Goal: Information Seeking & Learning: Learn about a topic

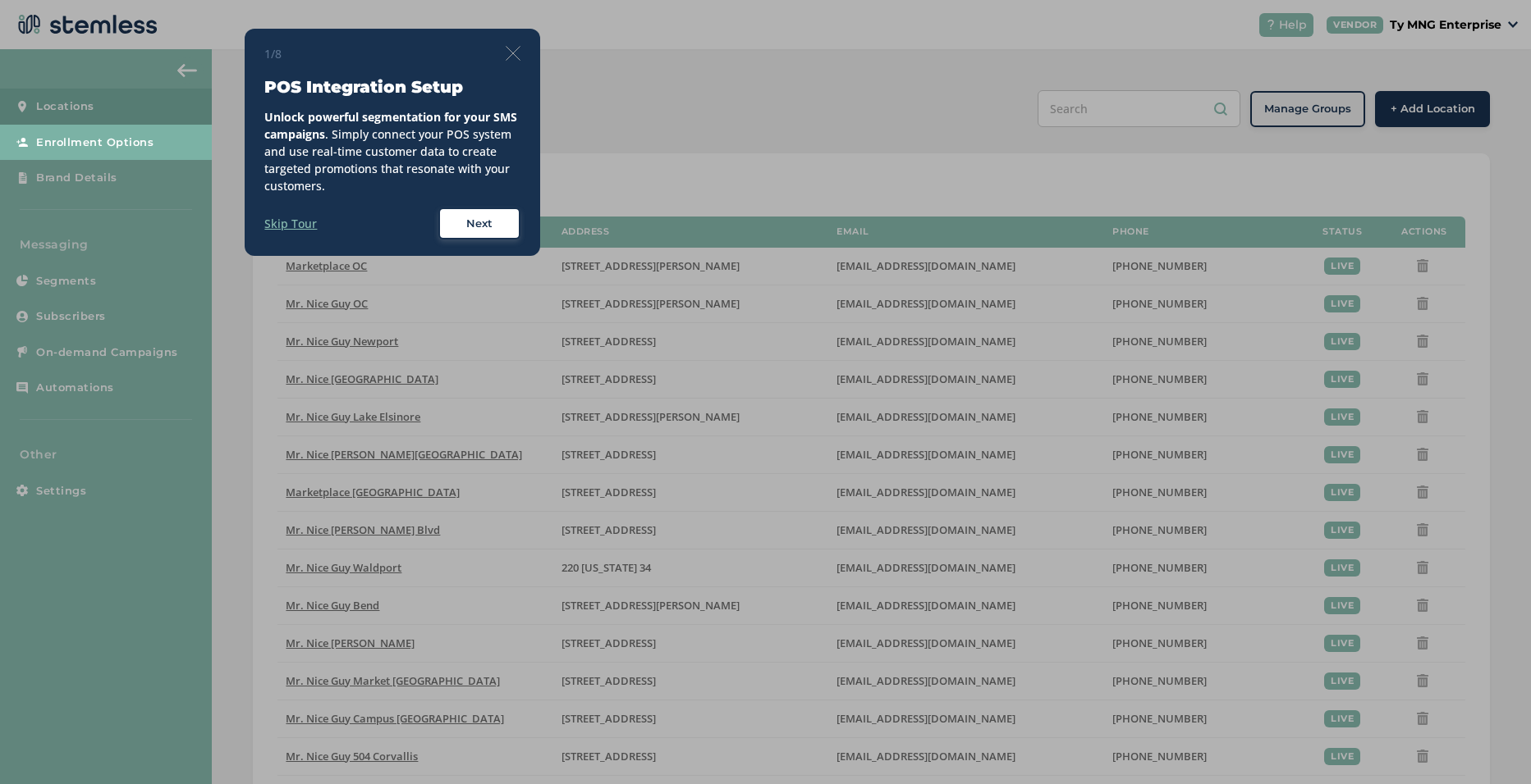
click at [304, 219] on label "Skip Tour" at bounding box center [291, 223] width 53 height 17
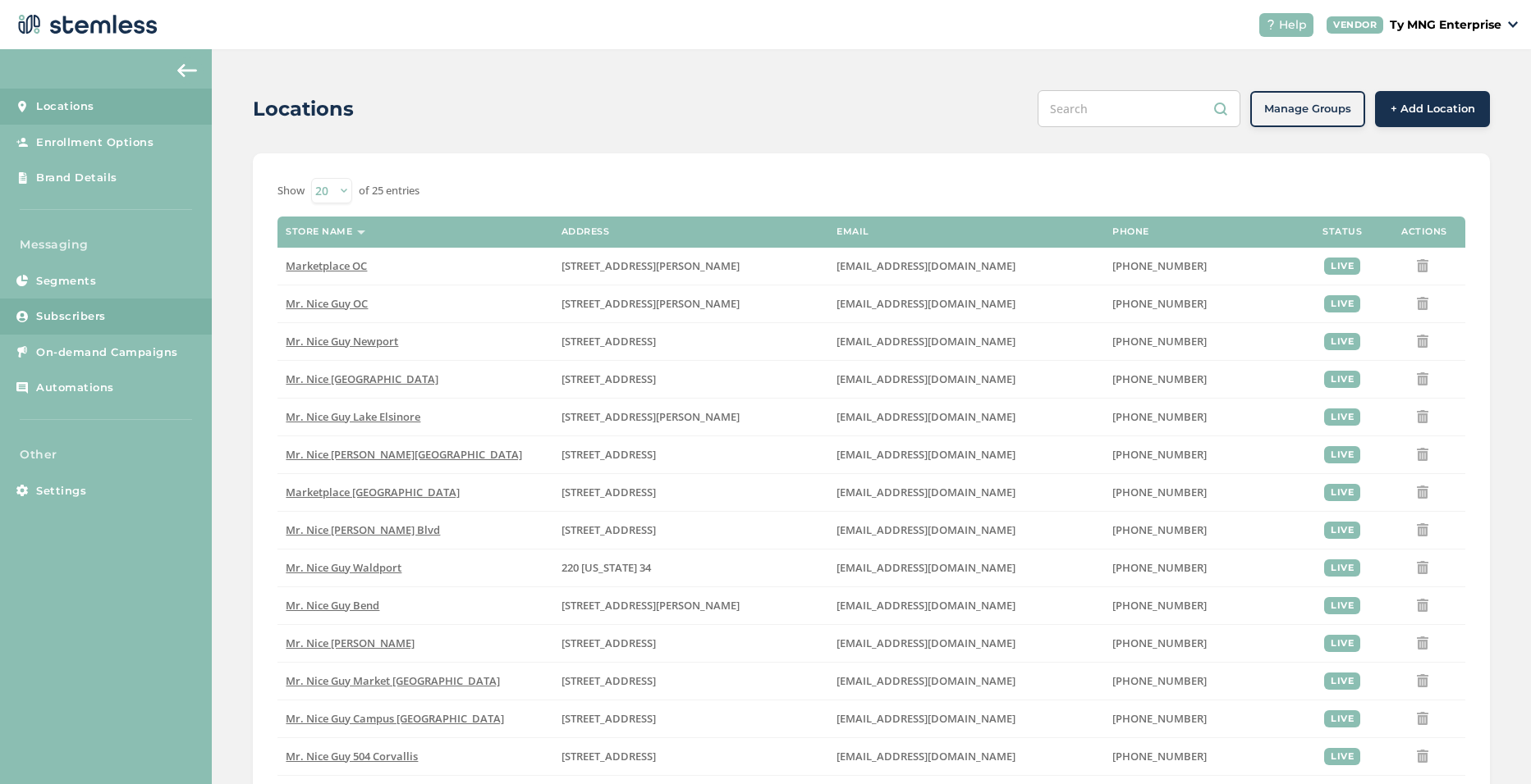
click at [85, 316] on span "Subscribers" at bounding box center [71, 316] width 70 height 16
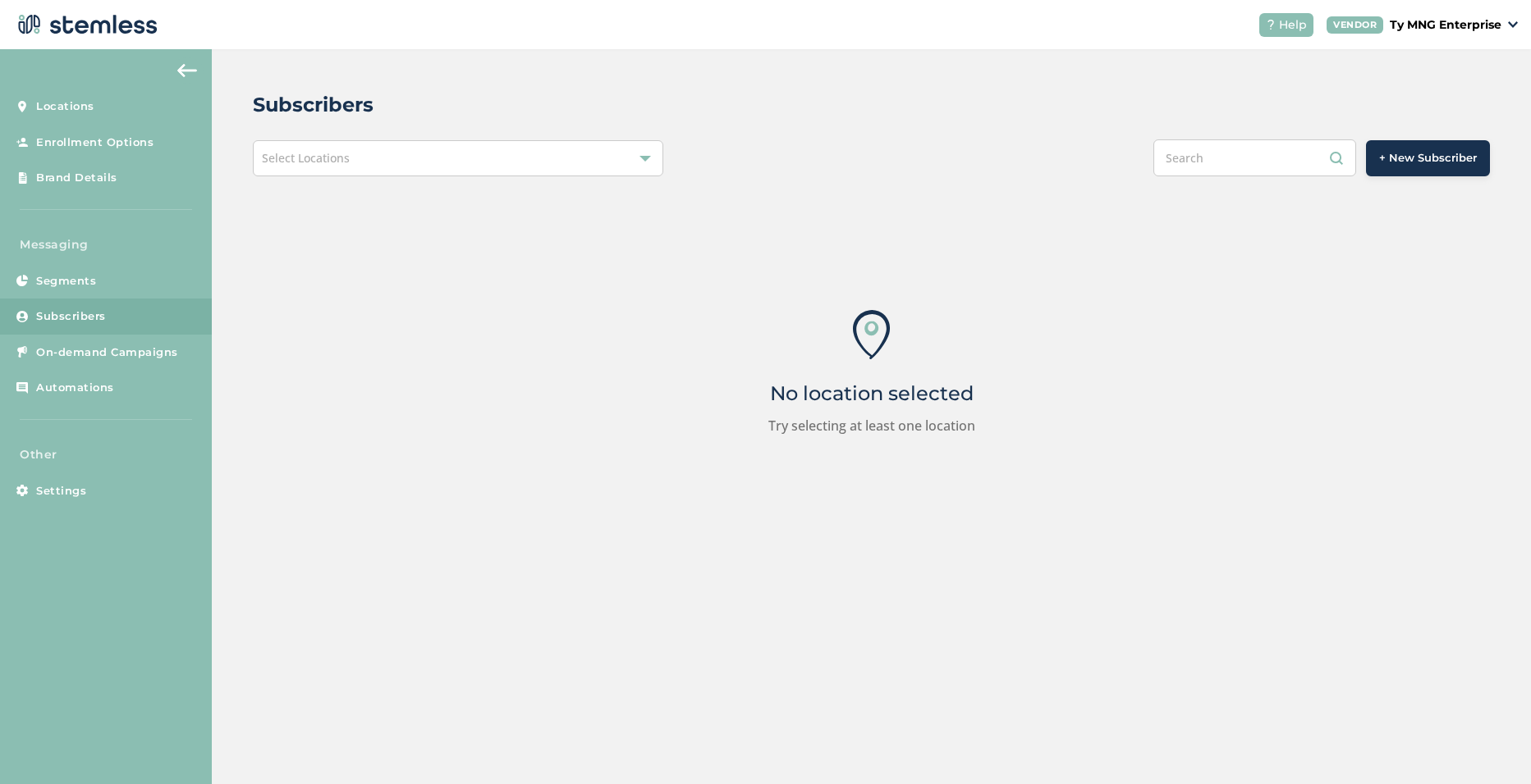
click at [394, 155] on div "Select Locations" at bounding box center [458, 158] width 411 height 36
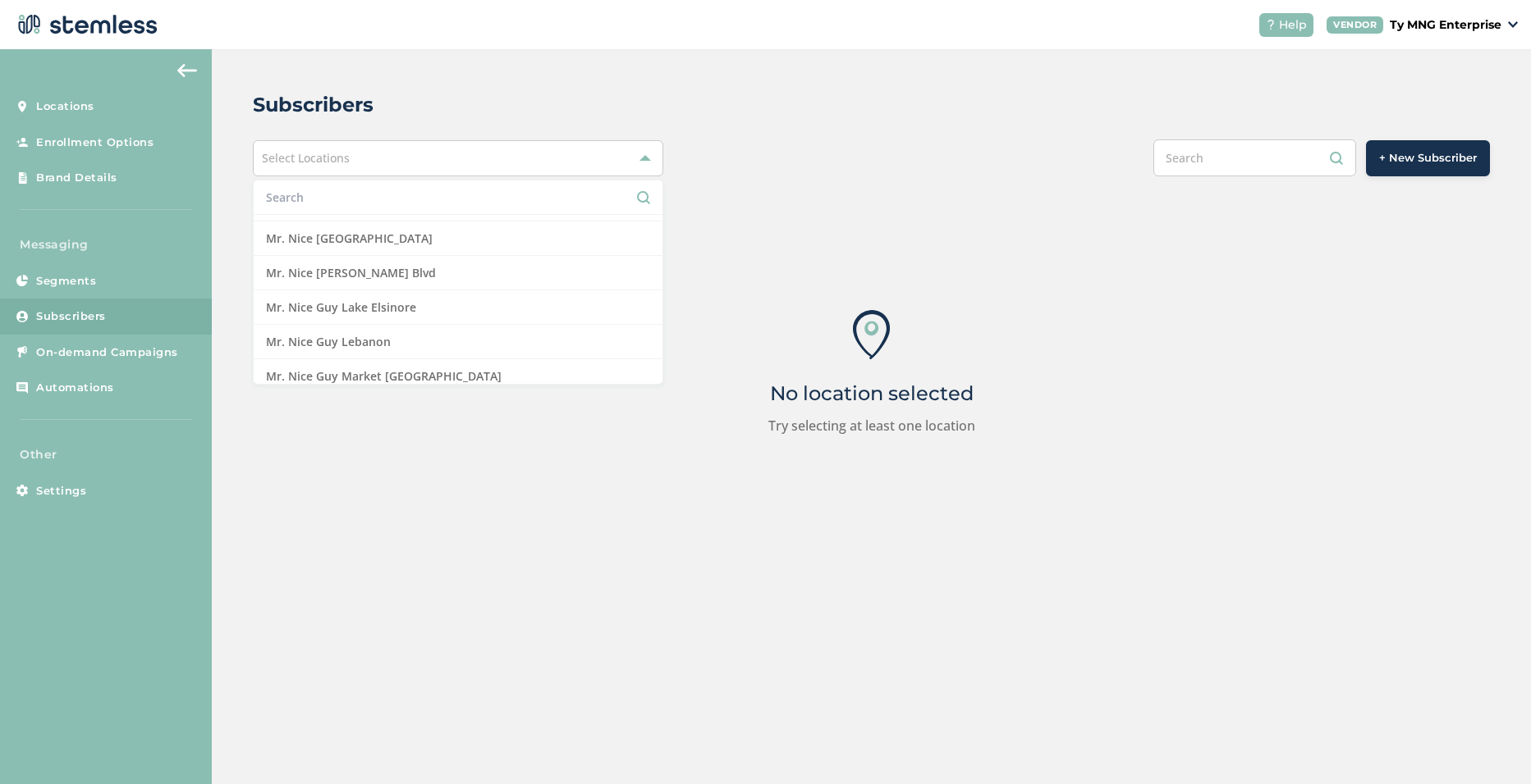
scroll to position [410, 0]
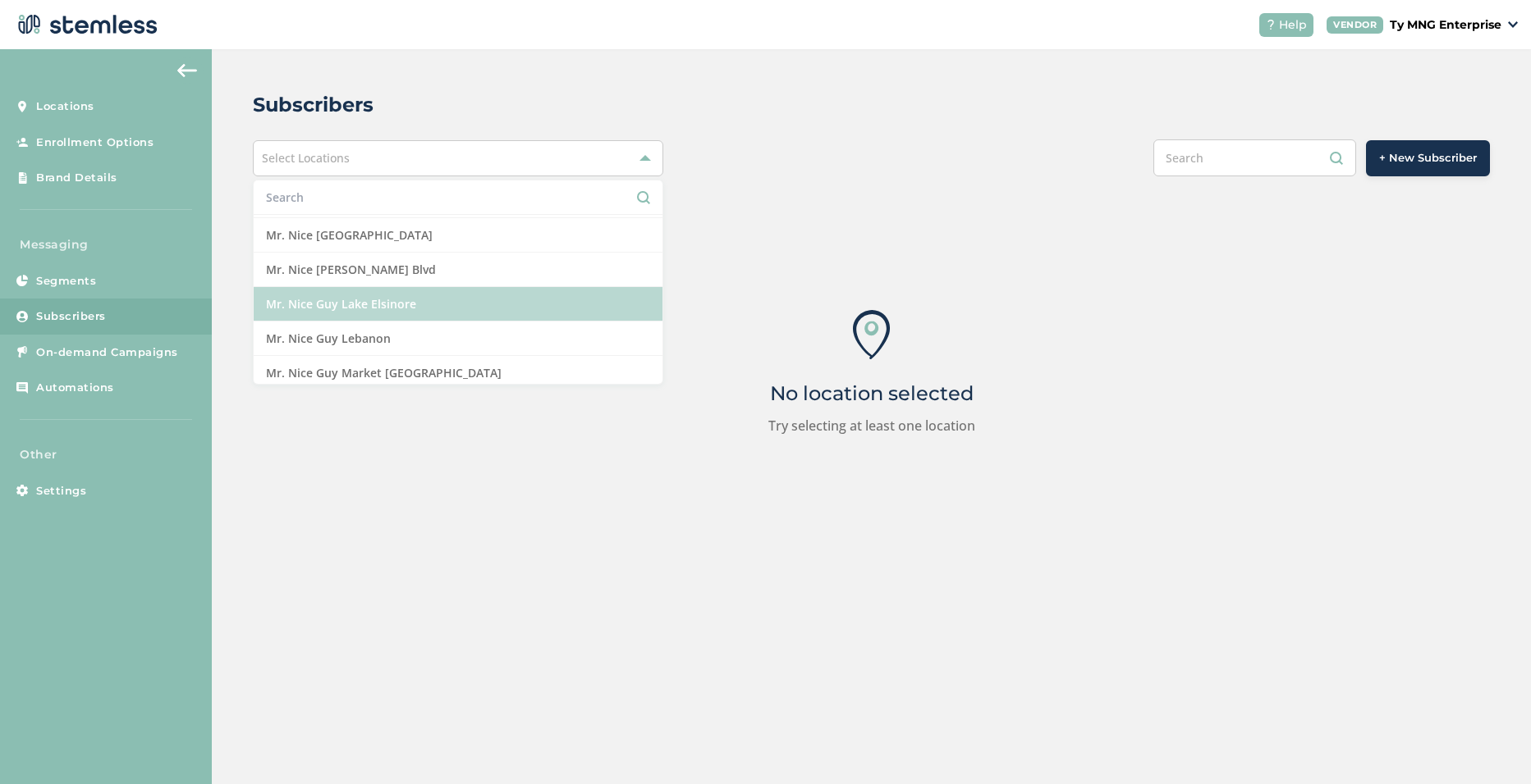
click at [424, 311] on li "Mr. Nice Guy Lake Elsinore" at bounding box center [458, 304] width 409 height 35
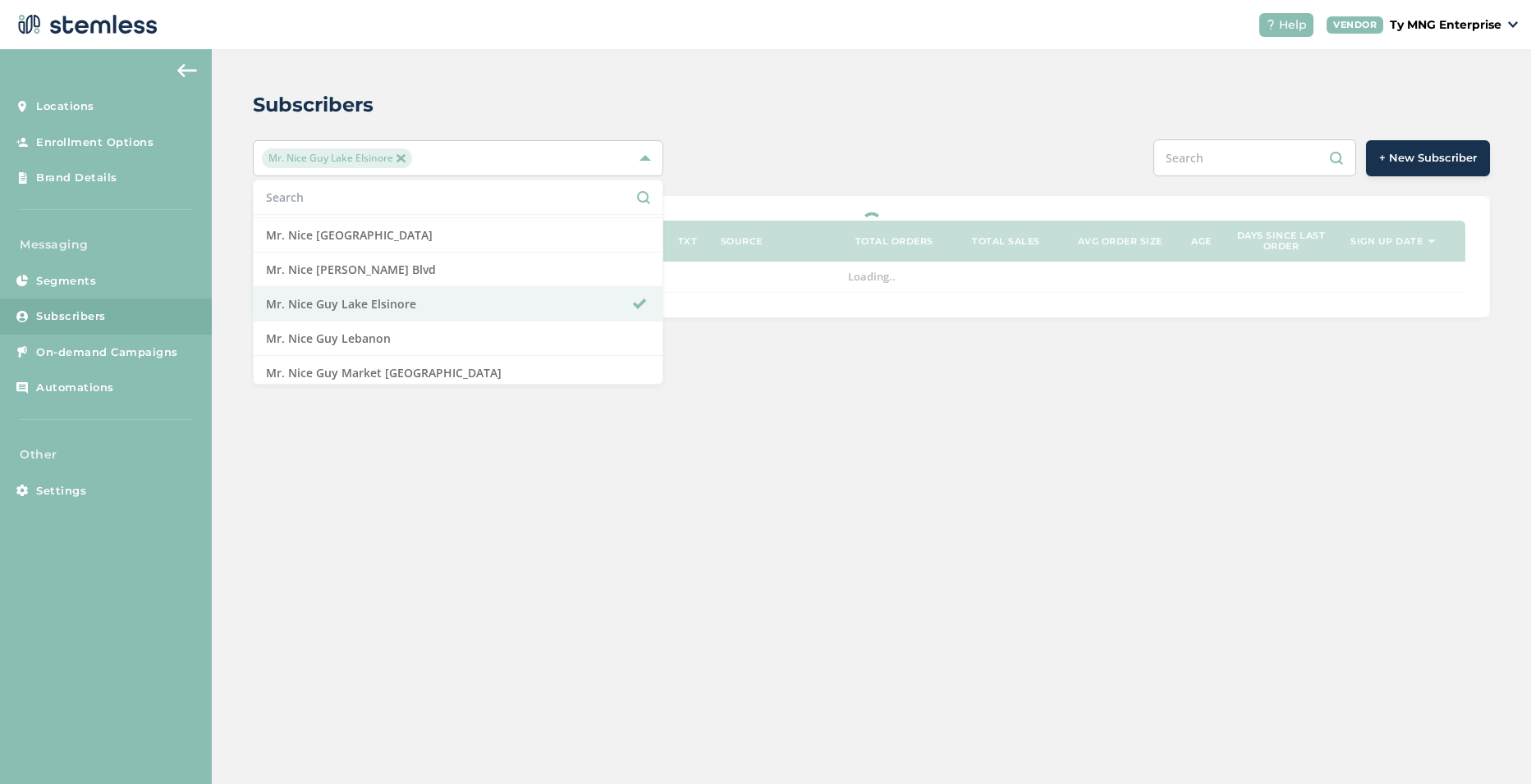
click at [843, 115] on div "Subscribers" at bounding box center [864, 104] width 1224 height 29
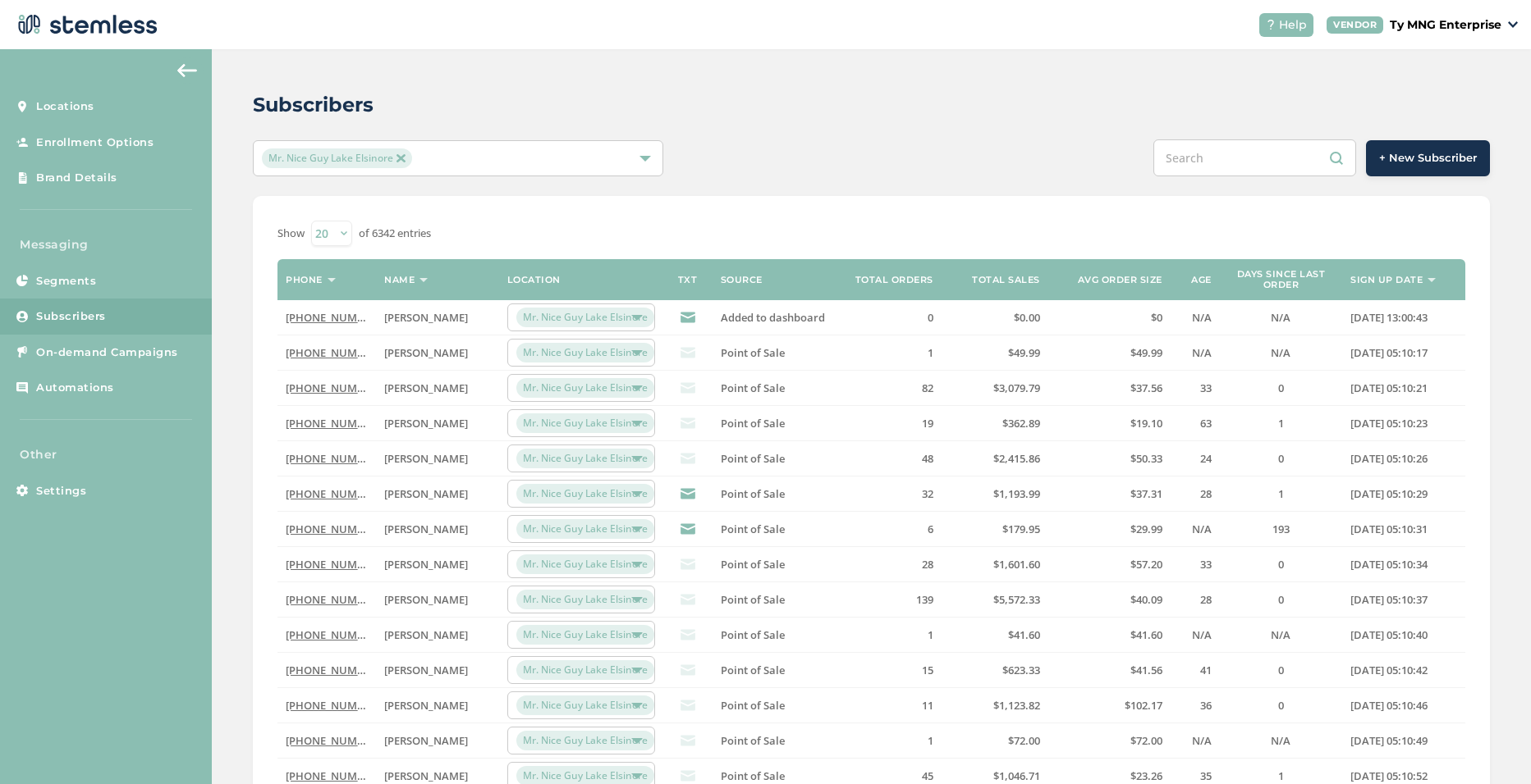
click at [324, 392] on link "[PHONE_NUMBER]" at bounding box center [332, 388] width 94 height 15
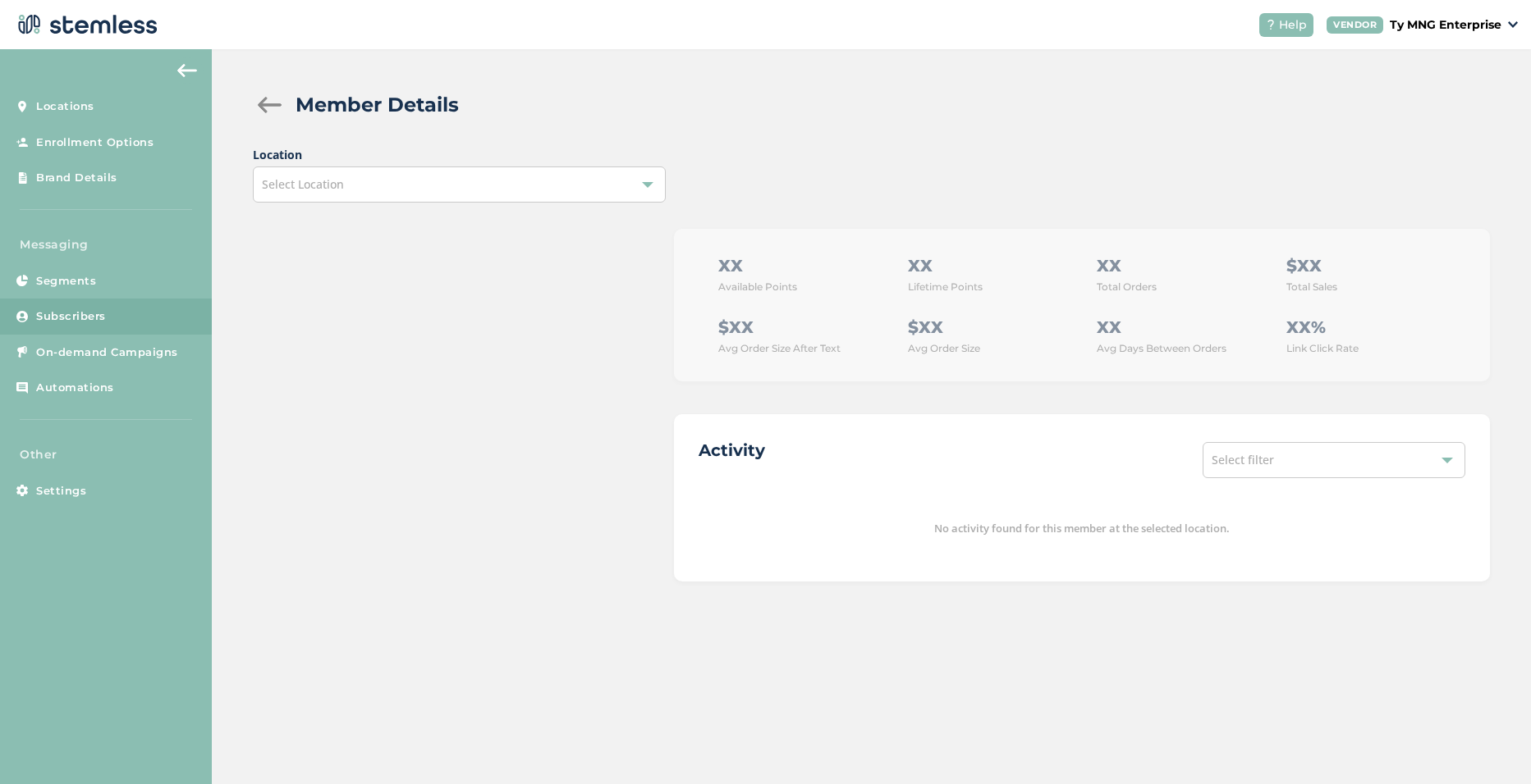
click at [826, 105] on div "Member Details" at bounding box center [886, 104] width 1181 height 29
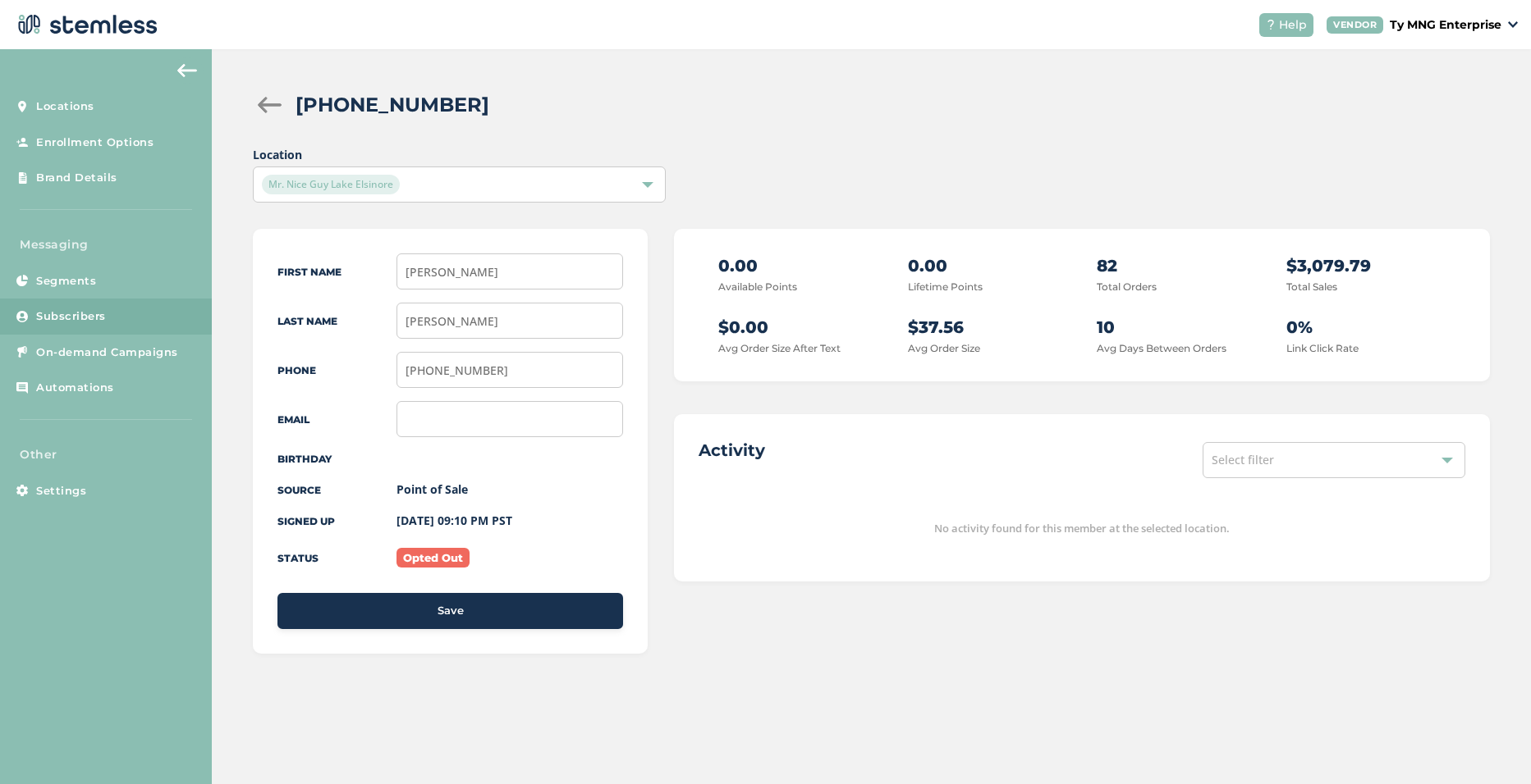
click at [527, 184] on div "Mr. Nice Guy Lake Elsinore" at bounding box center [450, 184] width 378 height 20
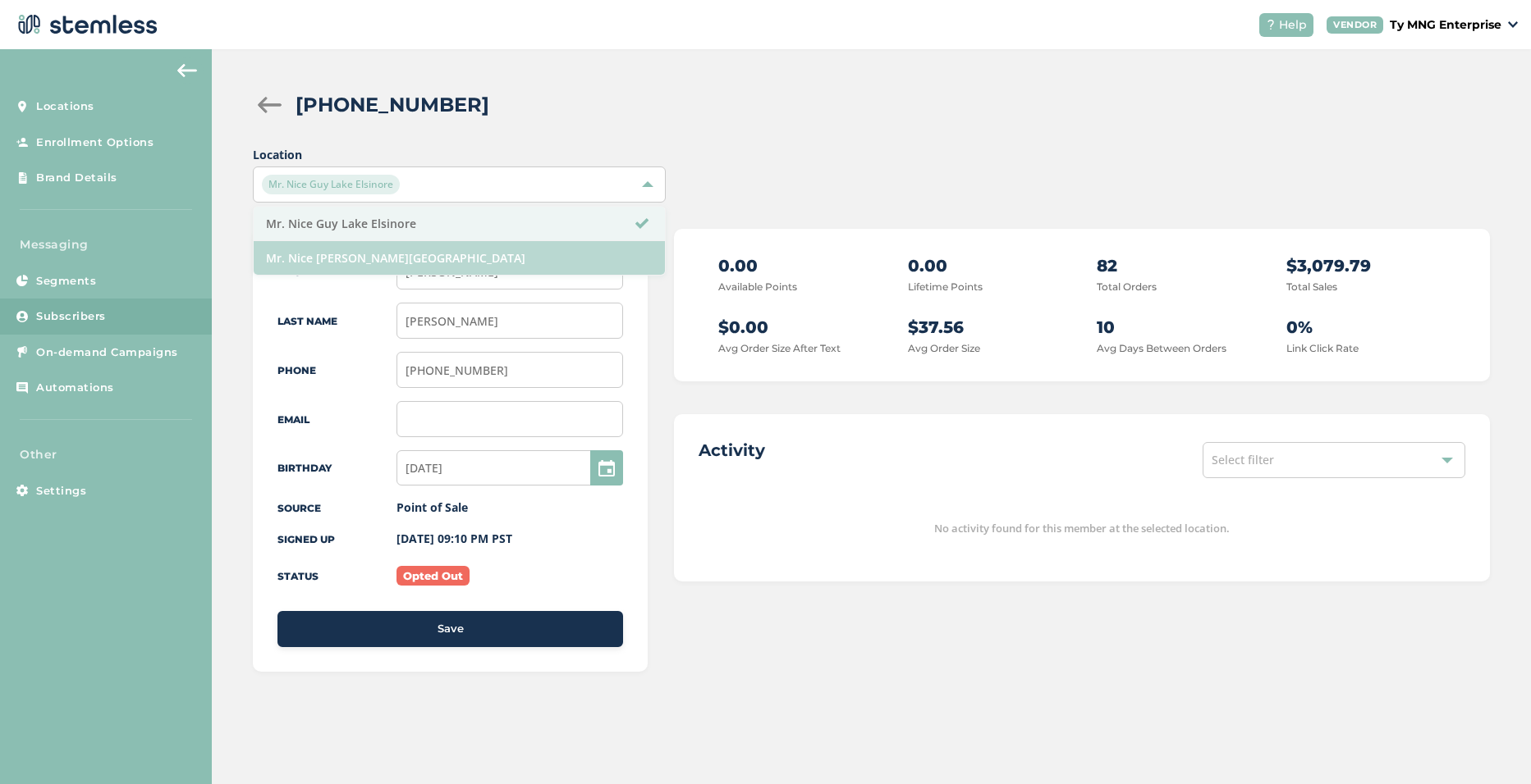
click at [399, 258] on li "Mr. Nice [PERSON_NAME][GEOGRAPHIC_DATA]" at bounding box center [459, 258] width 411 height 34
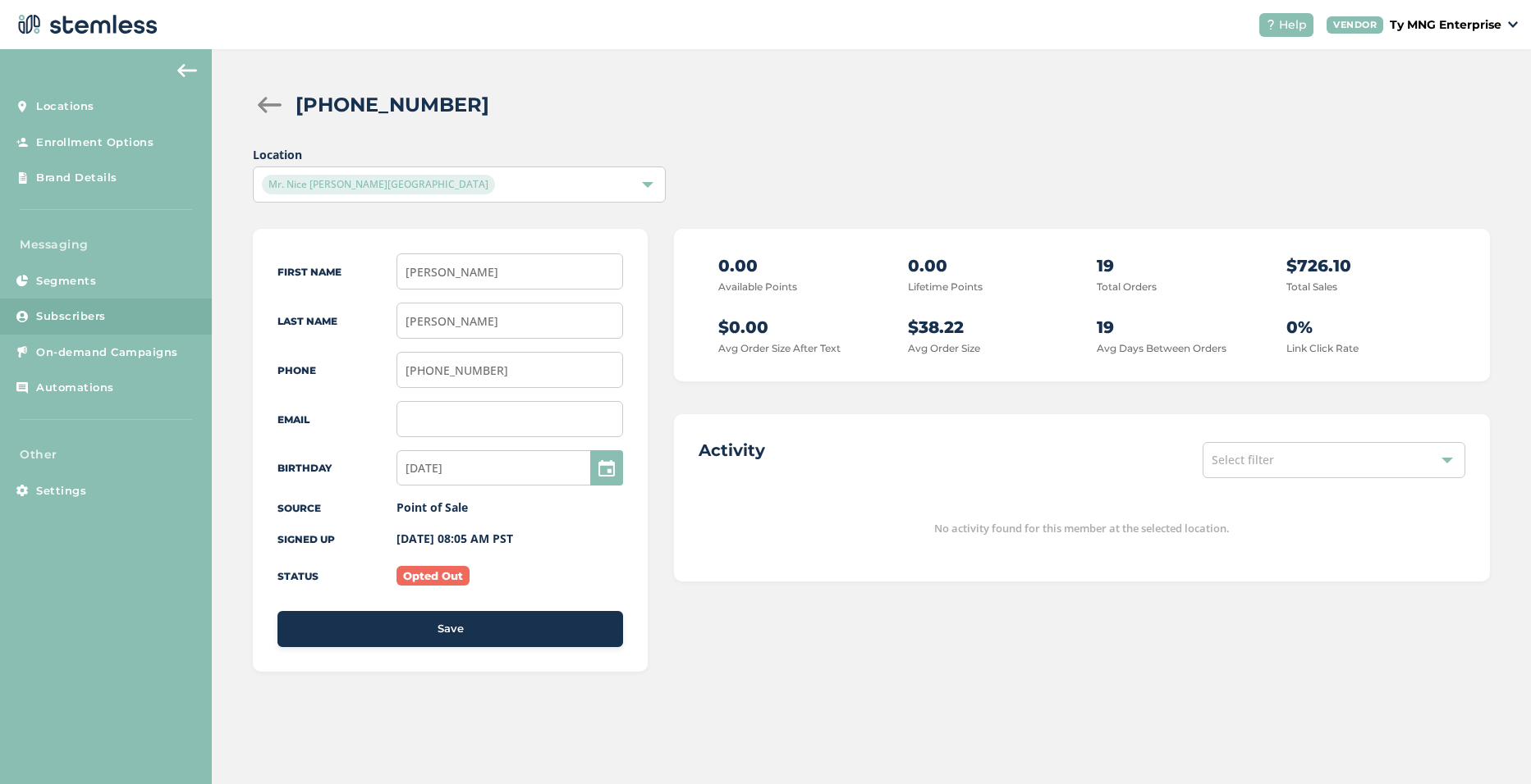
click at [386, 188] on span "Mr. Nice [PERSON_NAME][GEOGRAPHIC_DATA]" at bounding box center [379, 184] width 234 height 20
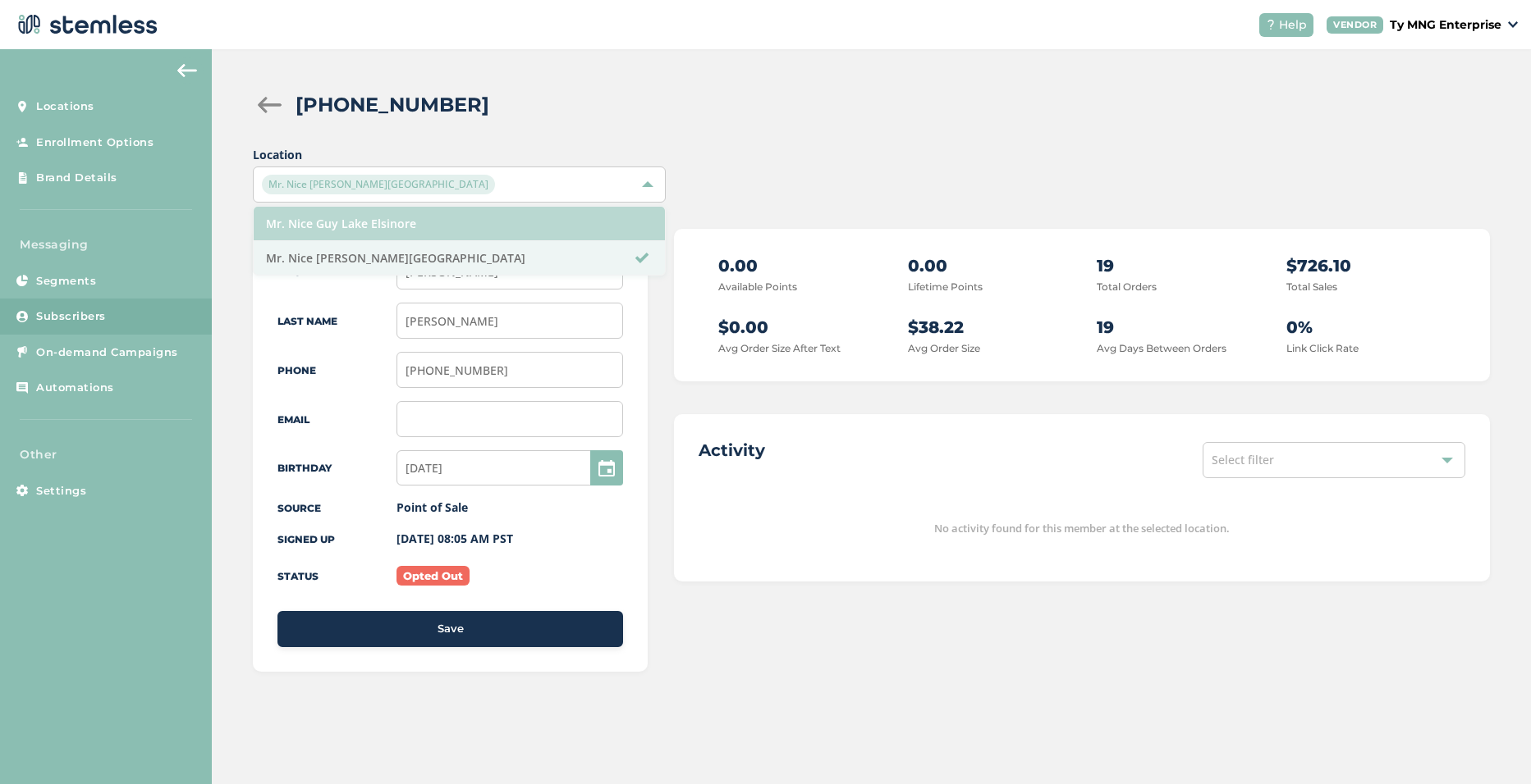
click at [387, 220] on li "Mr. Nice Guy Lake Elsinore" at bounding box center [459, 224] width 411 height 35
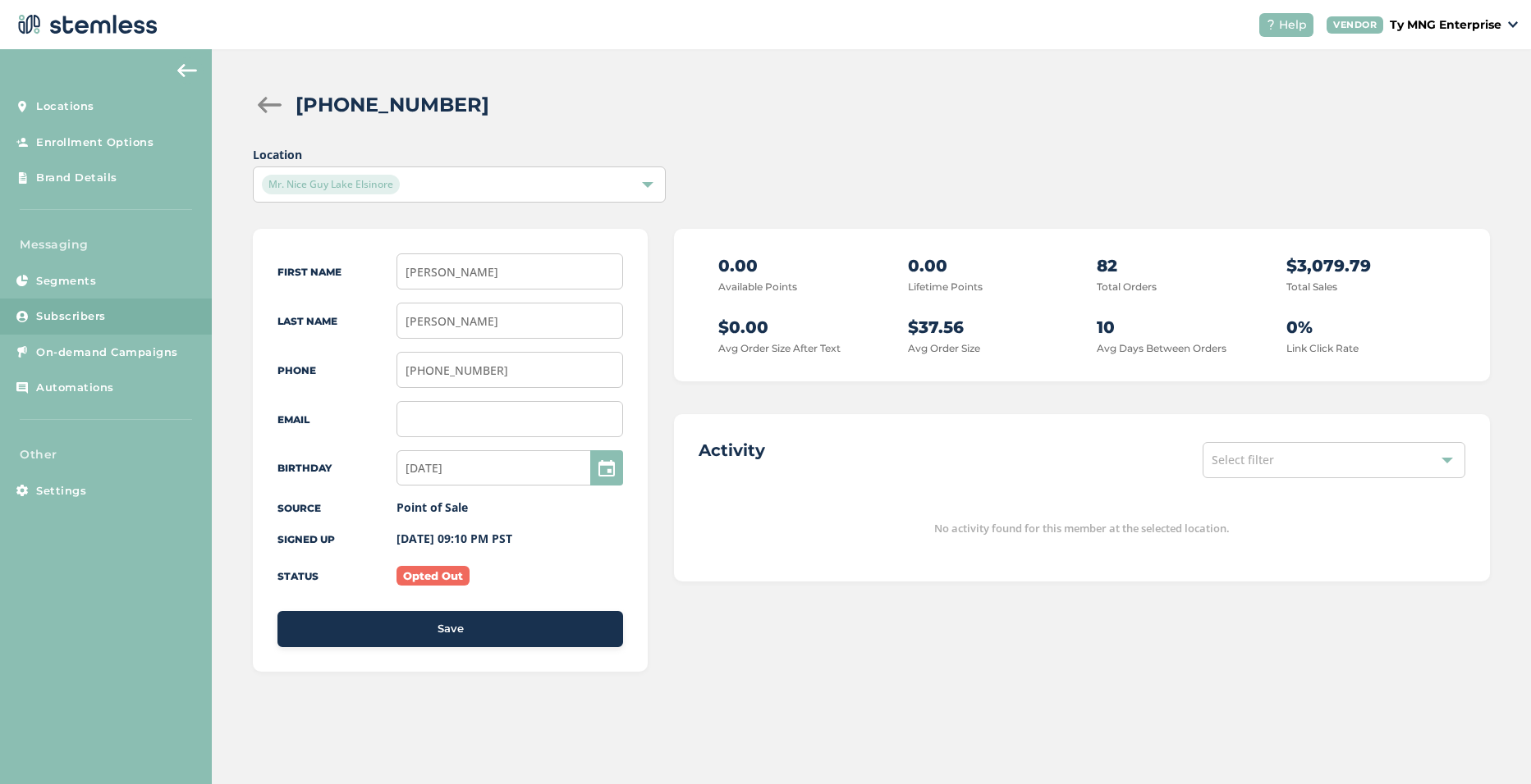
click at [620, 131] on div "(909) 343-3840 Location Mr. Nice Guy Lake Elsinore First Name JOSHUA Last Name …" at bounding box center [871, 397] width 1319 height 696
click at [408, 187] on div "Mr. Nice Guy Lake Elsinore" at bounding box center [450, 184] width 378 height 20
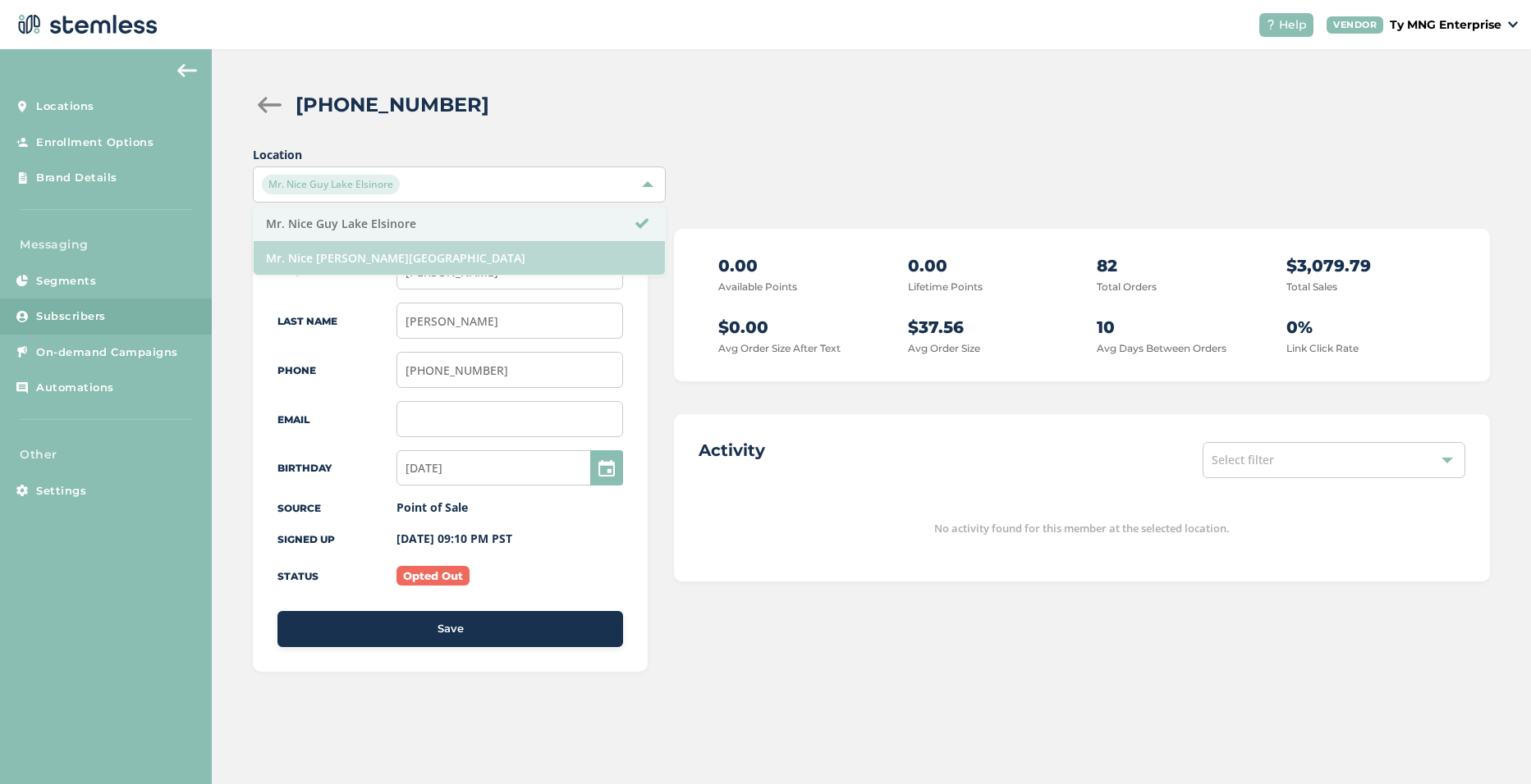
click at [394, 261] on li "Mr. Nice [PERSON_NAME][GEOGRAPHIC_DATA]" at bounding box center [459, 258] width 411 height 34
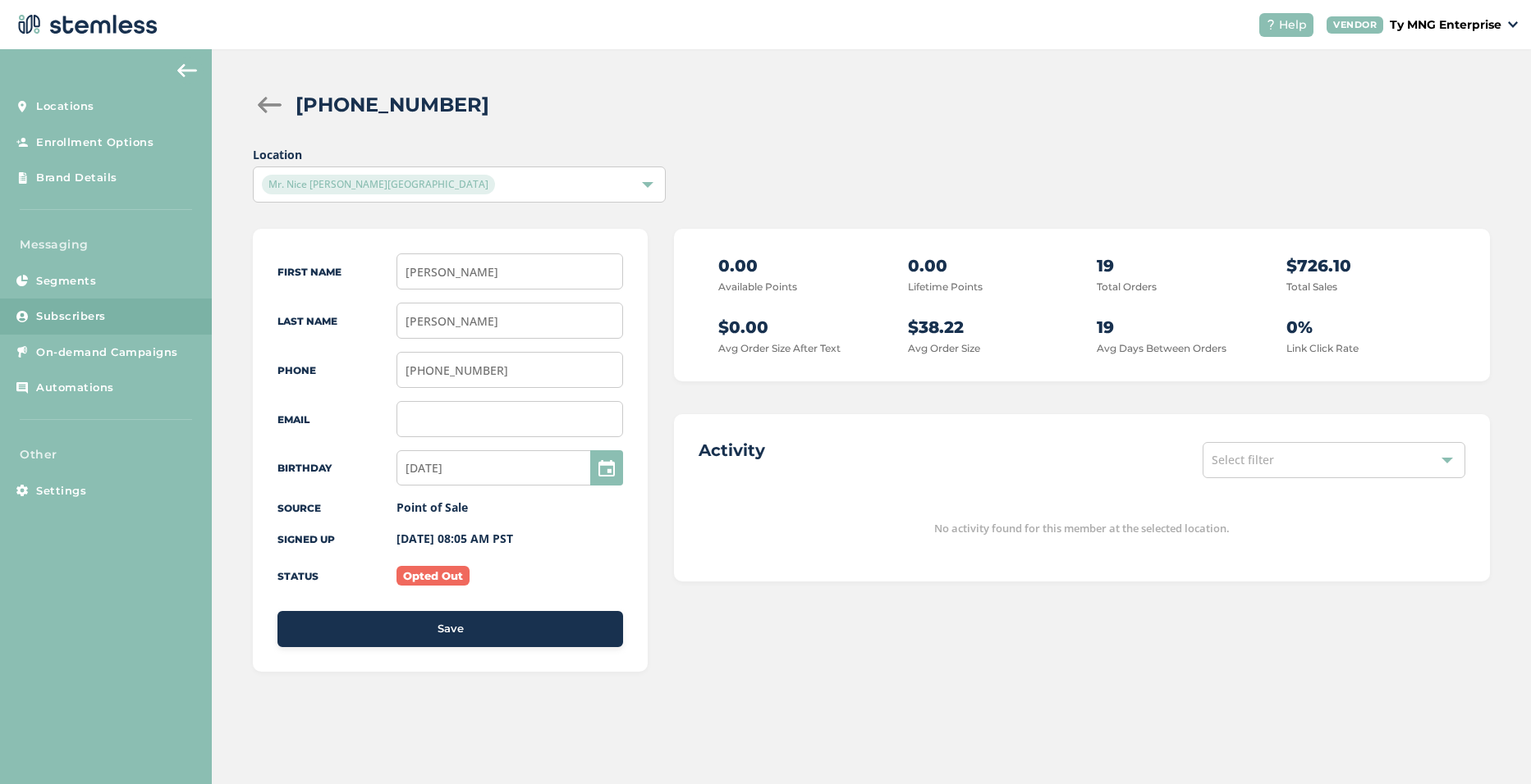
click at [427, 183] on div "Mr. Nice [PERSON_NAME][GEOGRAPHIC_DATA]" at bounding box center [450, 184] width 378 height 20
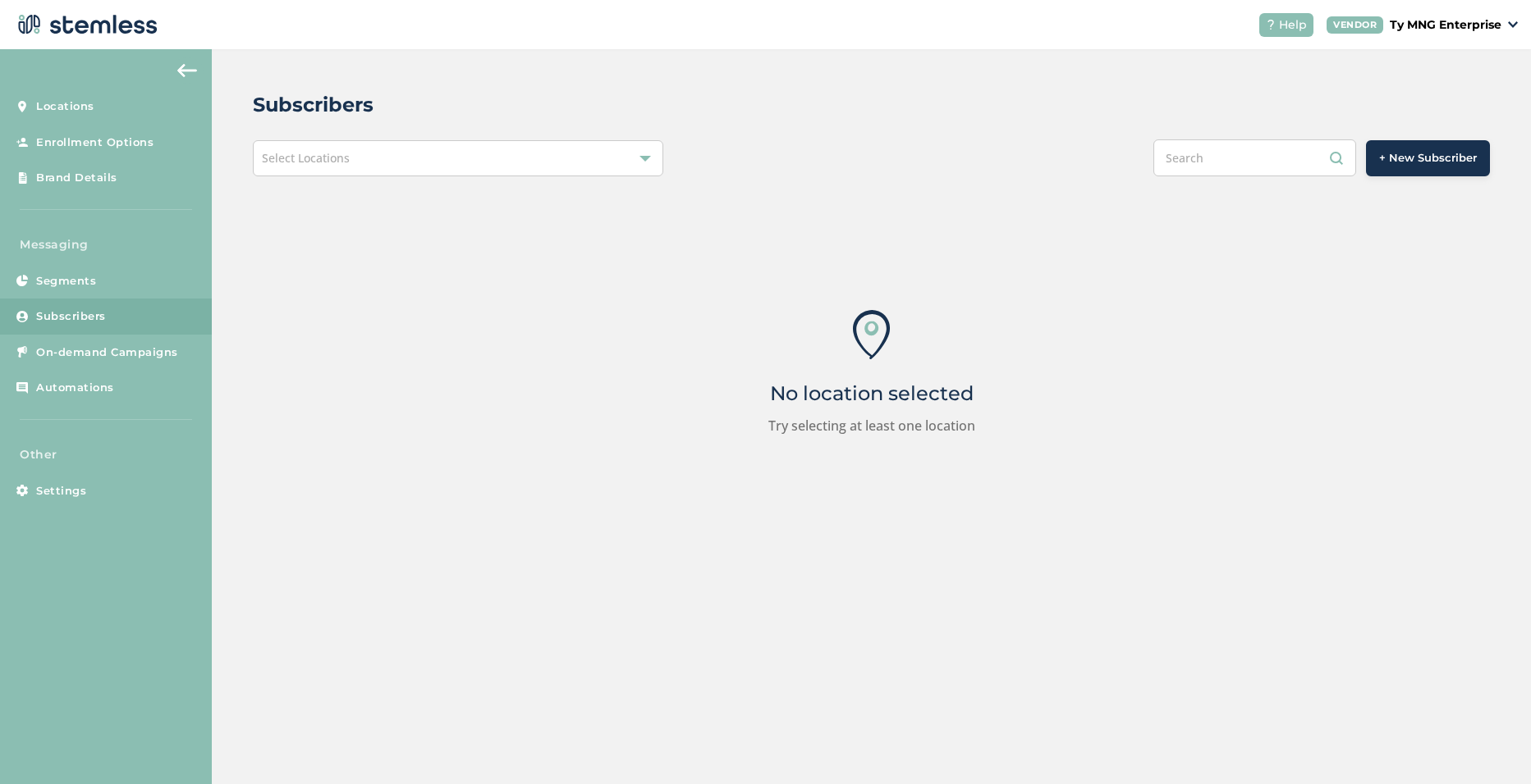
click at [355, 161] on div "Select Locations" at bounding box center [458, 158] width 411 height 36
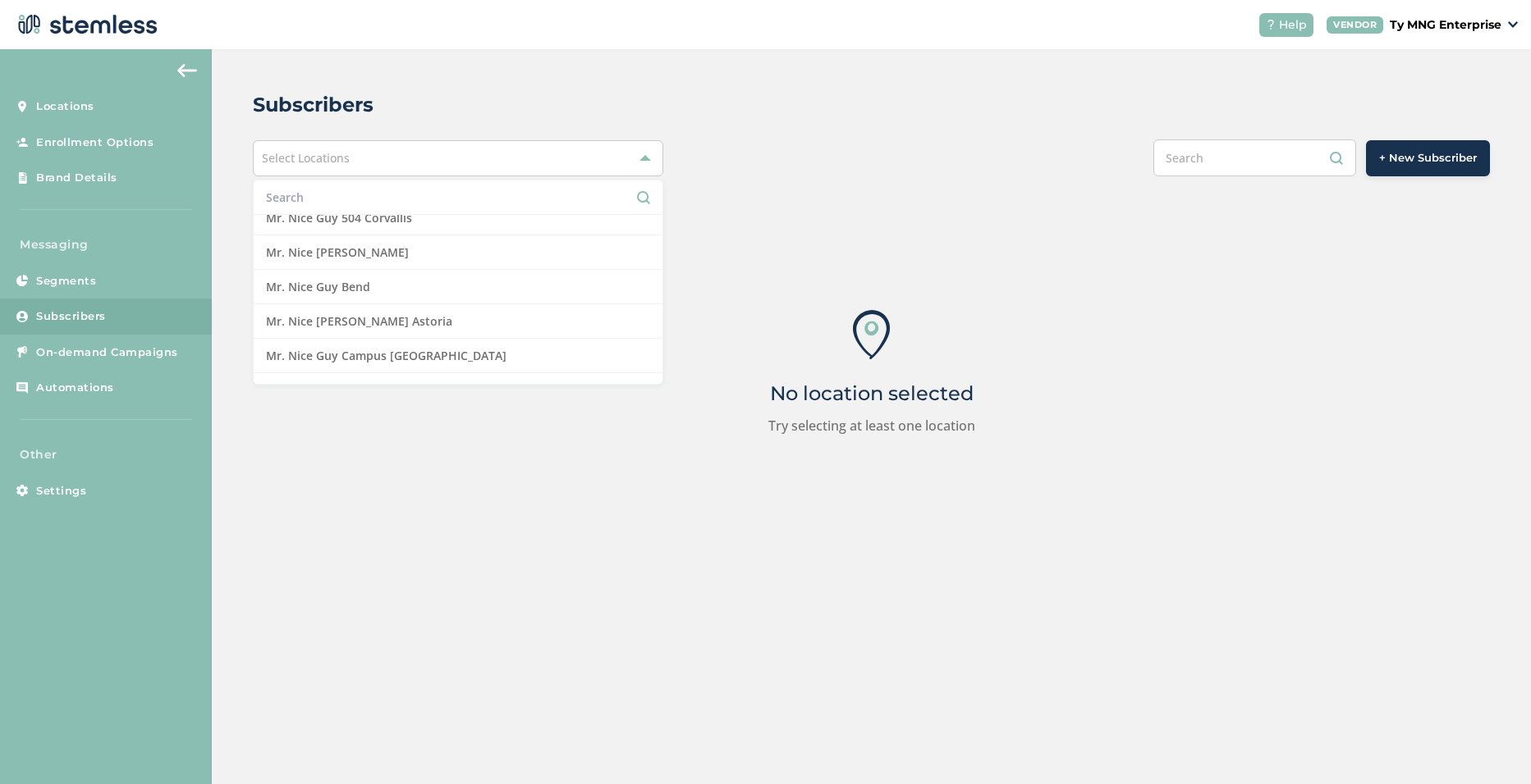
scroll to position [152, 0]
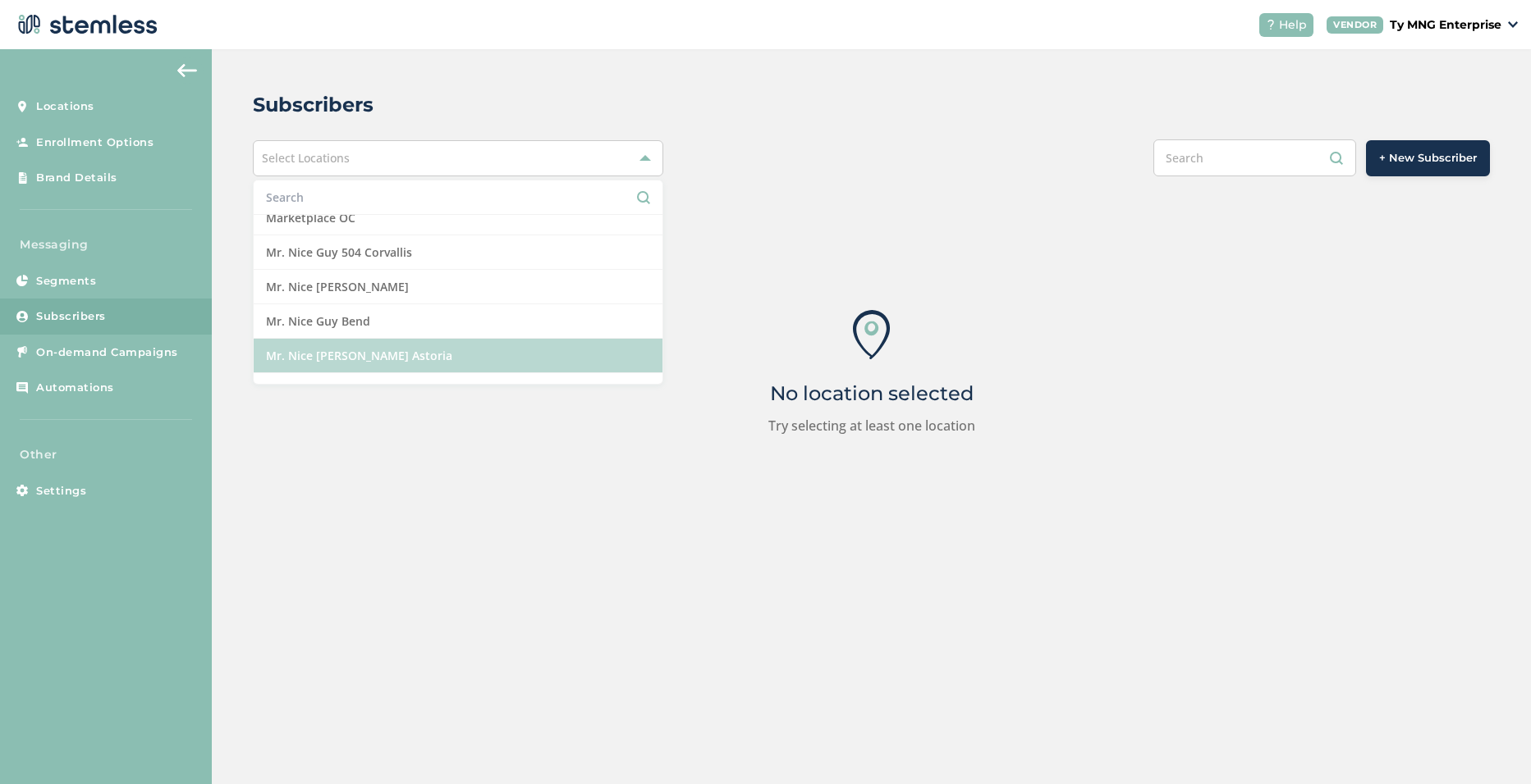
click at [393, 361] on li "Mr. Nice [PERSON_NAME] Astoria" at bounding box center [458, 356] width 409 height 35
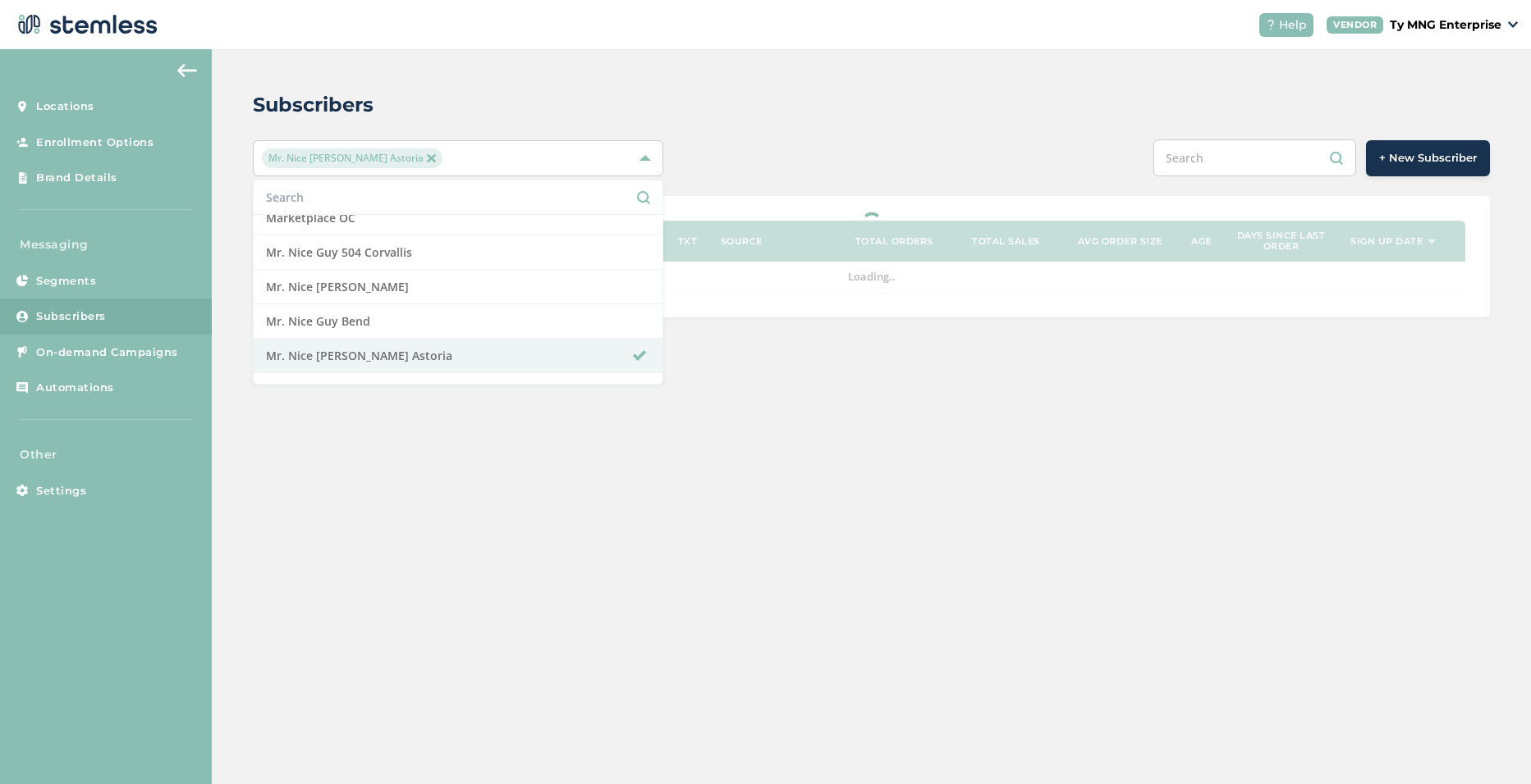
click at [862, 111] on div "Subscribers" at bounding box center [864, 104] width 1224 height 29
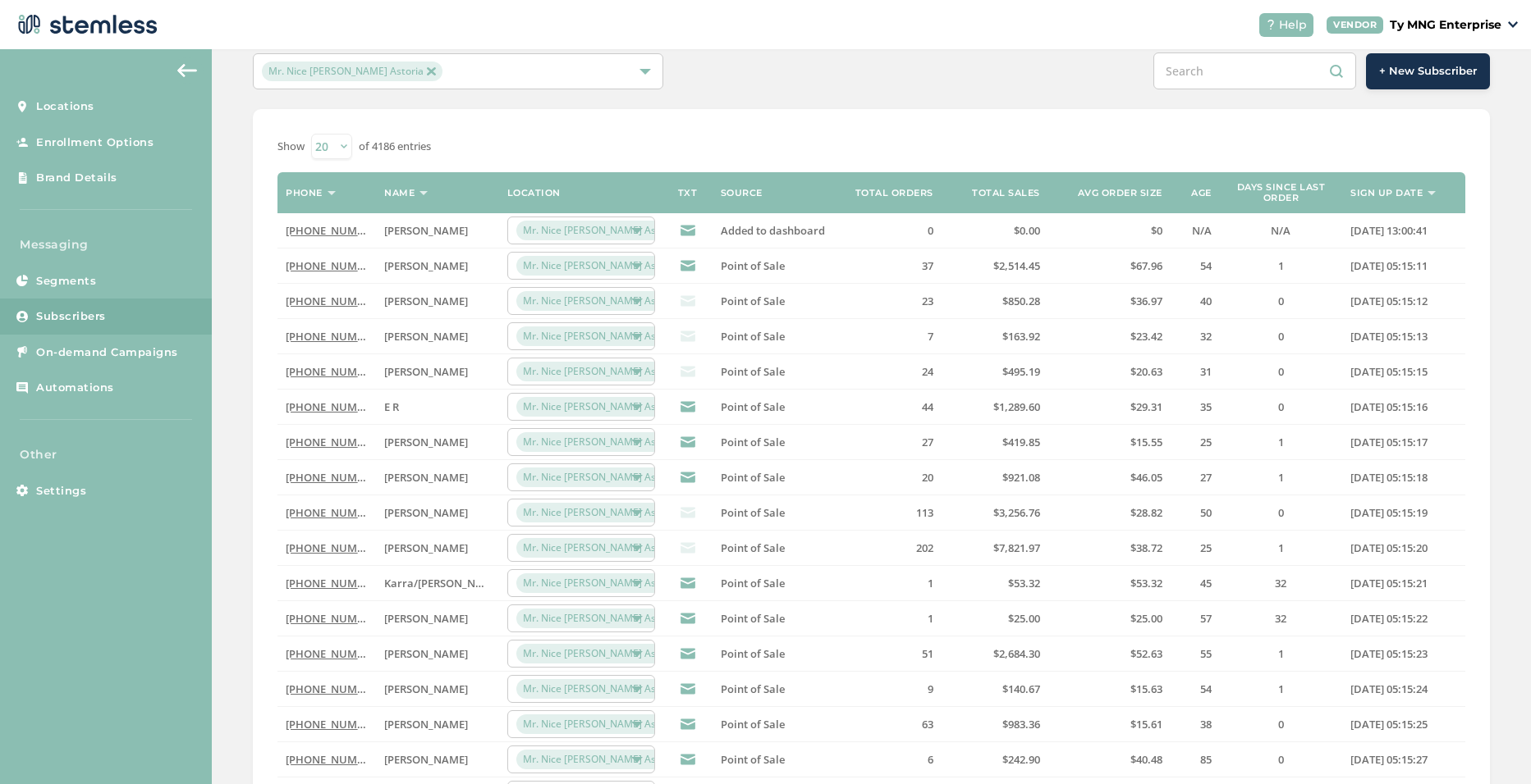
scroll to position [0, 0]
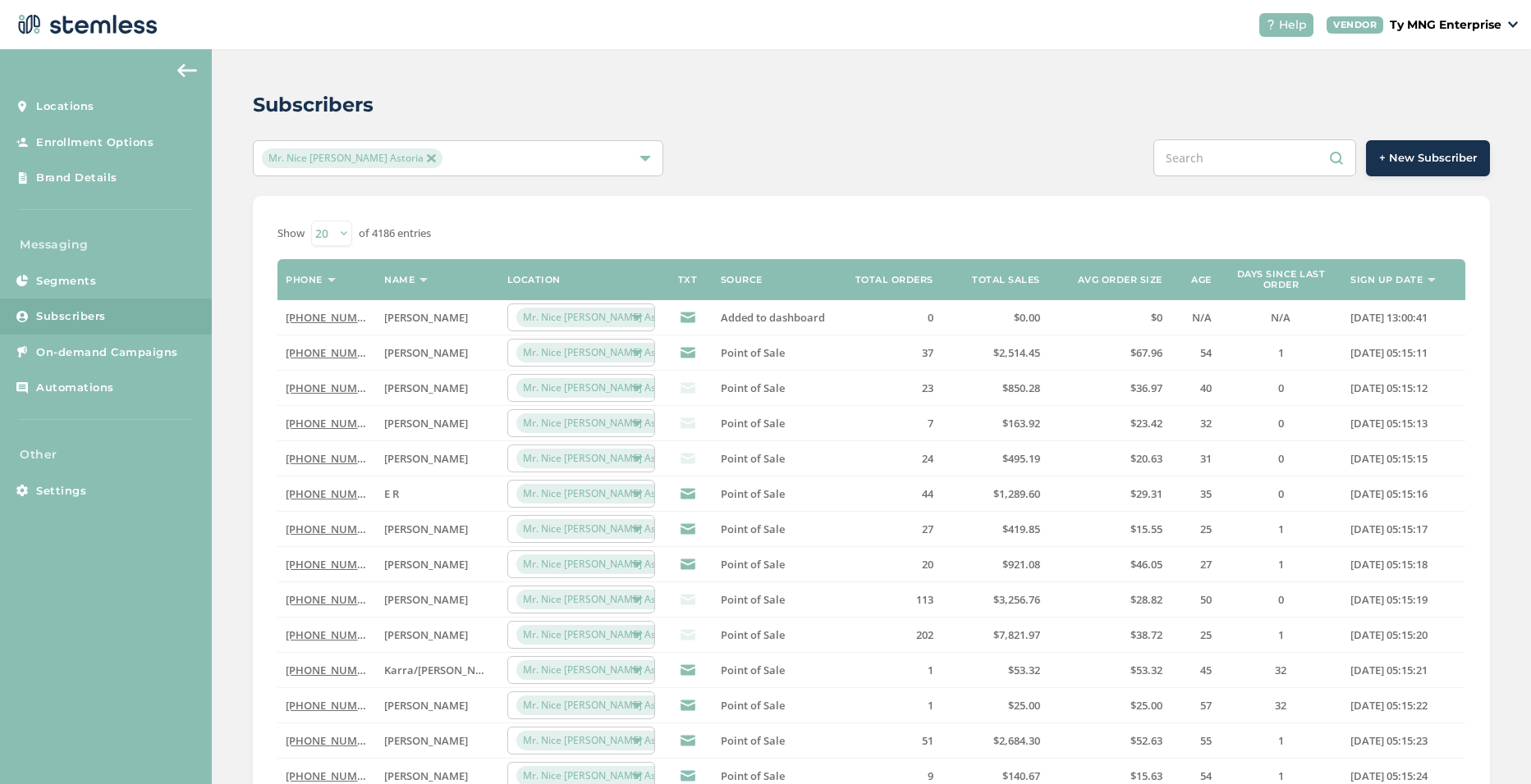
click at [1238, 152] on input "text" at bounding box center [1254, 157] width 202 height 37
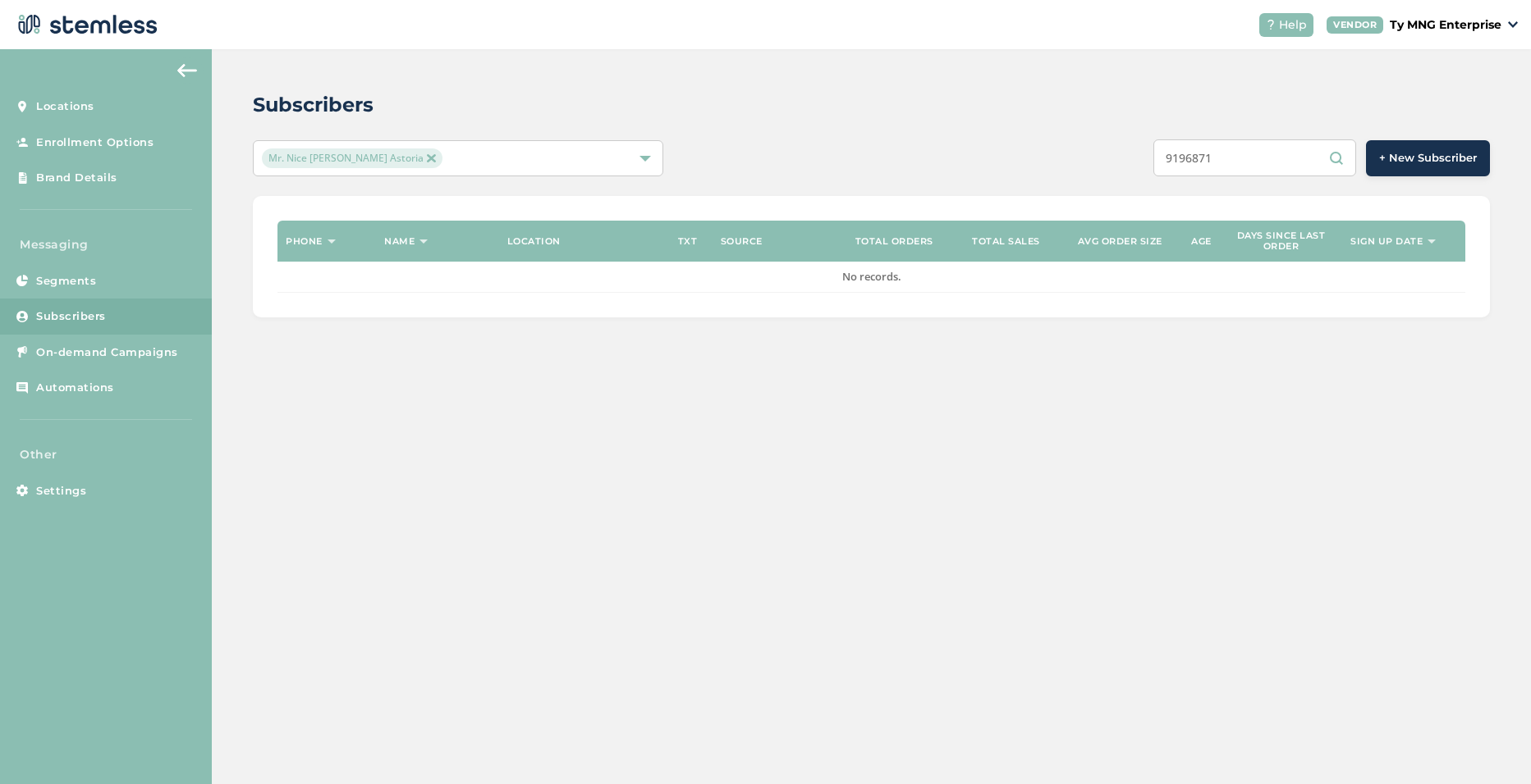
click at [1175, 153] on input "9196871" at bounding box center [1254, 157] width 202 height 37
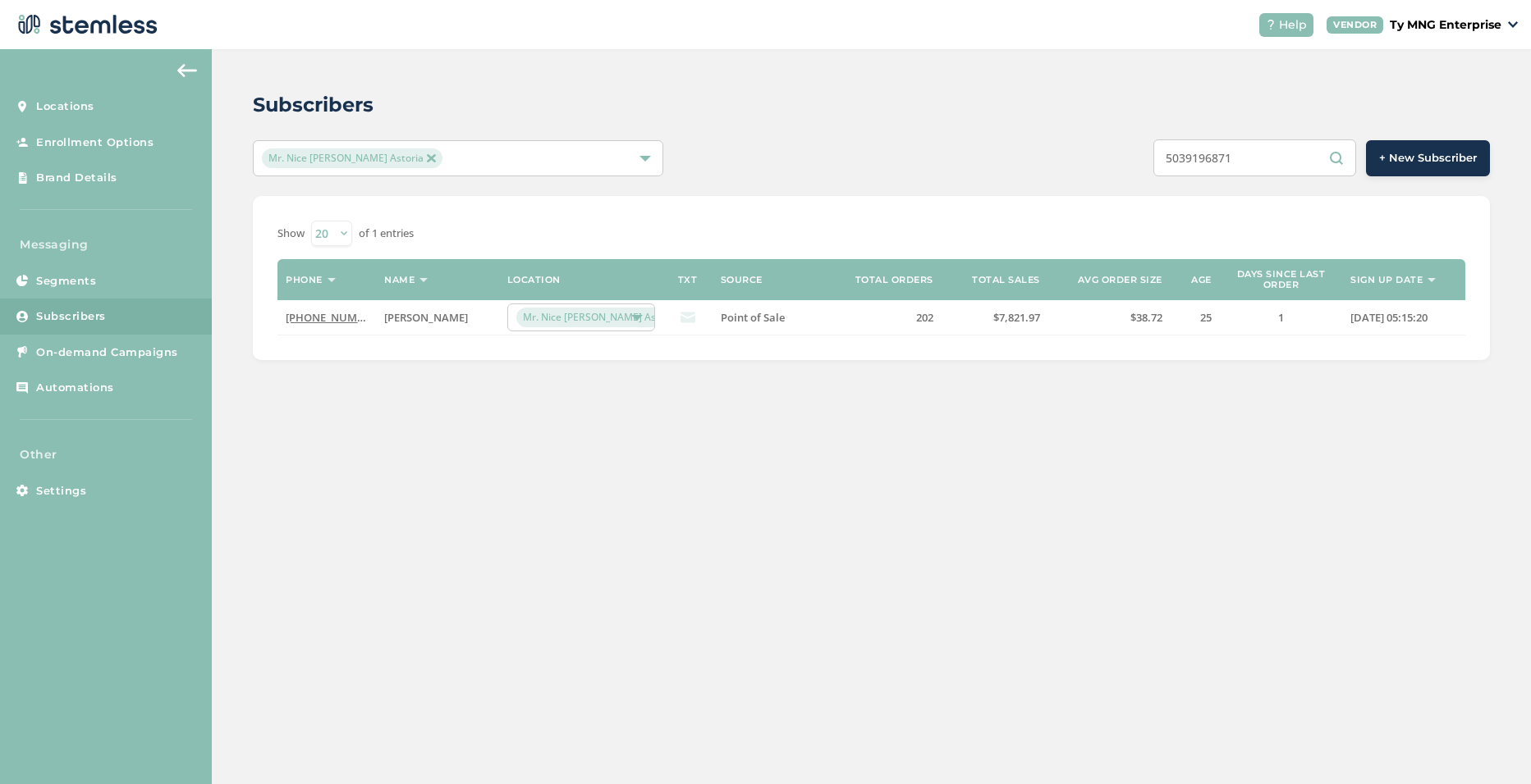
type input "5039196871"
click at [330, 319] on link "[PHONE_NUMBER]" at bounding box center [332, 317] width 94 height 15
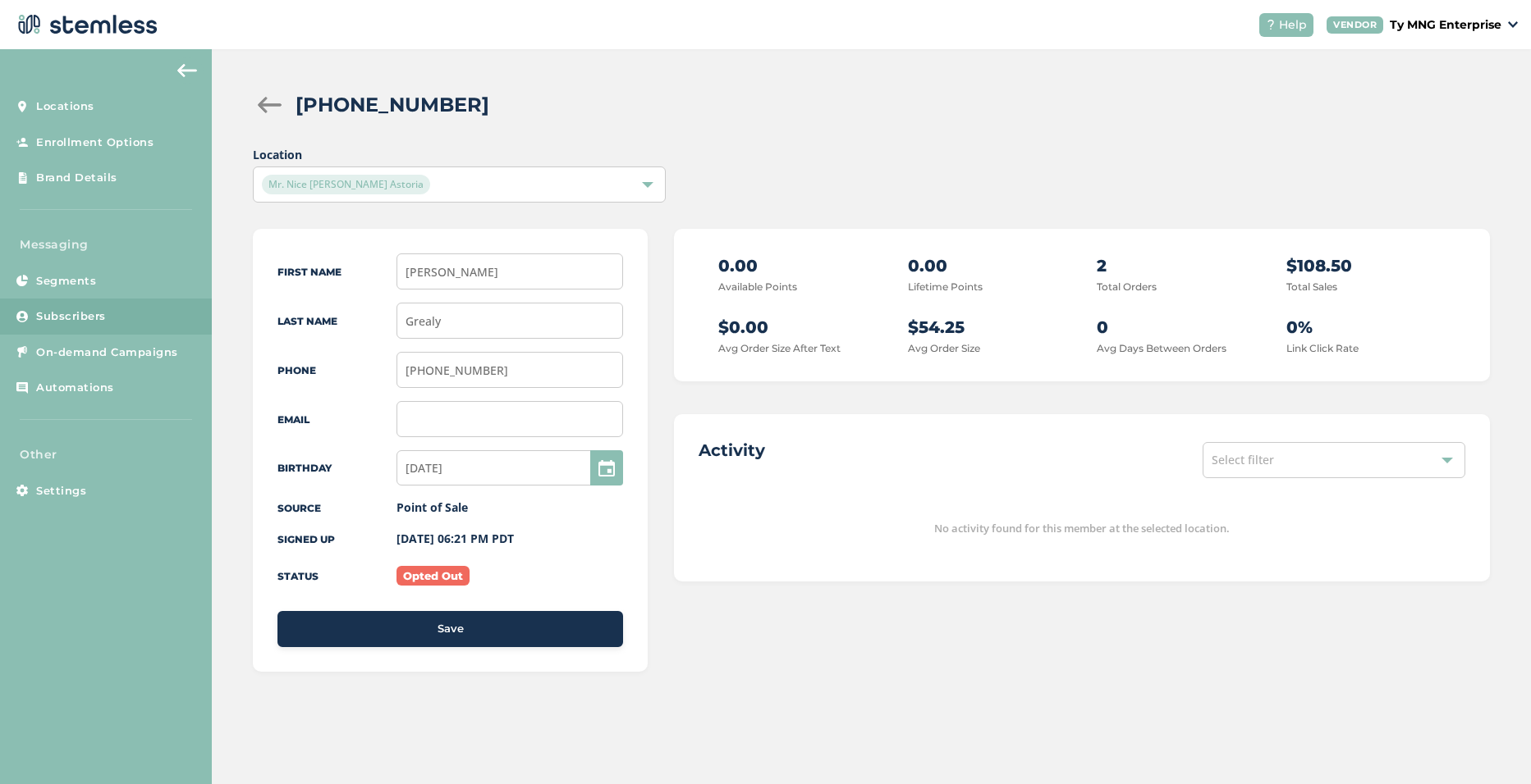
click at [444, 182] on div "Mr. Nice [PERSON_NAME] Astoria" at bounding box center [450, 184] width 378 height 20
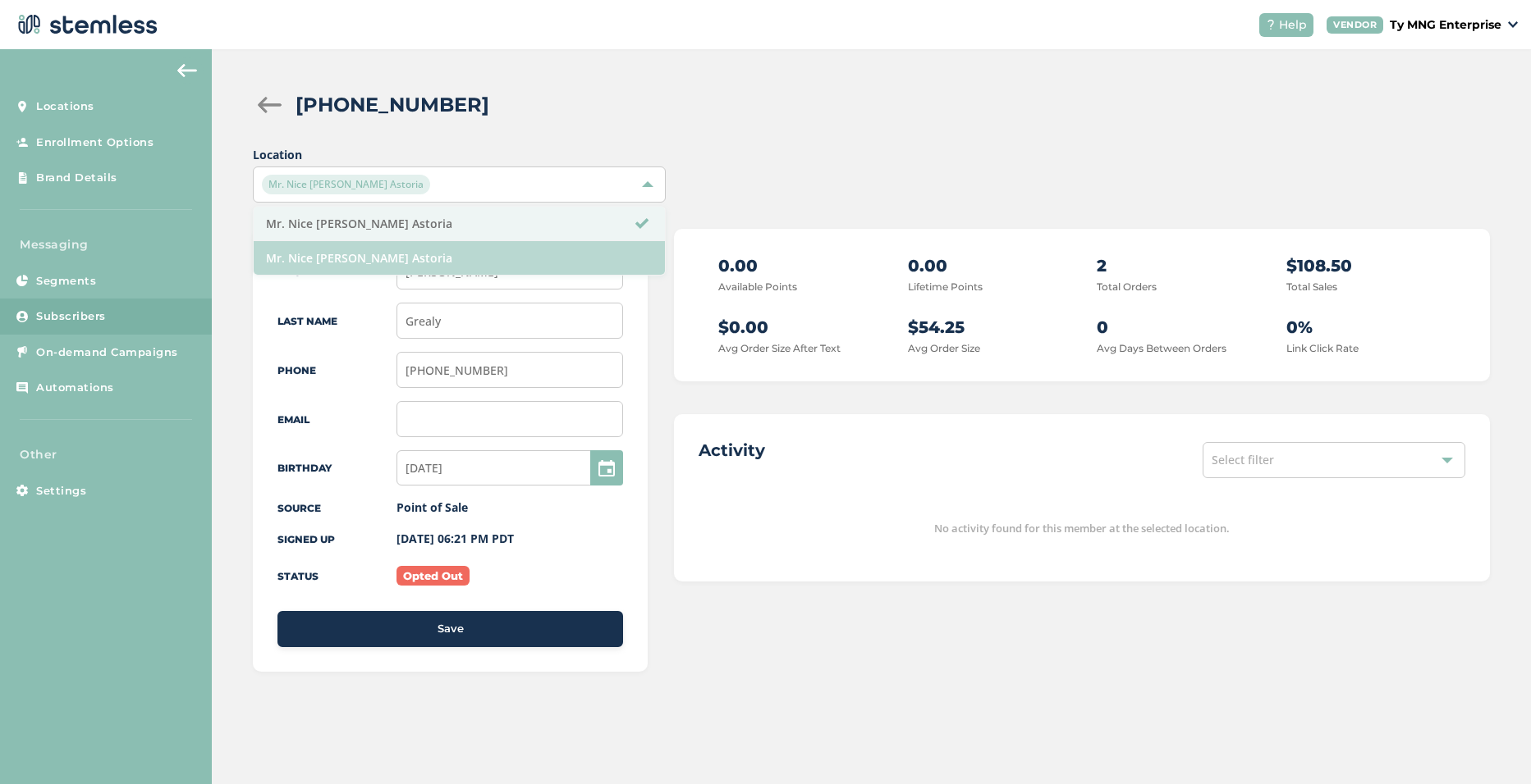
click at [387, 264] on li "Mr. Nice [PERSON_NAME] Astoria" at bounding box center [459, 258] width 411 height 34
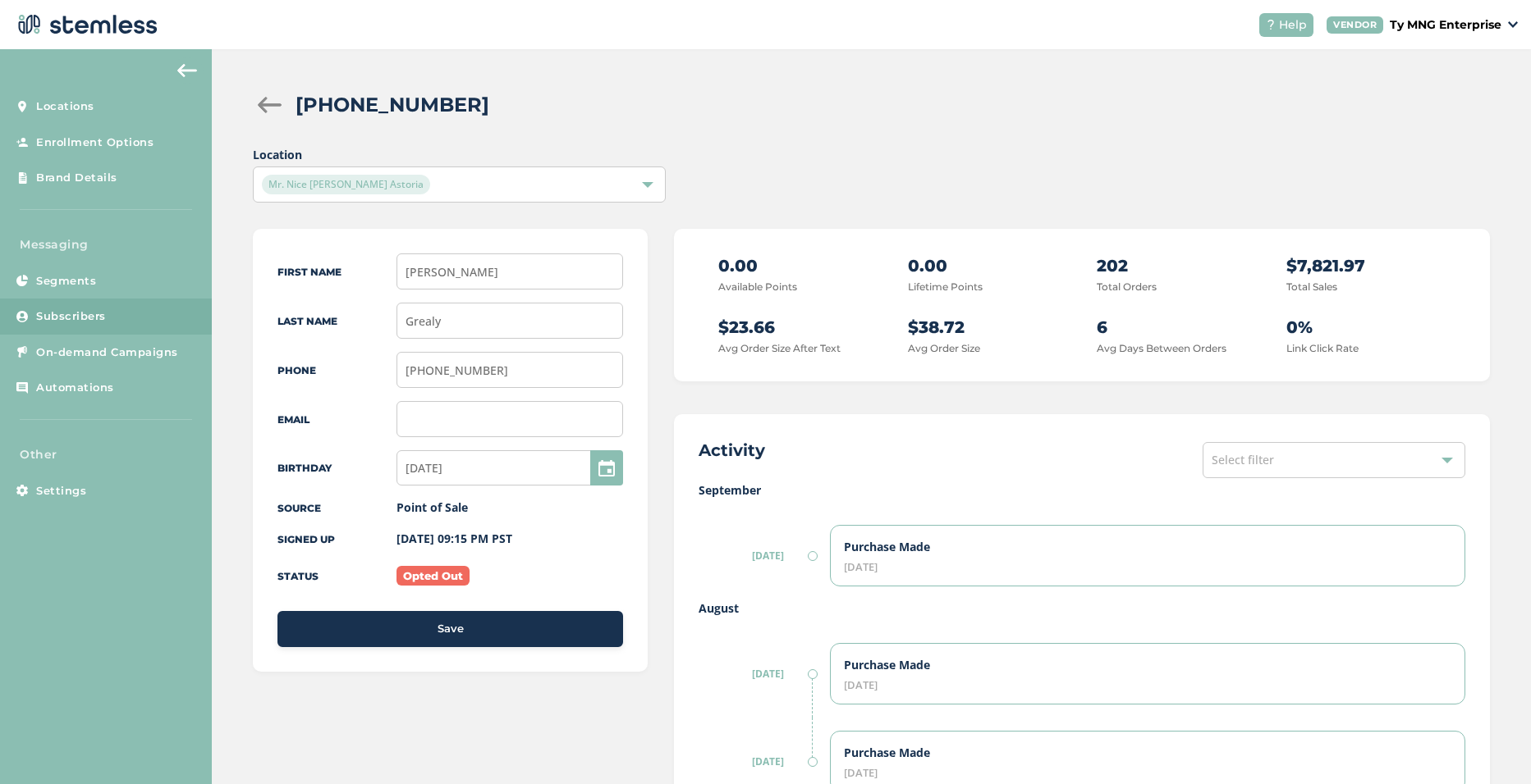
click at [44, 315] on span "Subscribers" at bounding box center [71, 316] width 70 height 16
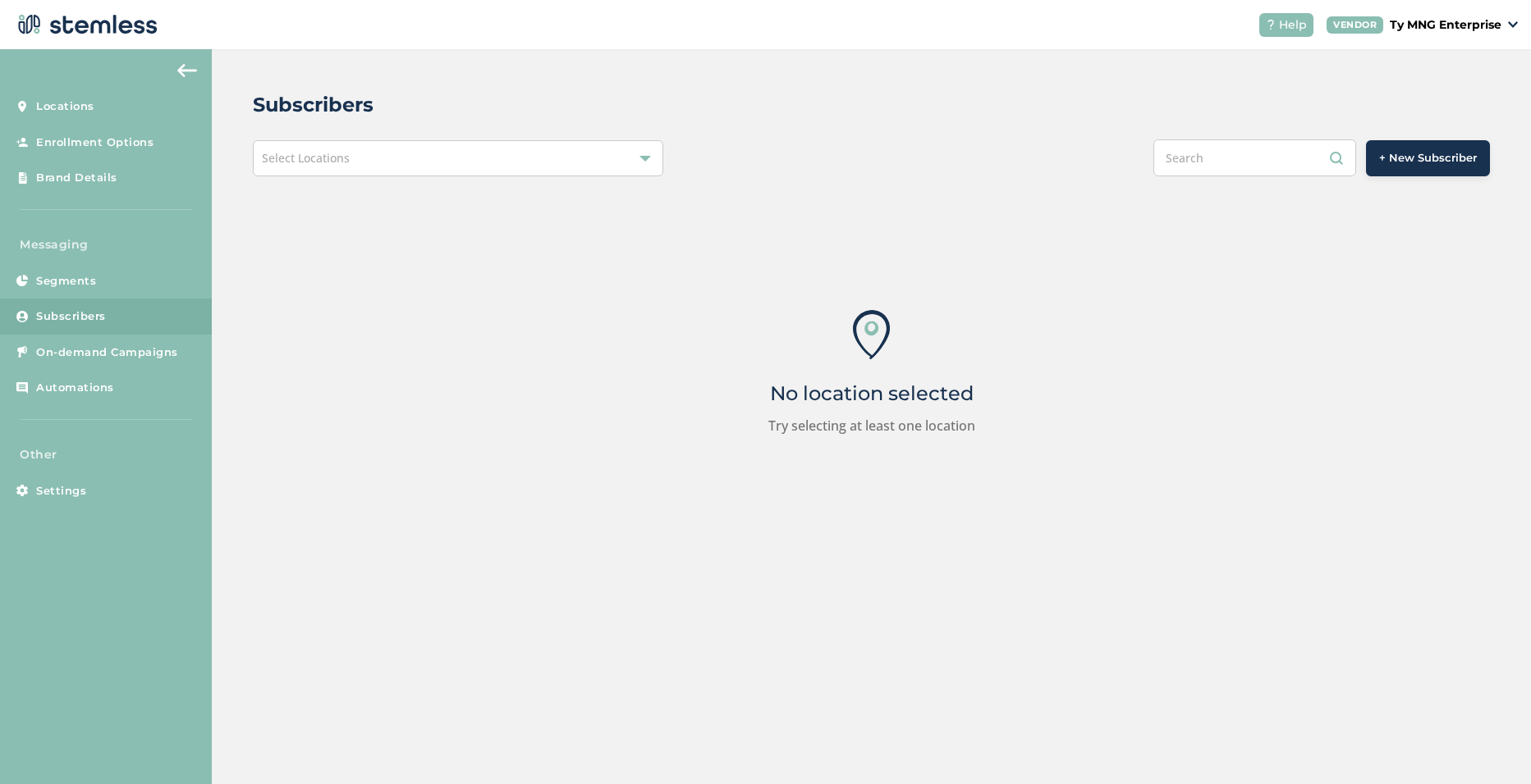
click at [458, 152] on div "Select Locations" at bounding box center [458, 158] width 411 height 36
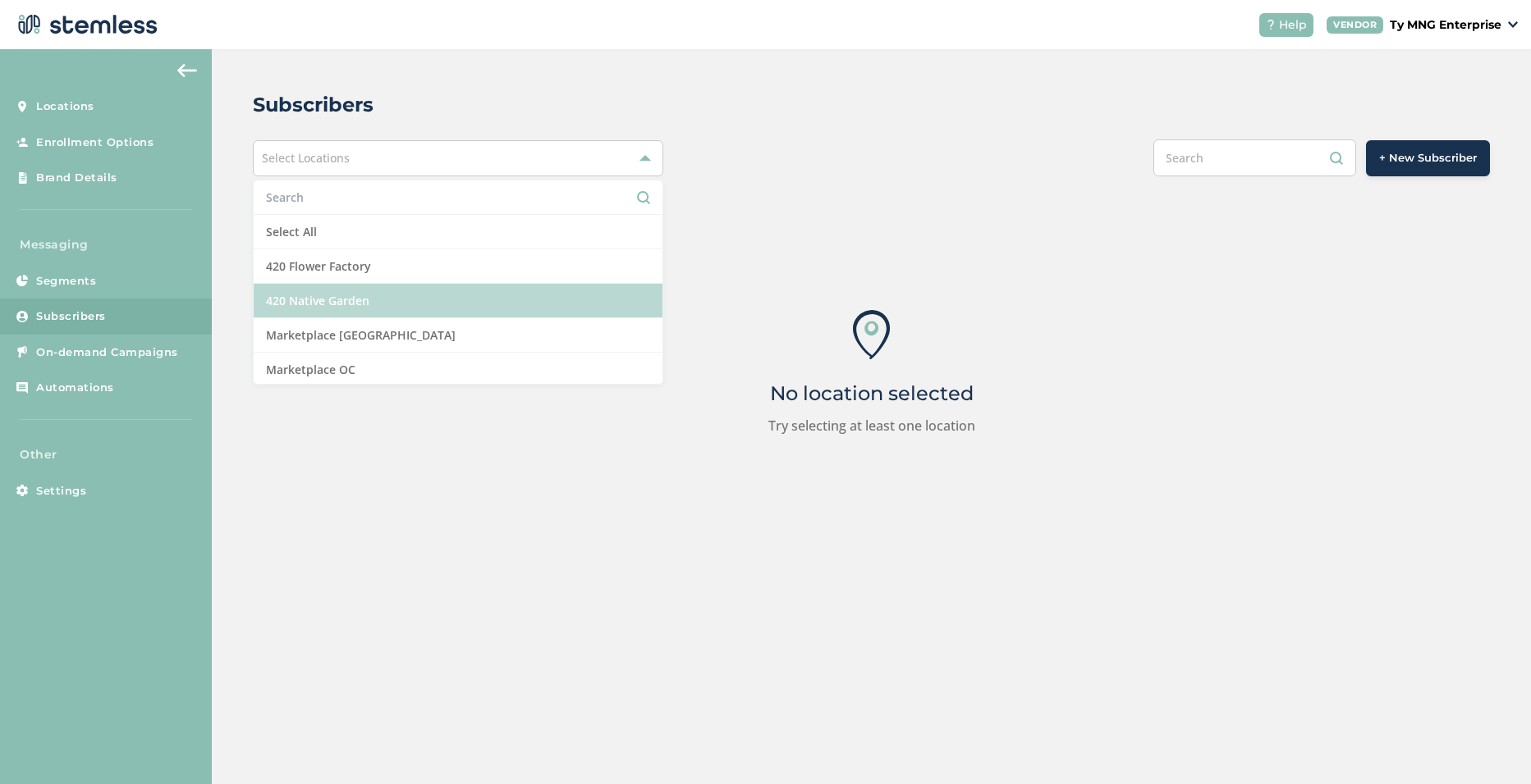
click at [395, 307] on li "420 Native Garden" at bounding box center [458, 301] width 409 height 35
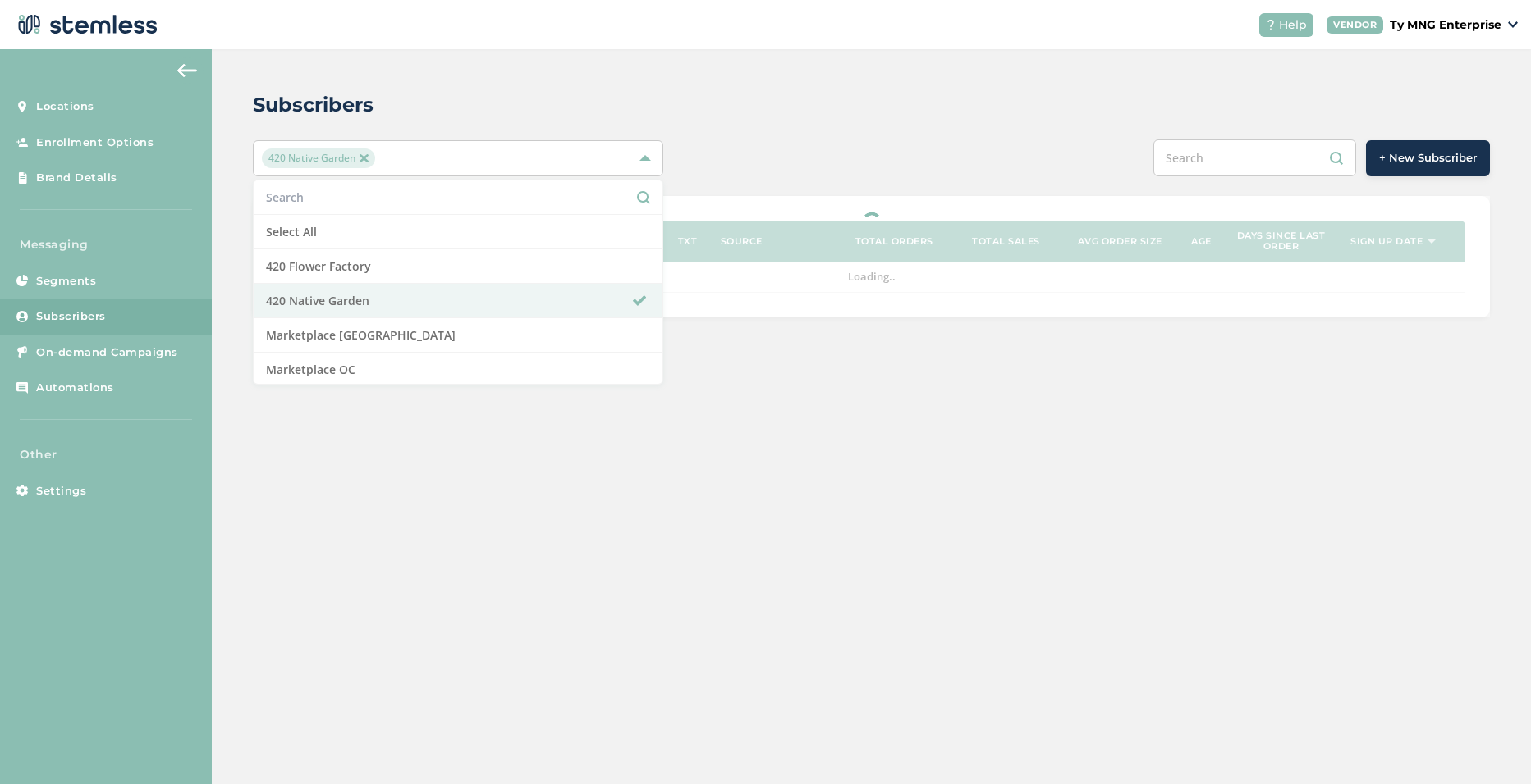
click at [857, 93] on div "Subscribers" at bounding box center [864, 104] width 1224 height 29
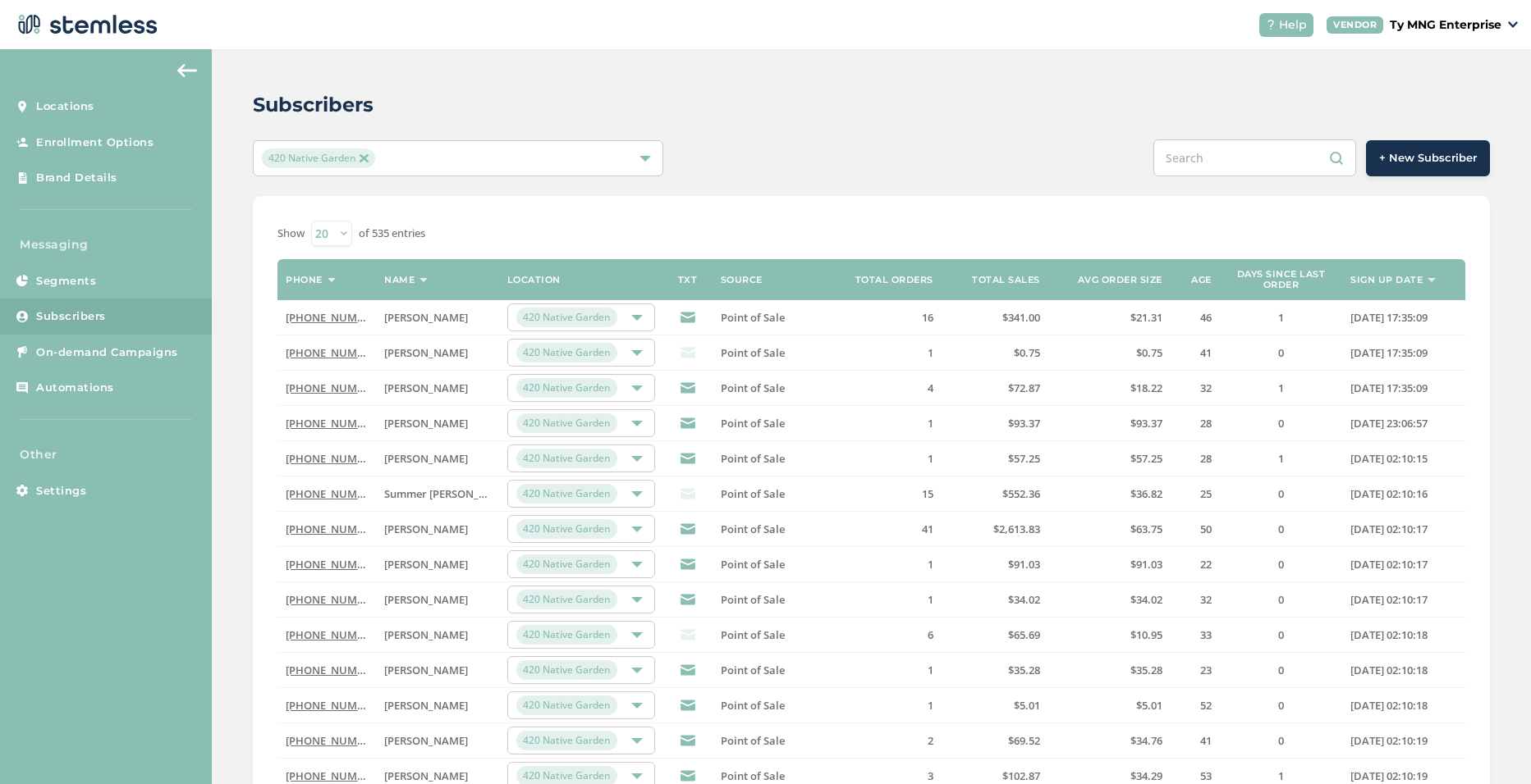
click at [339, 530] on link "[PHONE_NUMBER]" at bounding box center [332, 529] width 94 height 15
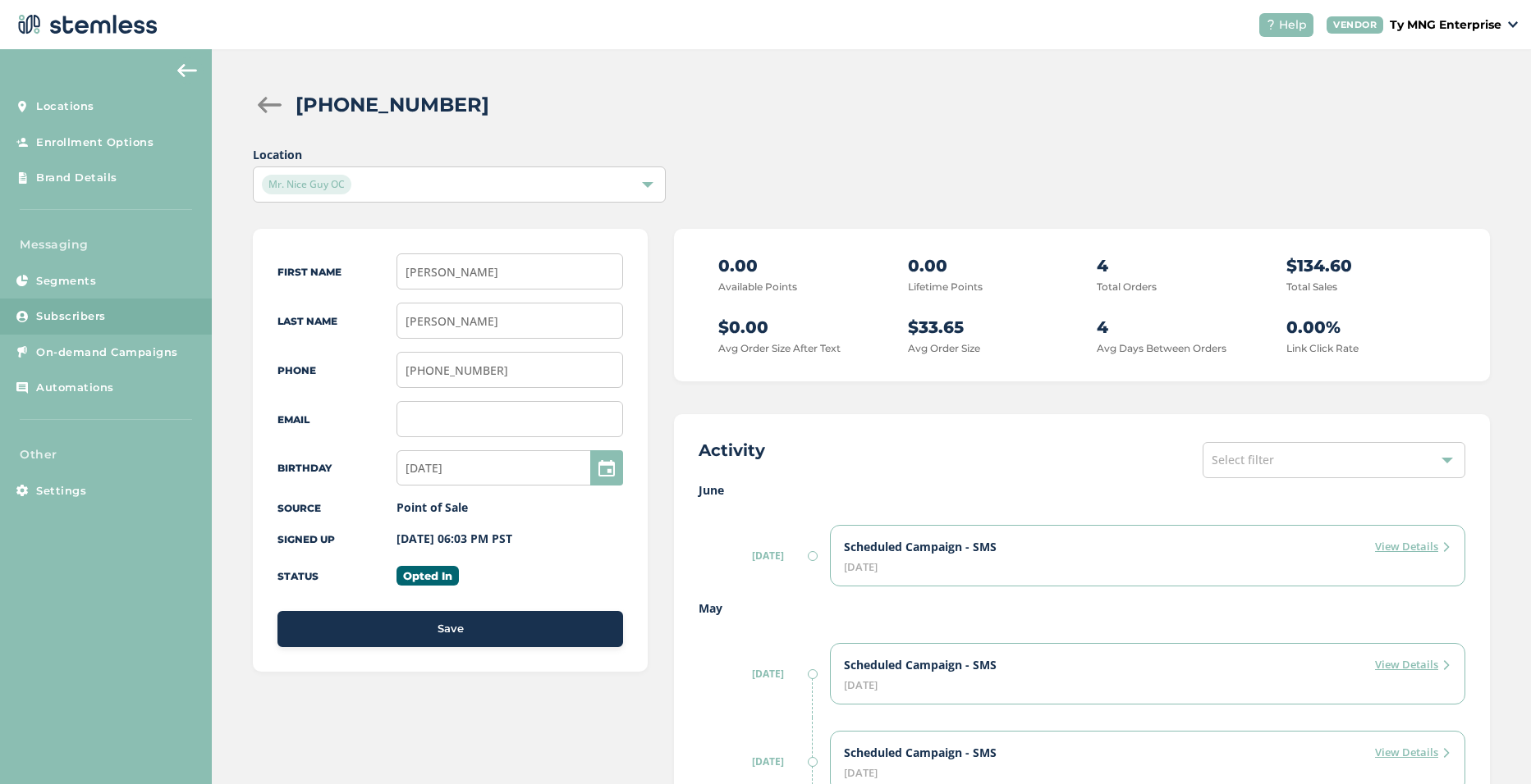
click at [454, 184] on div "Mr. Nice Guy OC" at bounding box center [450, 184] width 378 height 20
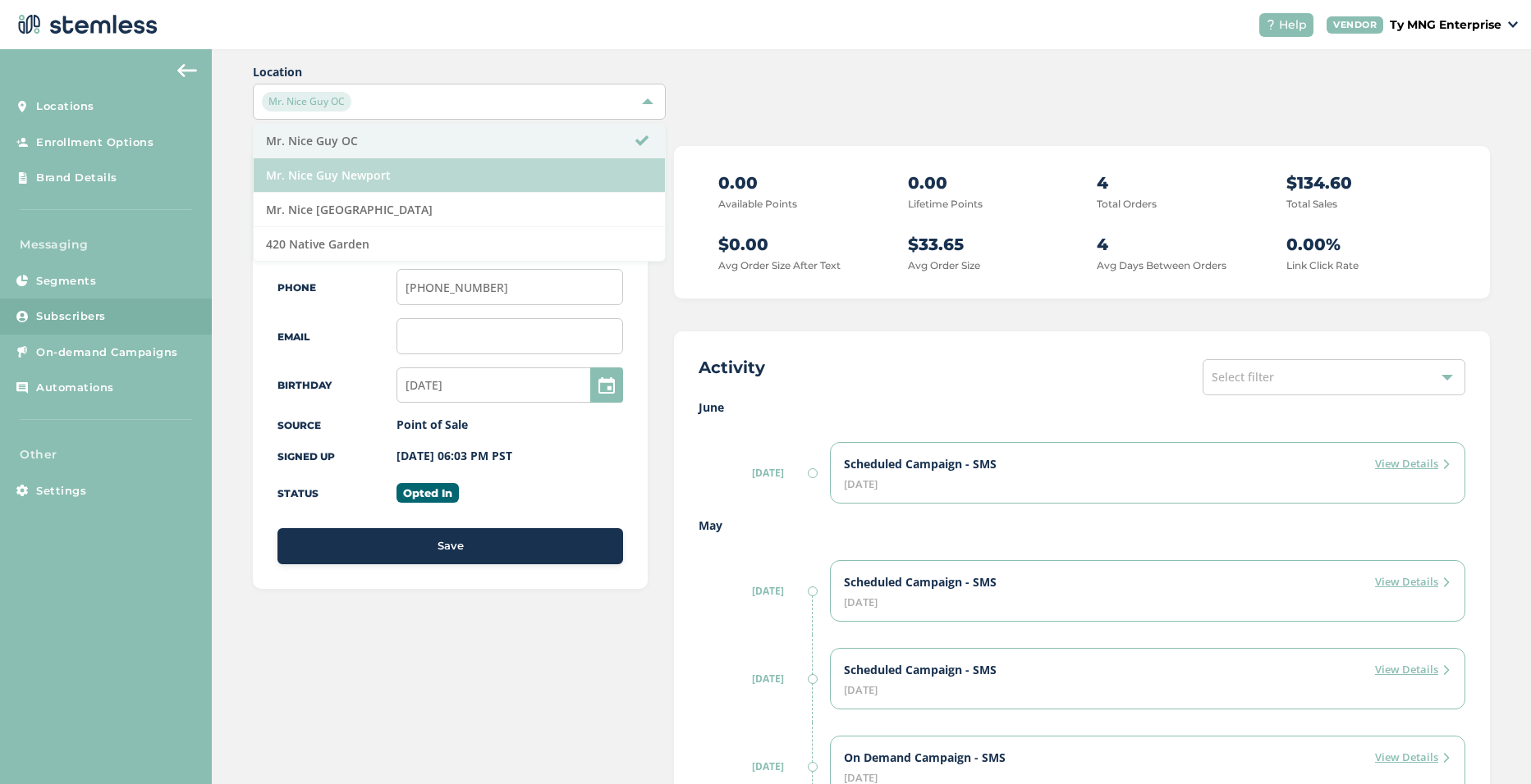
scroll to position [164, 0]
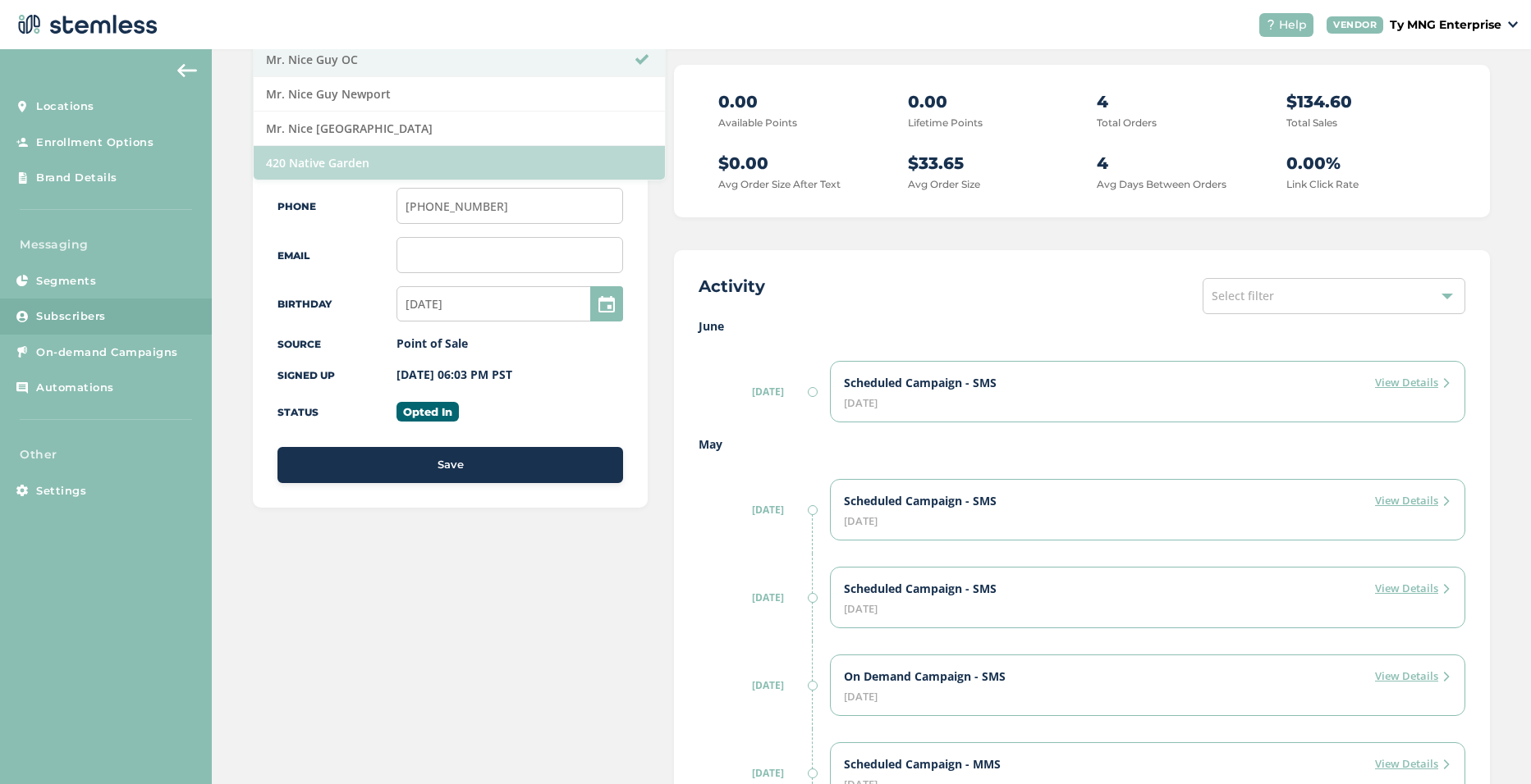
click at [422, 169] on li "420 Native Garden" at bounding box center [459, 163] width 411 height 34
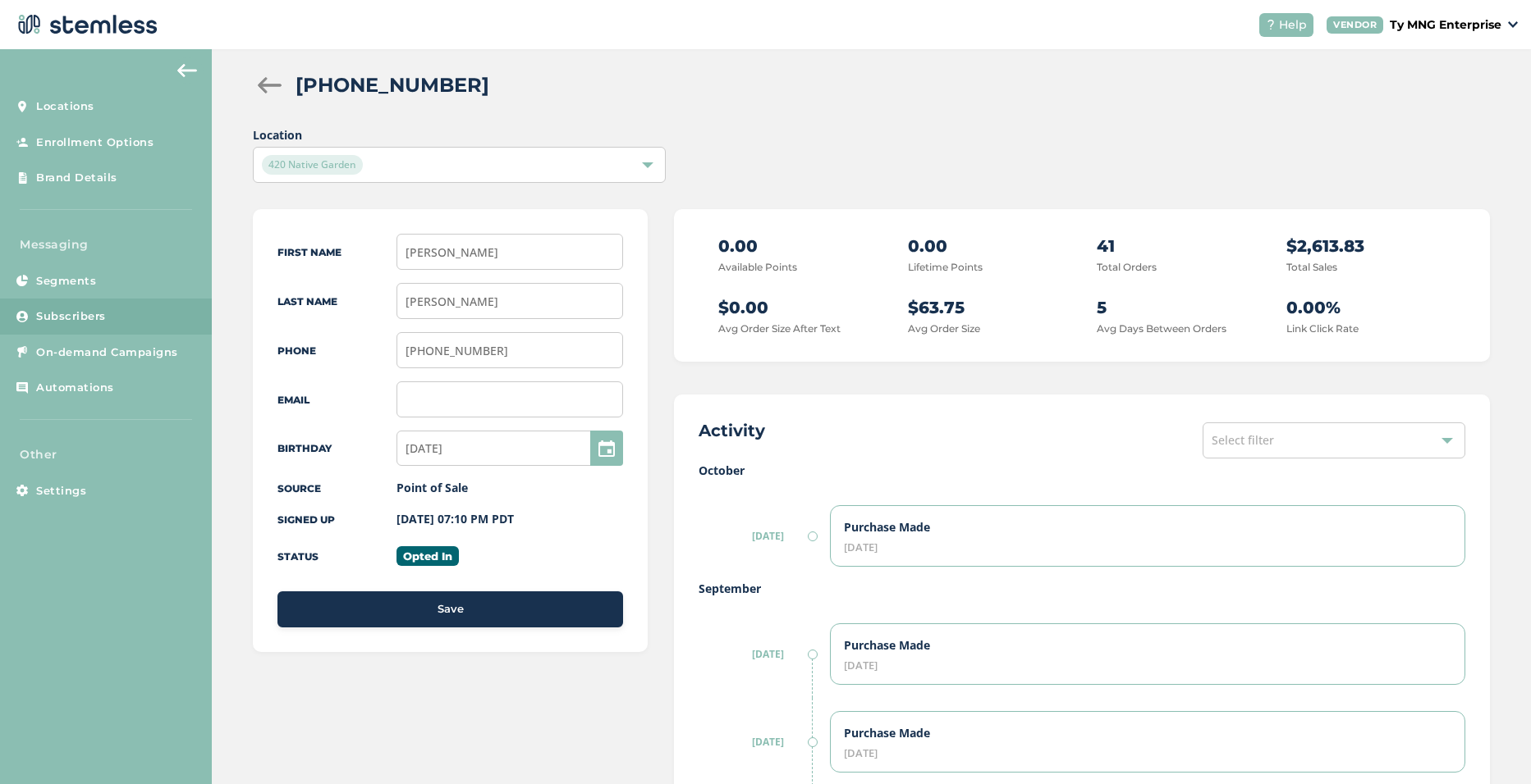
scroll to position [0, 0]
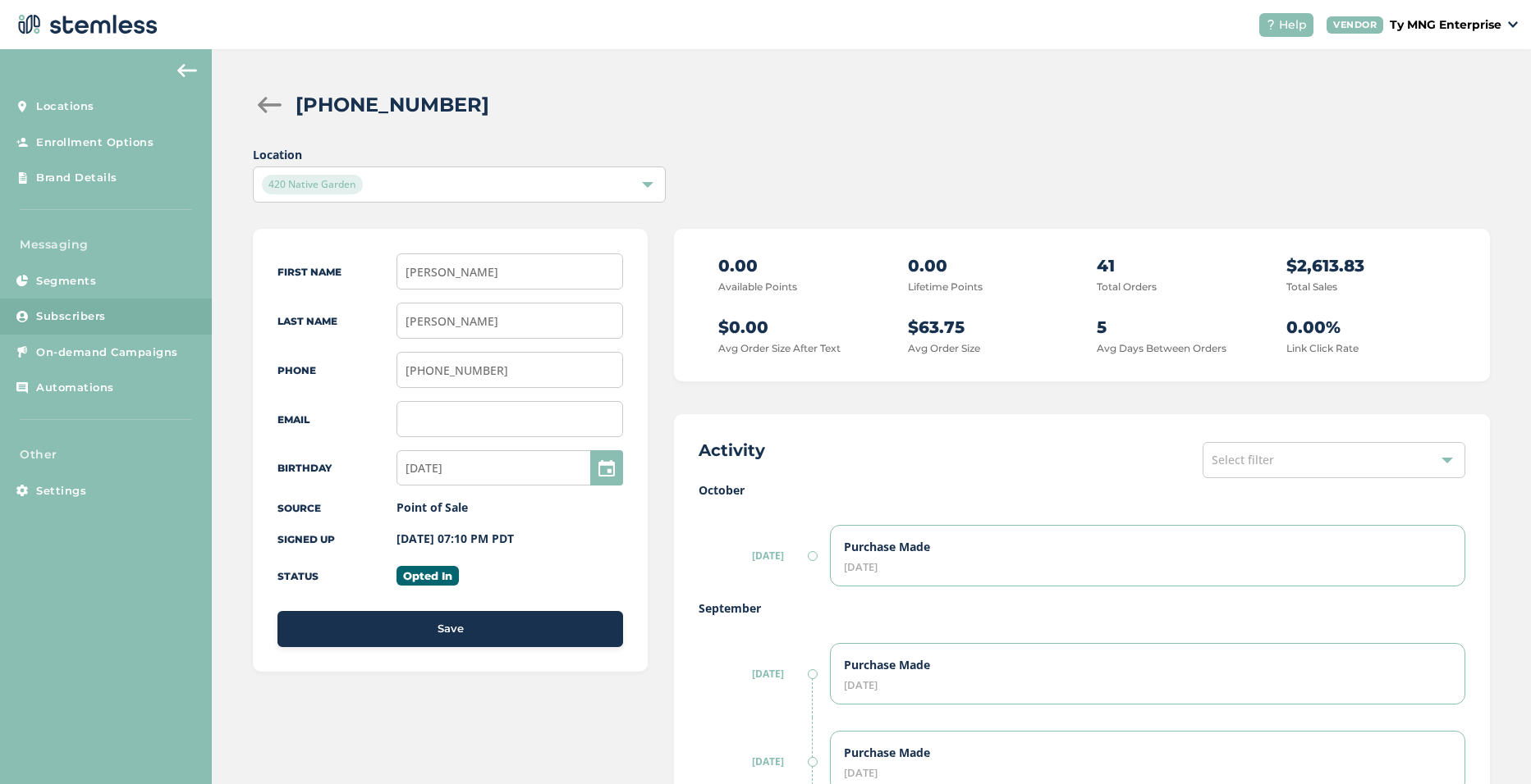
click at [417, 183] on div "420 Native Garden" at bounding box center [450, 184] width 378 height 20
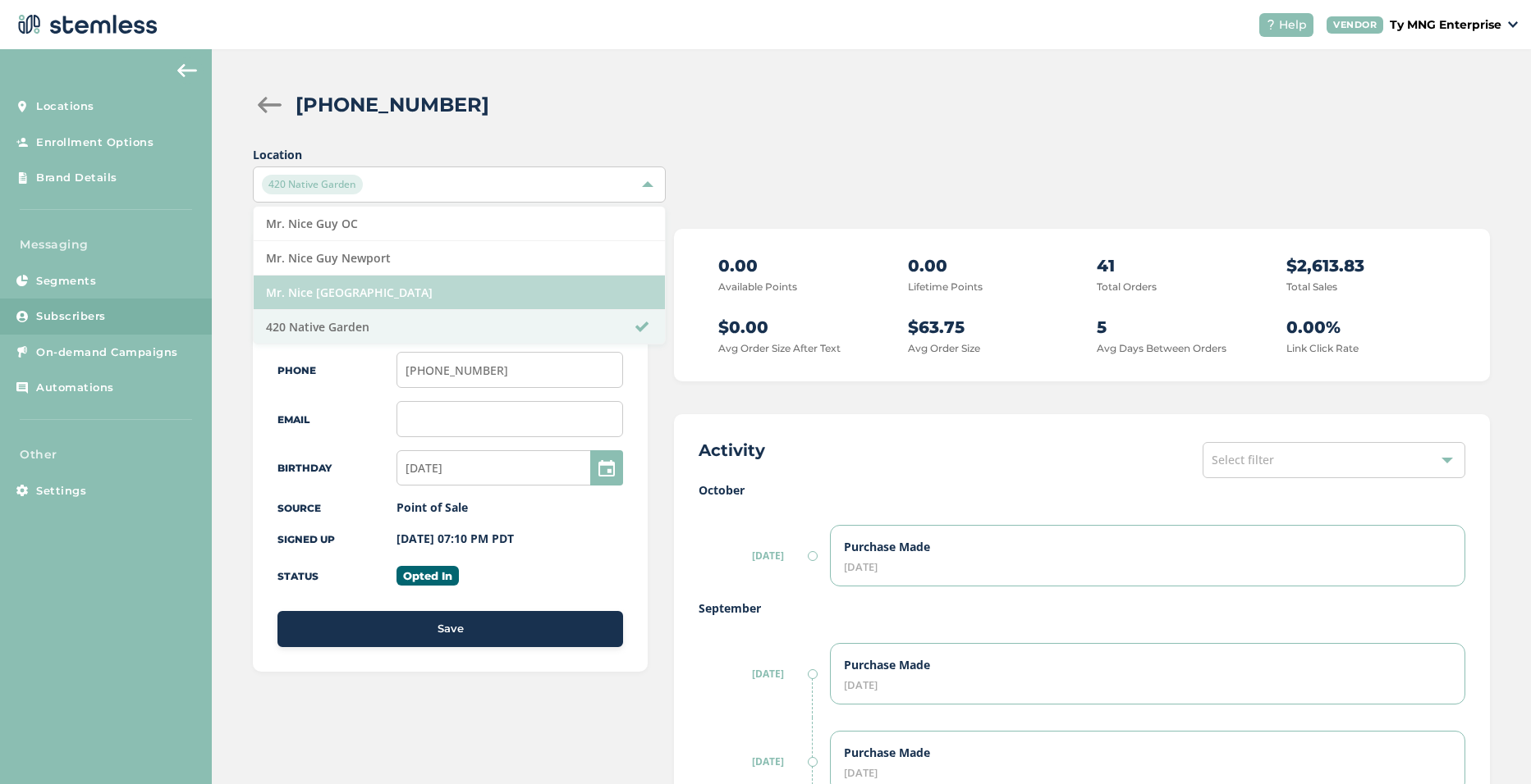
click at [370, 300] on li "Mr. Nice [GEOGRAPHIC_DATA]" at bounding box center [459, 293] width 411 height 35
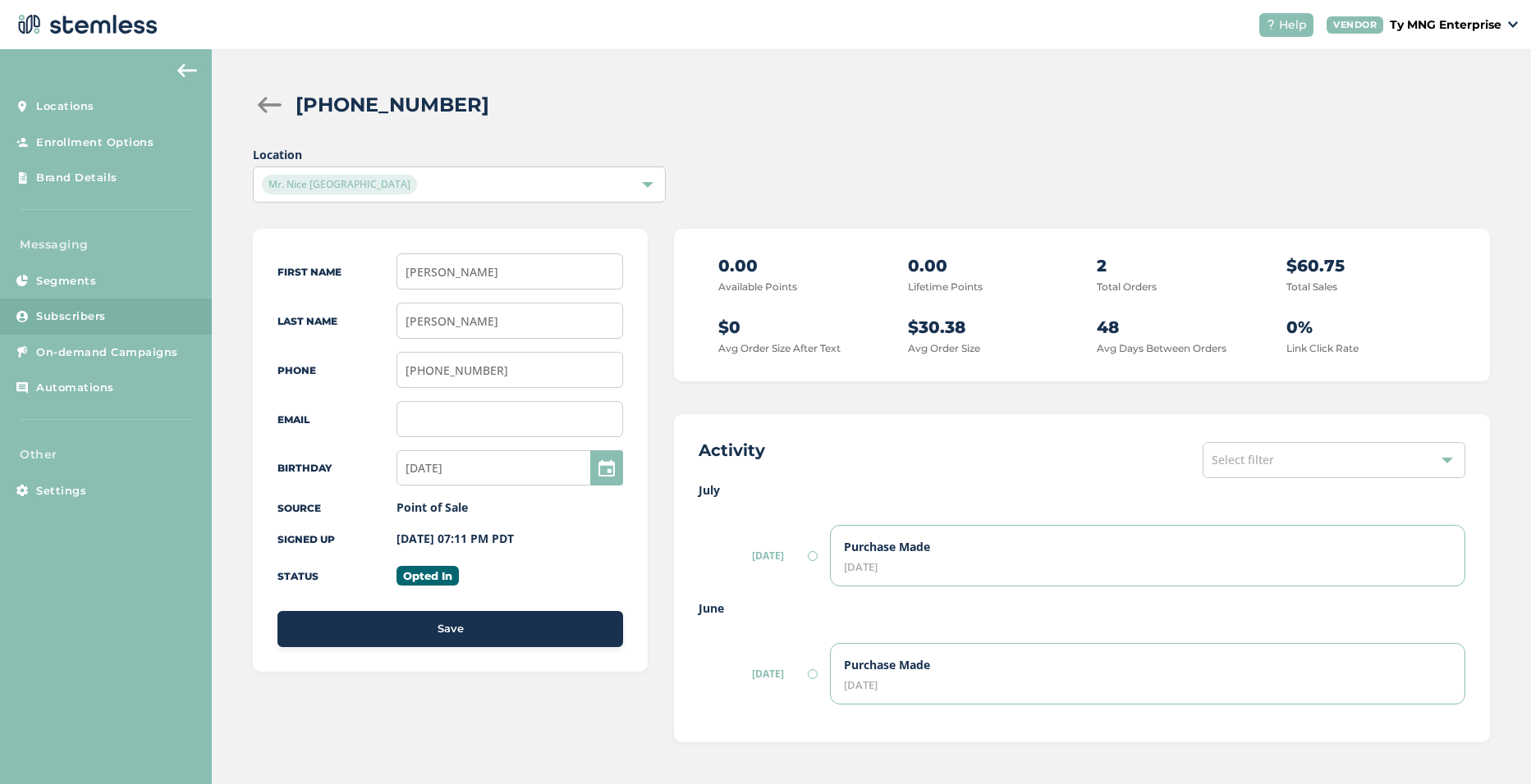
click at [399, 188] on div "Mr. Nice [GEOGRAPHIC_DATA]" at bounding box center [450, 184] width 378 height 20
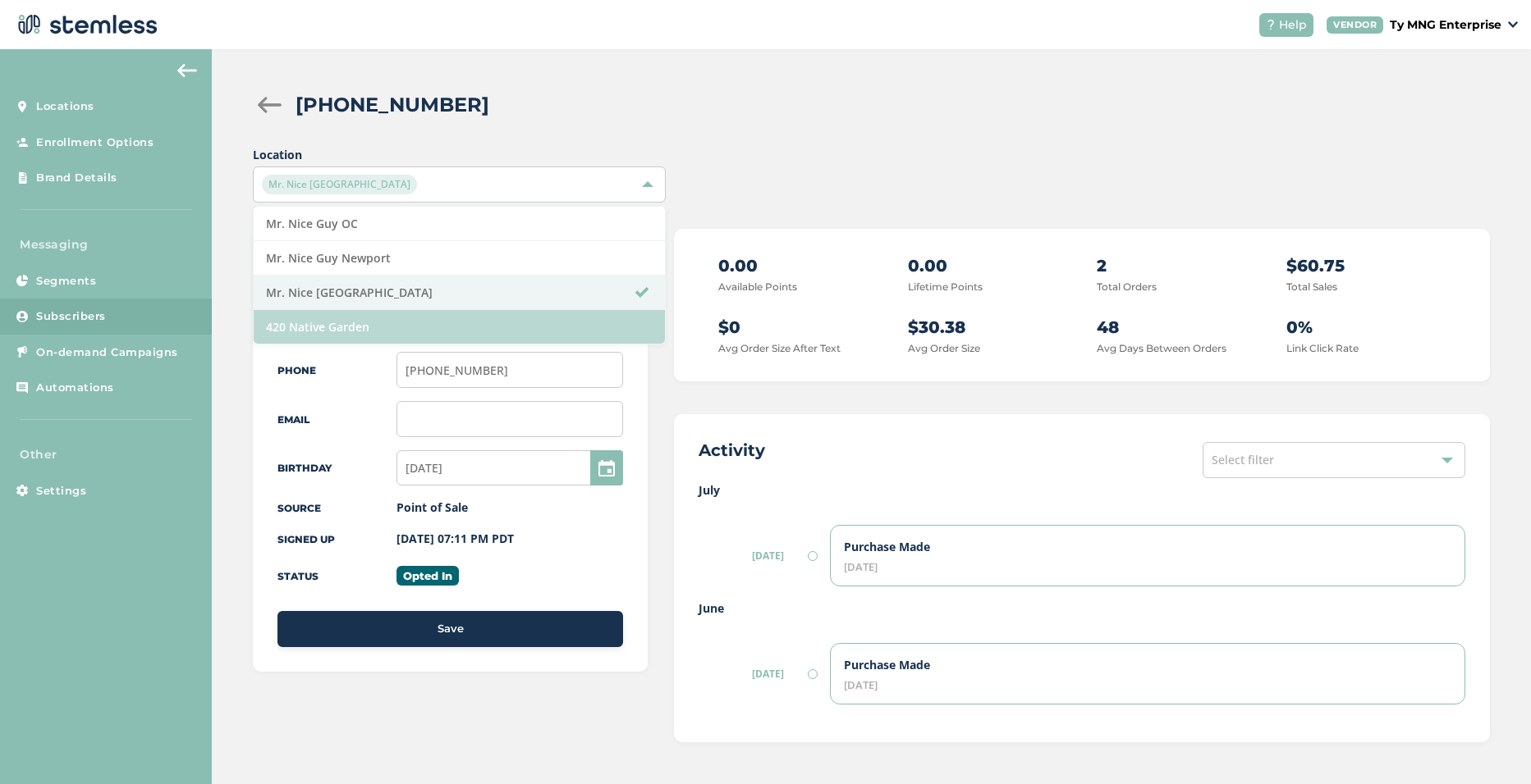
click at [373, 325] on li "420 Native Garden" at bounding box center [459, 327] width 411 height 34
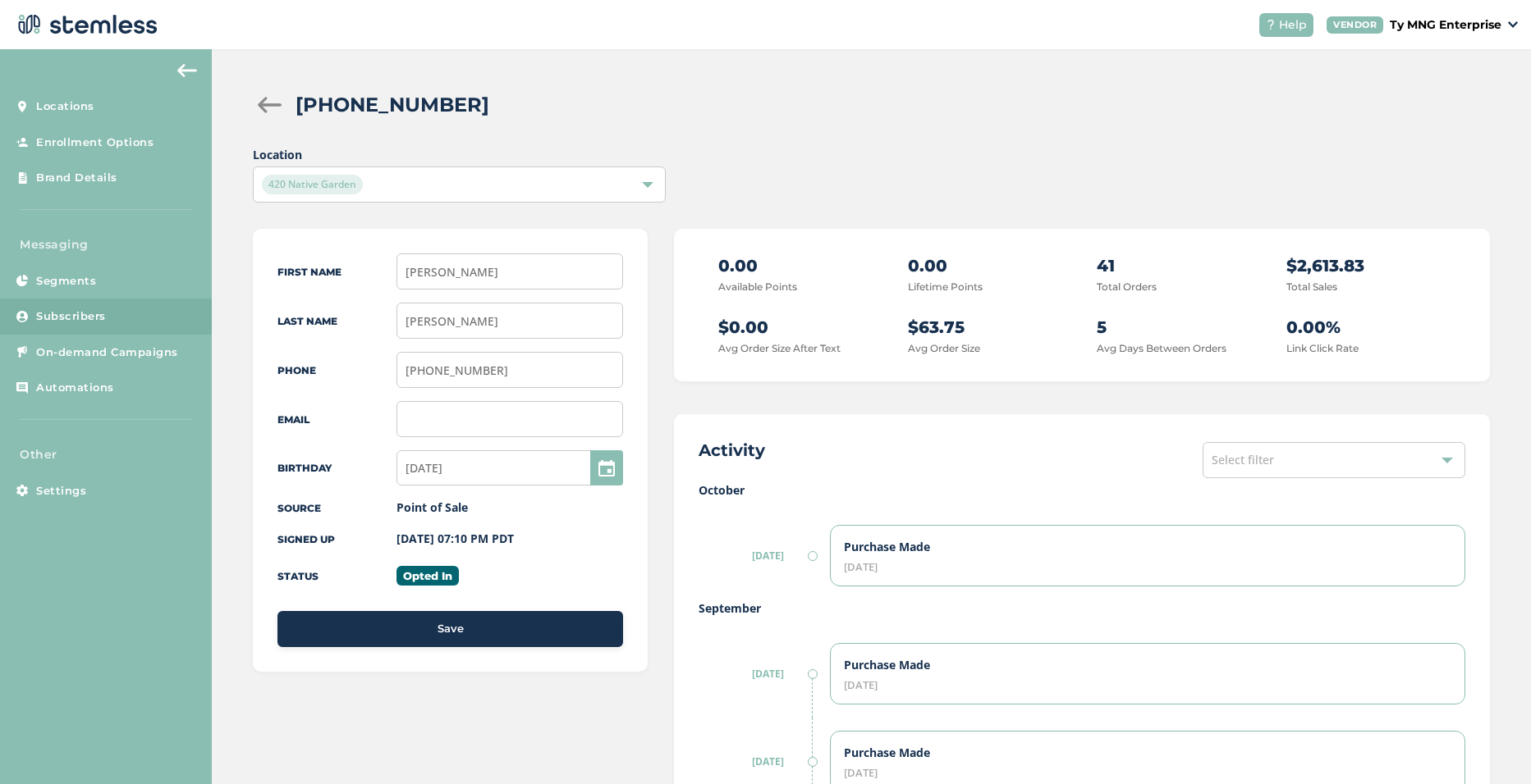
click at [405, 186] on div "420 Native Garden" at bounding box center [450, 184] width 378 height 20
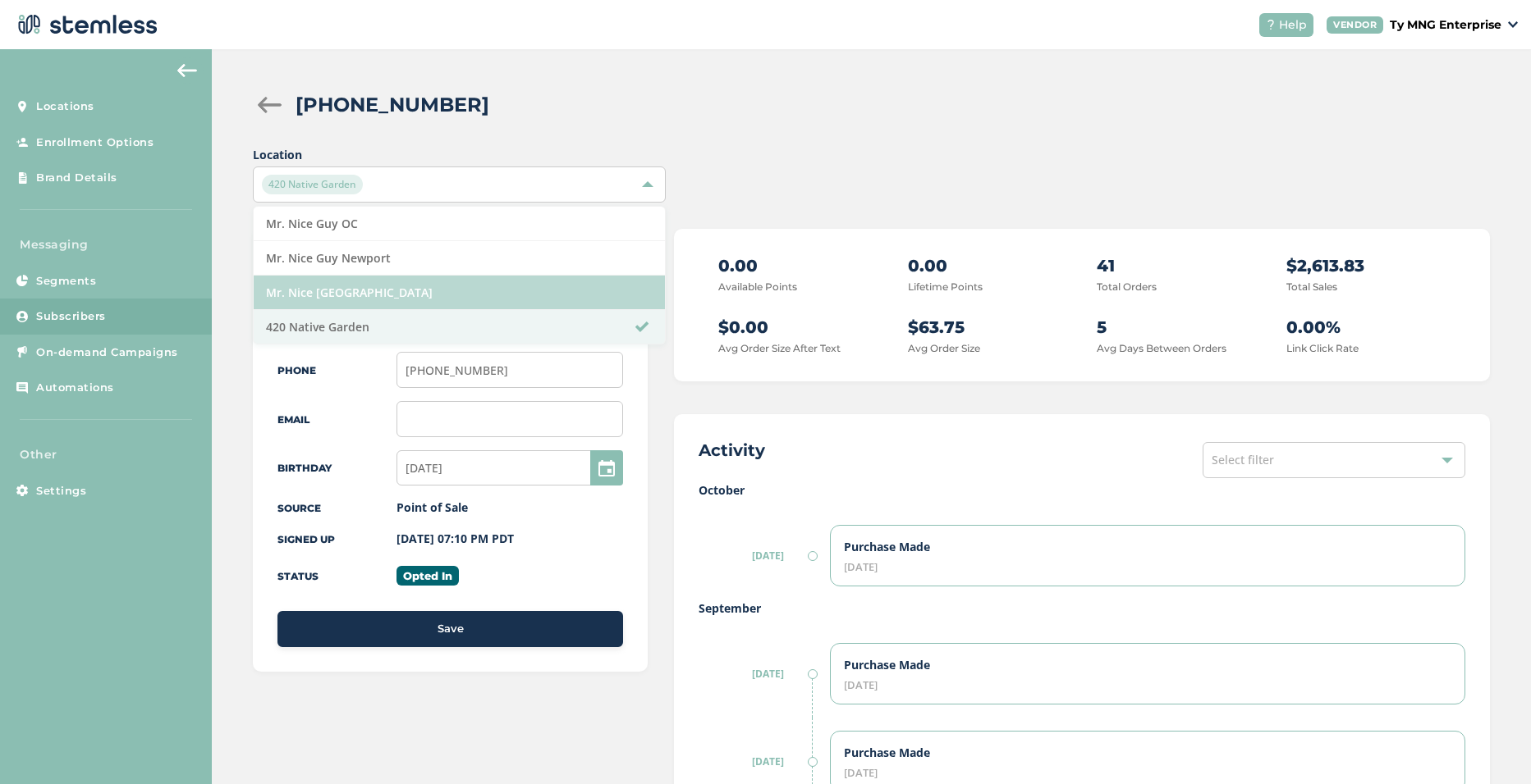
click at [389, 294] on li "Mr. Nice [GEOGRAPHIC_DATA]" at bounding box center [459, 293] width 411 height 35
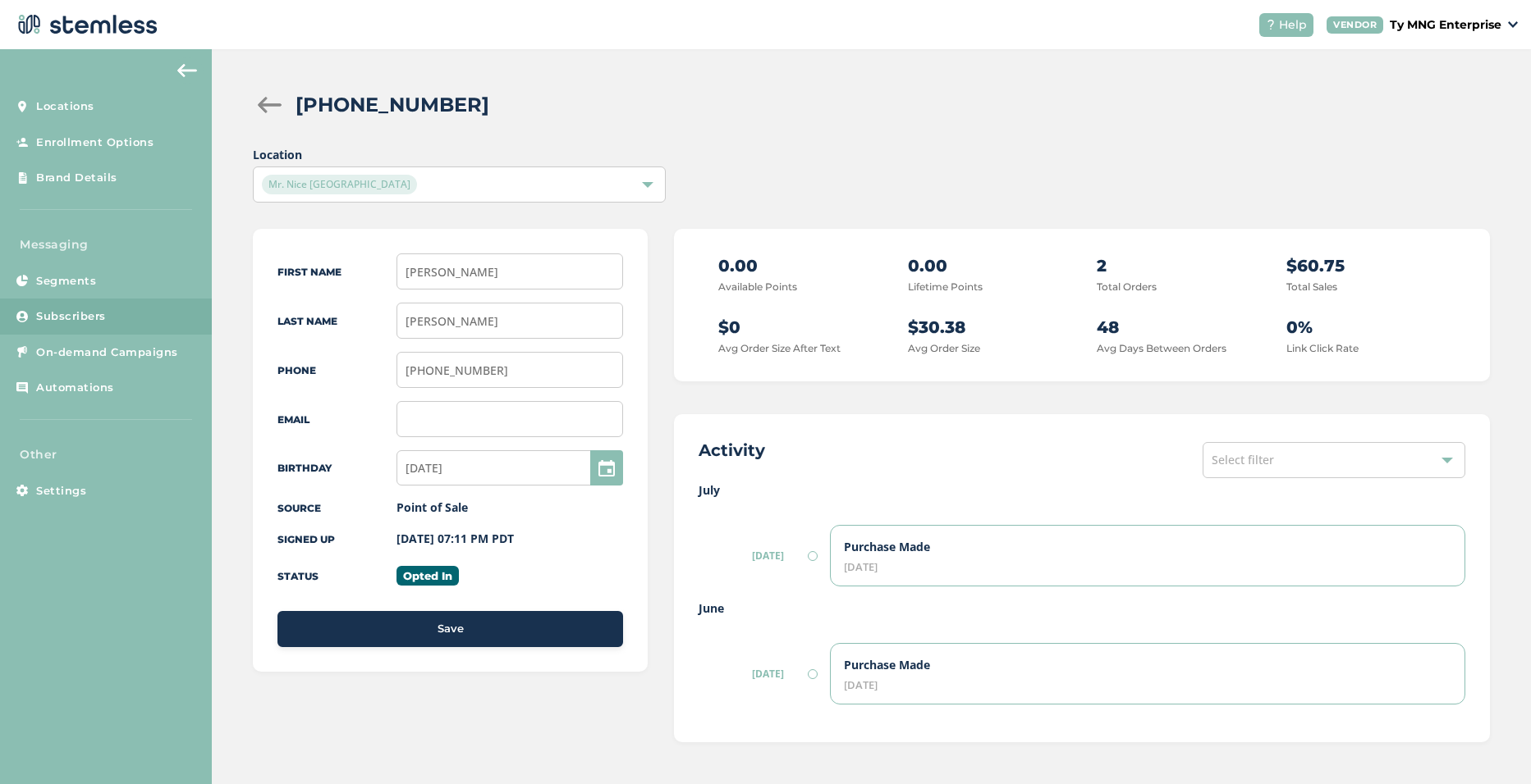
click at [432, 184] on div "Mr. Nice [GEOGRAPHIC_DATA]" at bounding box center [450, 184] width 378 height 20
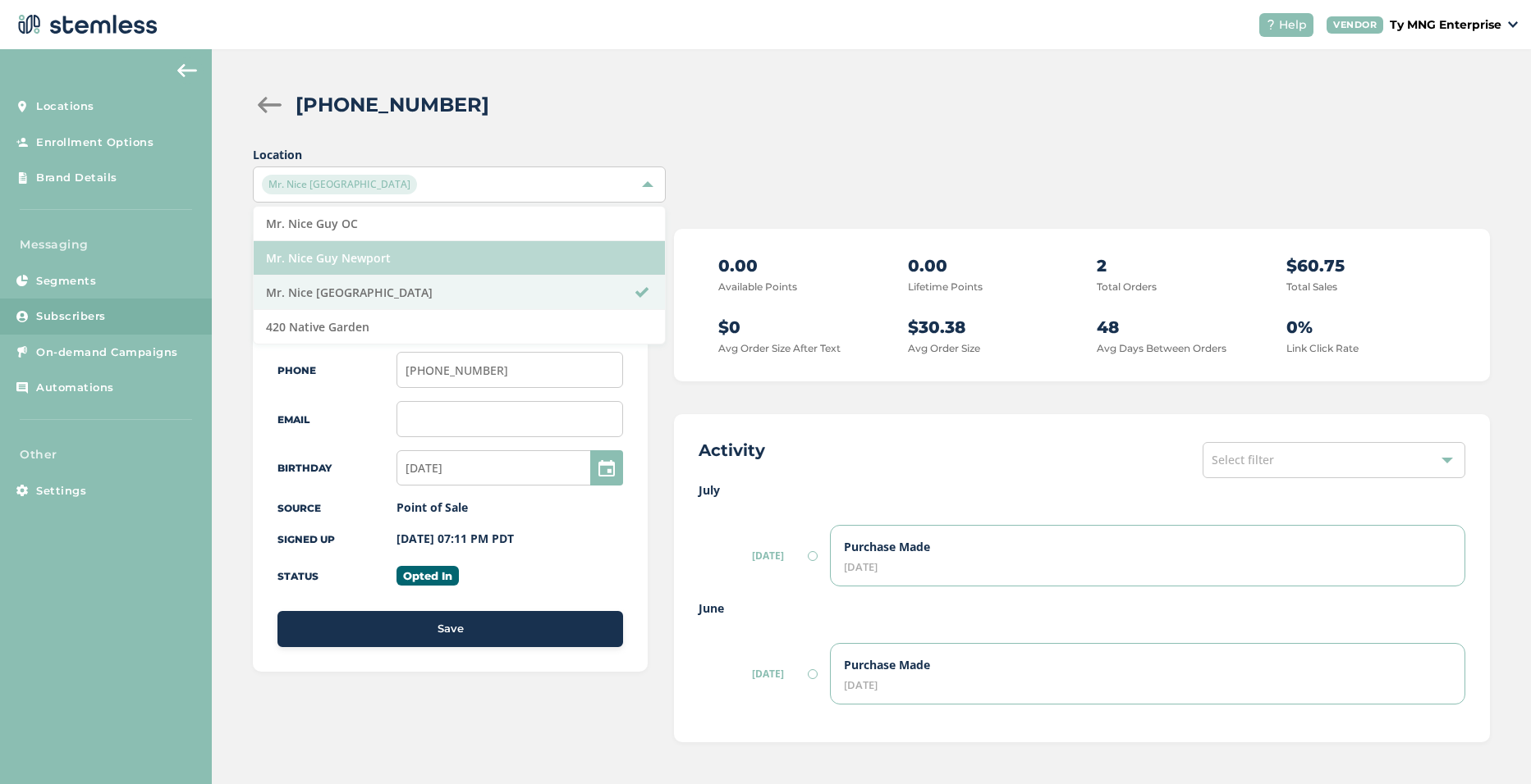
click at [411, 256] on li "Mr. Nice Guy Newport" at bounding box center [459, 258] width 411 height 35
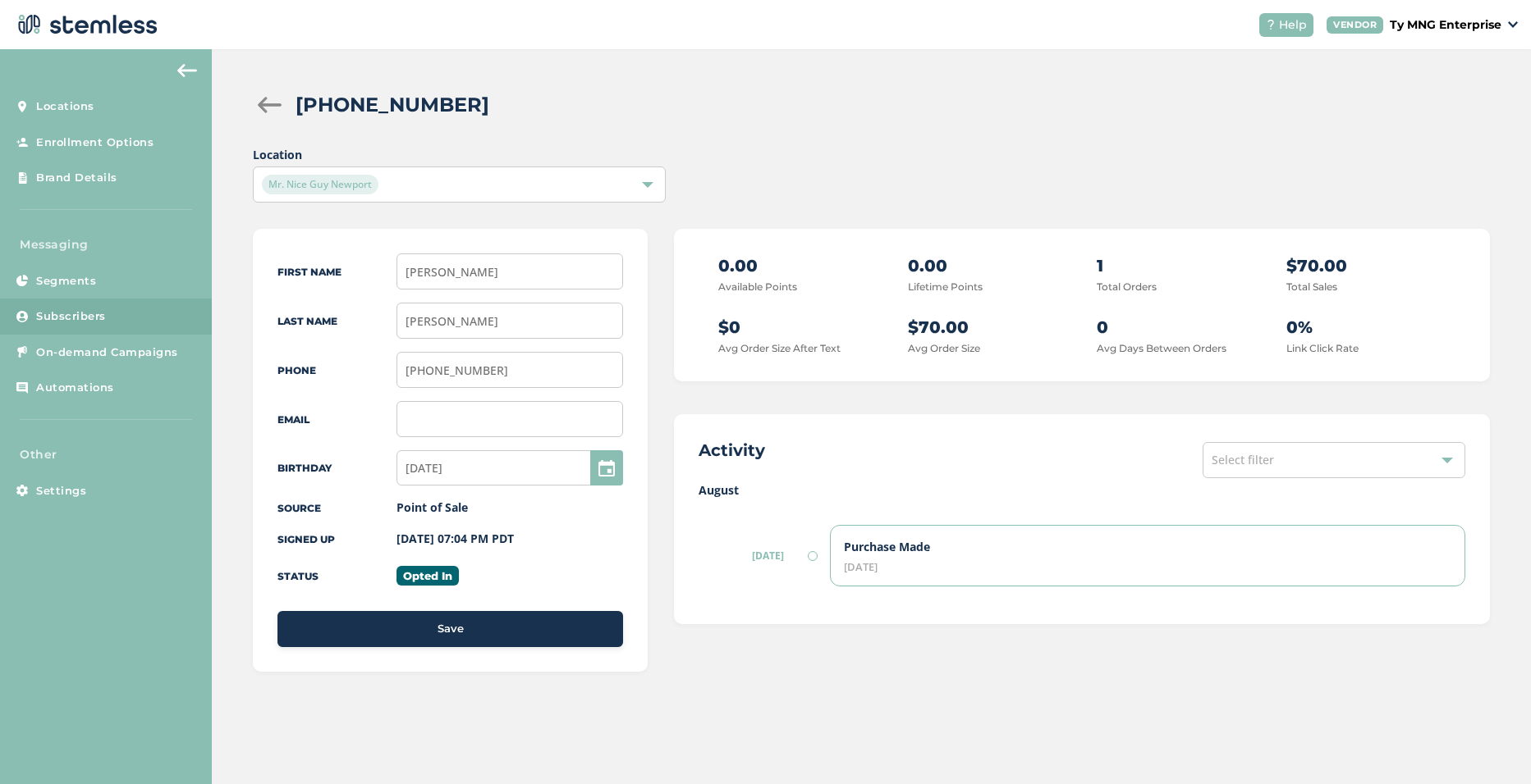
click at [437, 183] on div "Mr. Nice Guy Newport" at bounding box center [450, 184] width 378 height 20
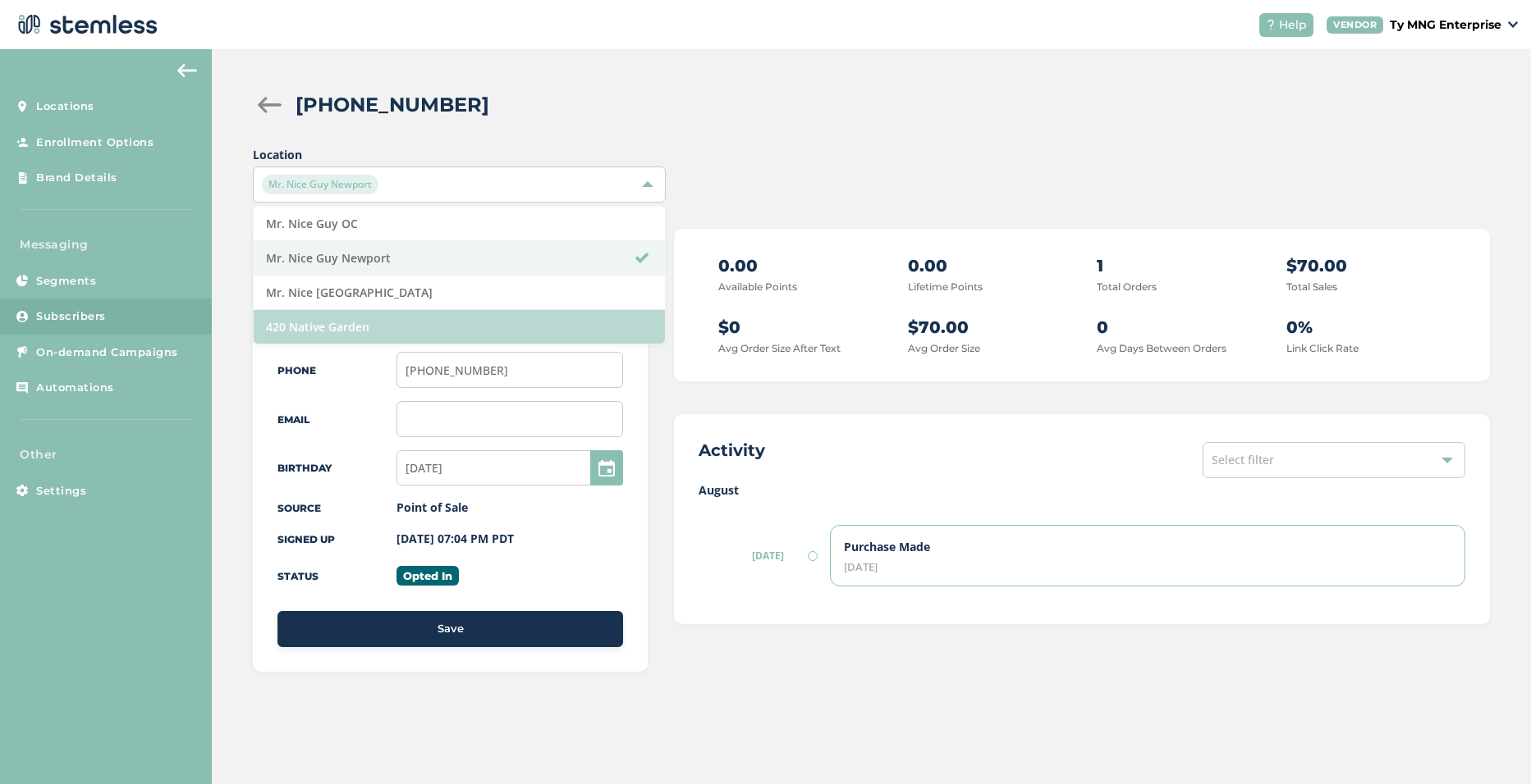
click at [416, 315] on li "420 Native Garden" at bounding box center [459, 327] width 411 height 34
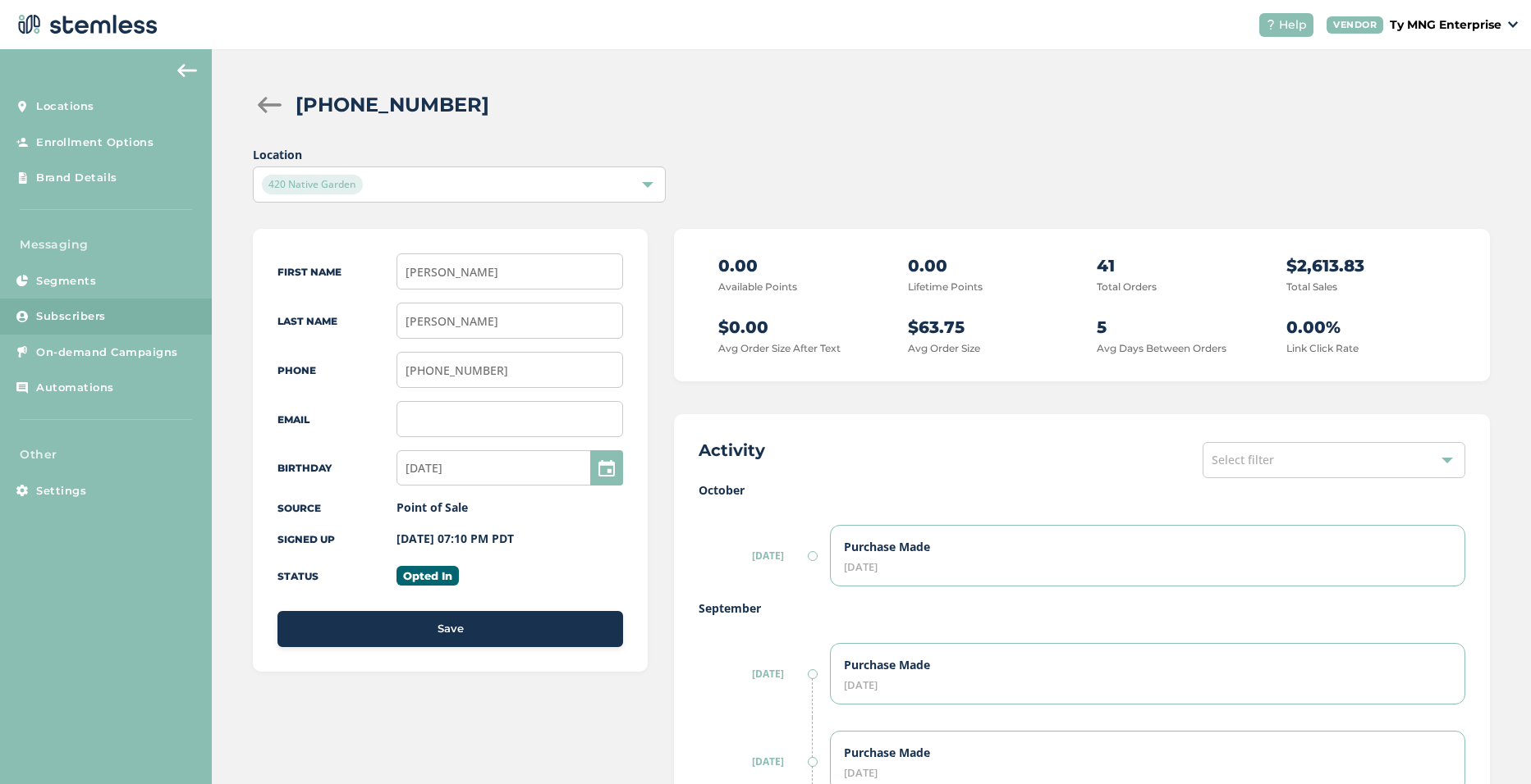
click at [71, 306] on link "Subscribers" at bounding box center [105, 316] width 212 height 36
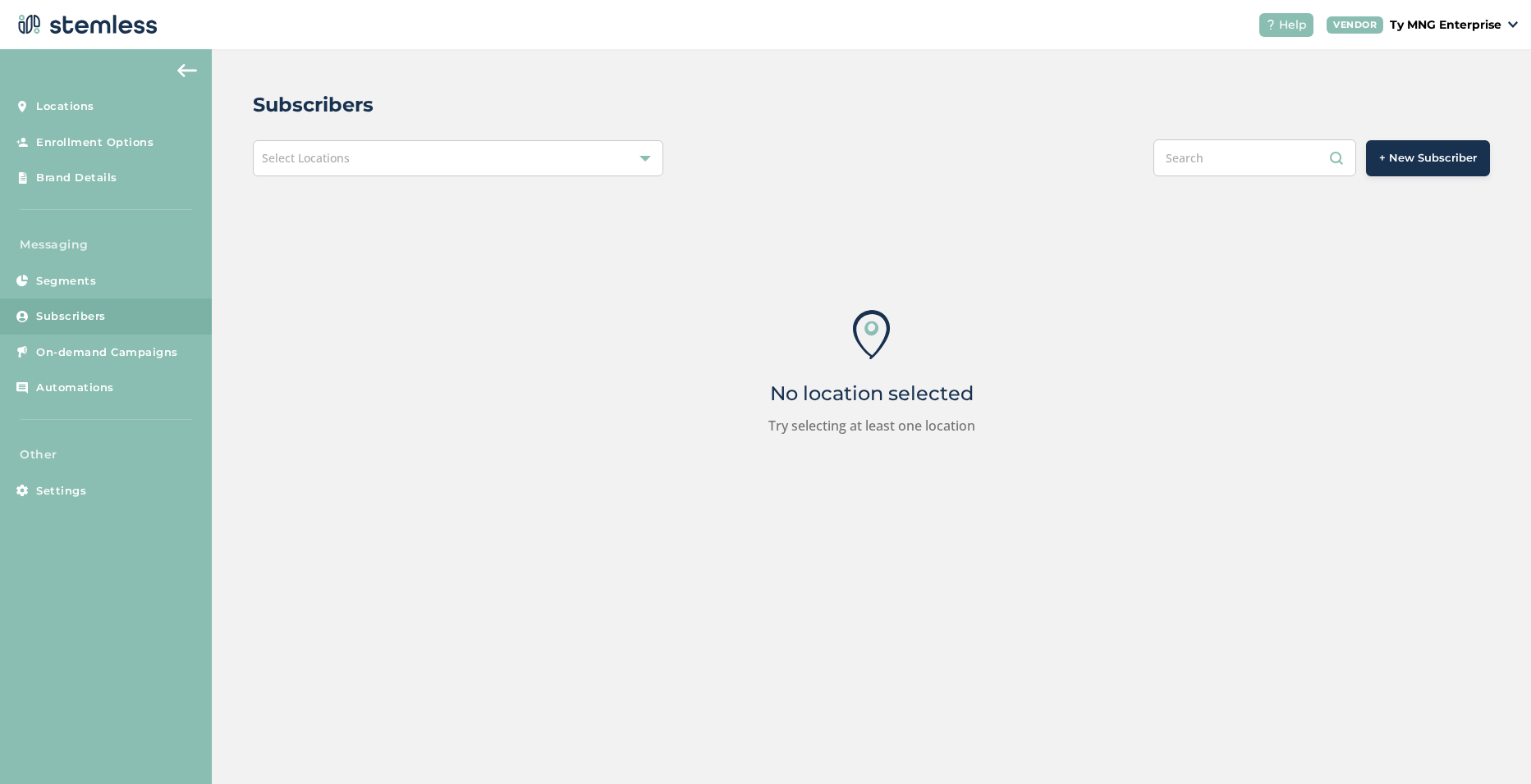
click at [527, 152] on div "Select Locations" at bounding box center [458, 158] width 411 height 36
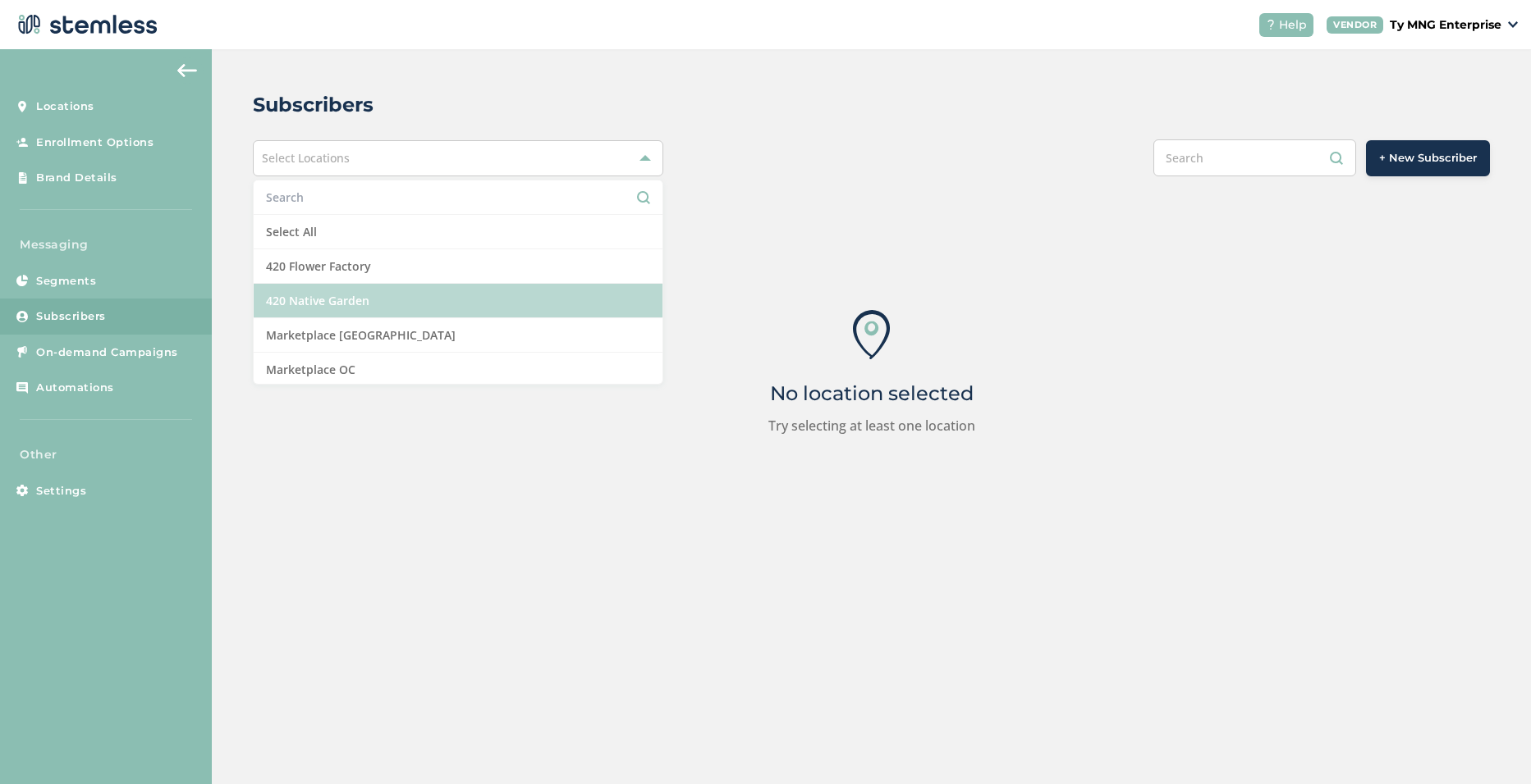
click at [448, 300] on li "420 Native Garden" at bounding box center [458, 301] width 409 height 35
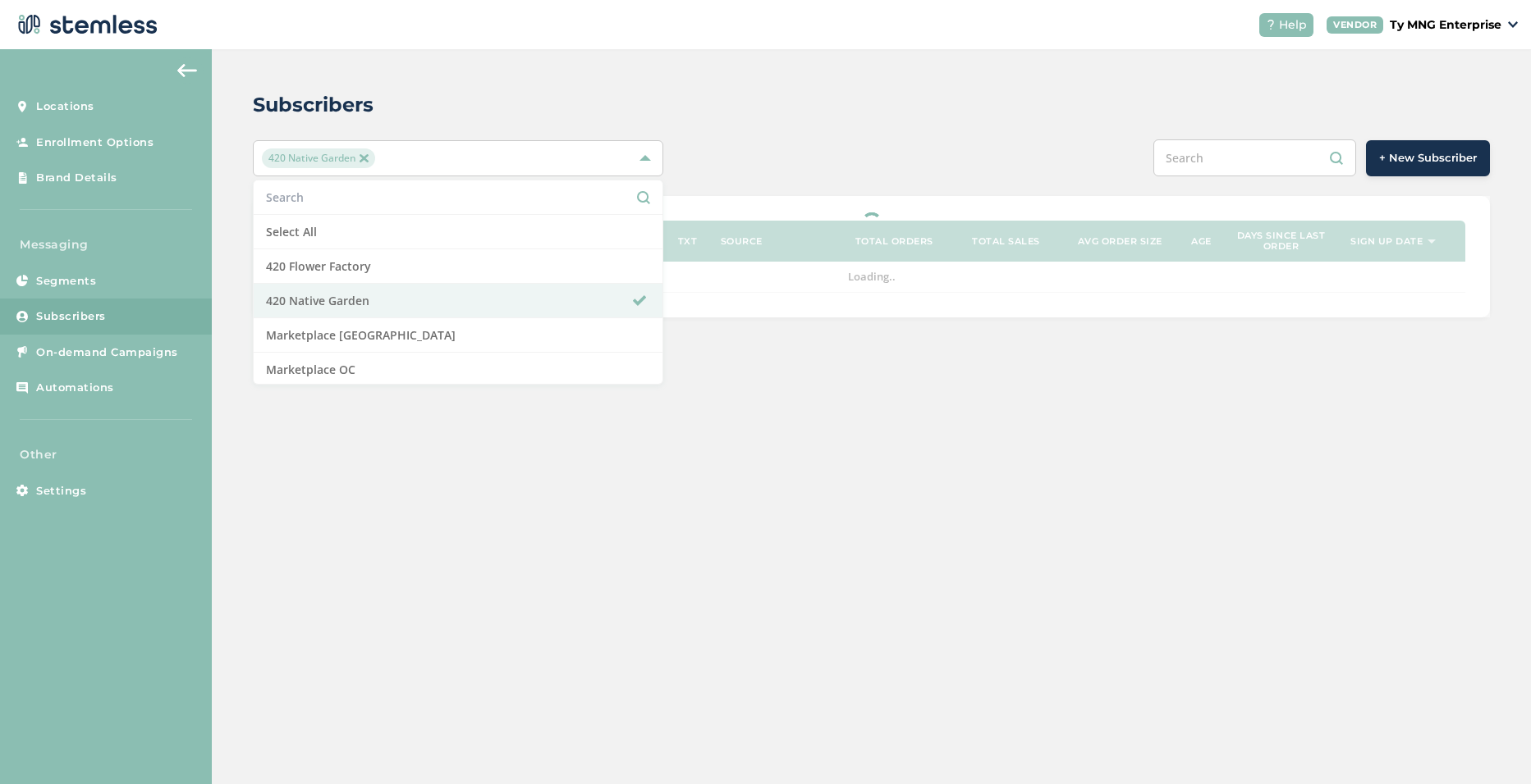
click at [784, 104] on div "Subscribers" at bounding box center [864, 104] width 1224 height 29
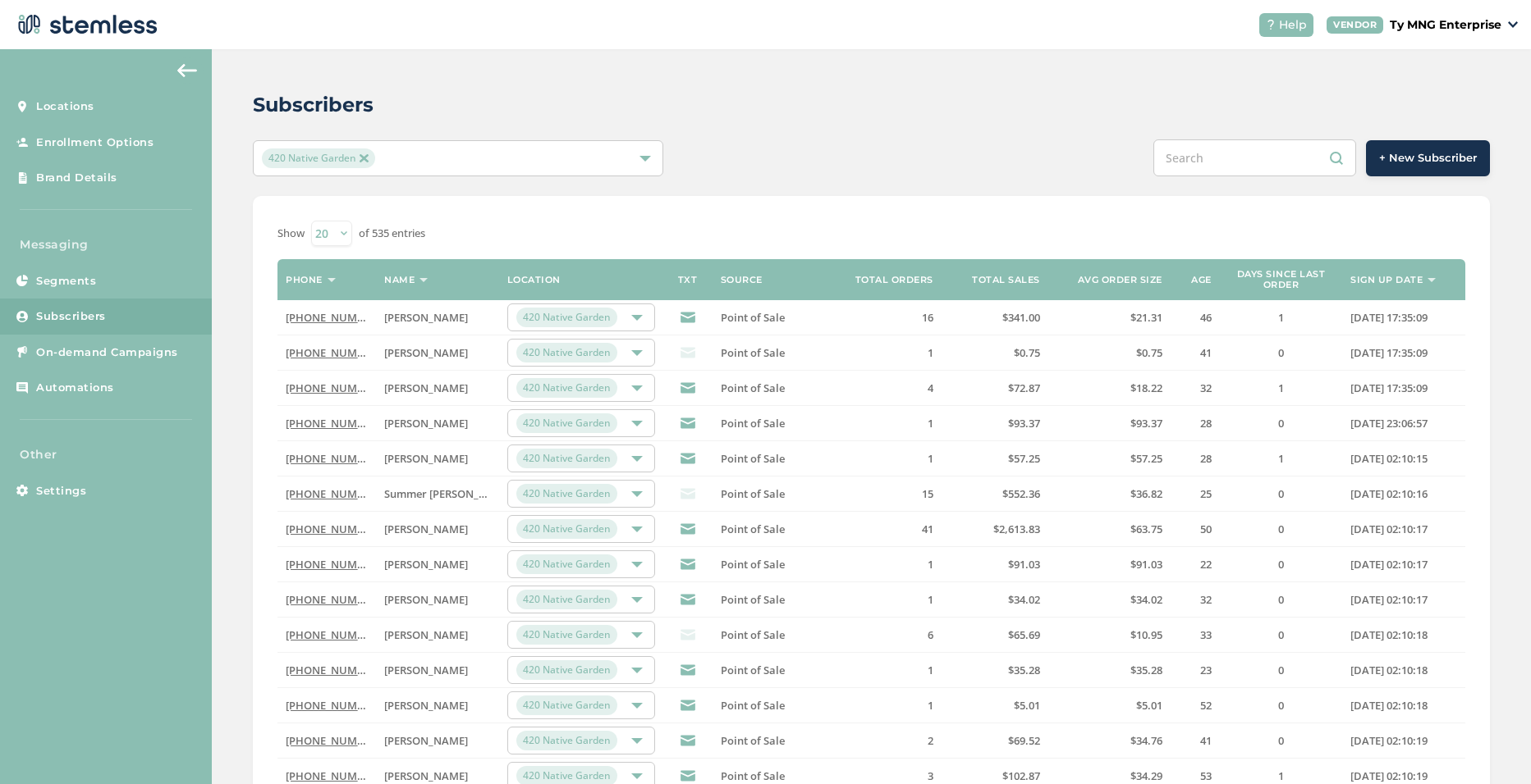
click at [353, 532] on link "[PHONE_NUMBER]" at bounding box center [332, 529] width 94 height 15
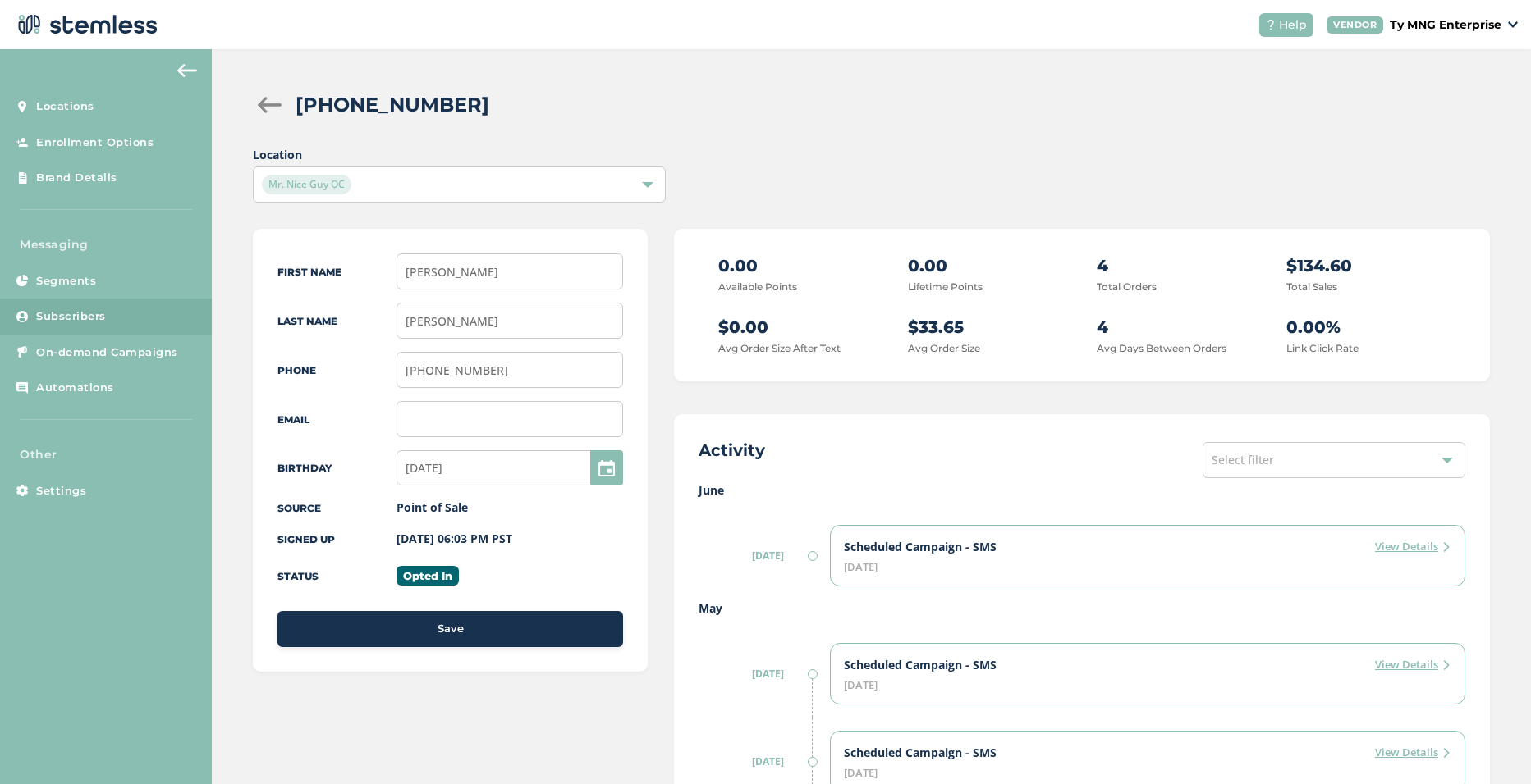
click at [332, 183] on span "Mr. Nice Guy OC" at bounding box center [306, 184] width 89 height 20
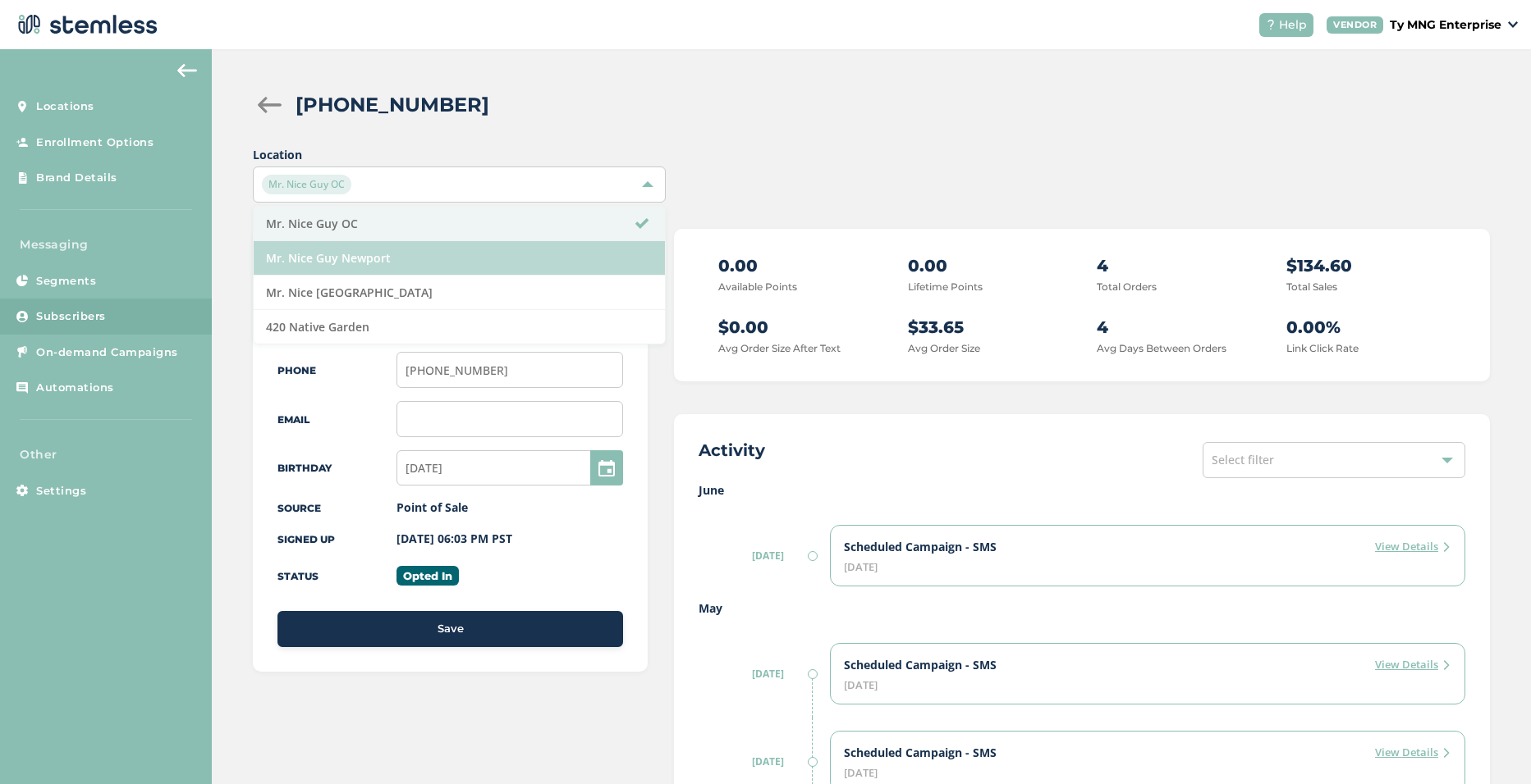
click at [342, 265] on li "Mr. Nice Guy Newport" at bounding box center [459, 258] width 411 height 35
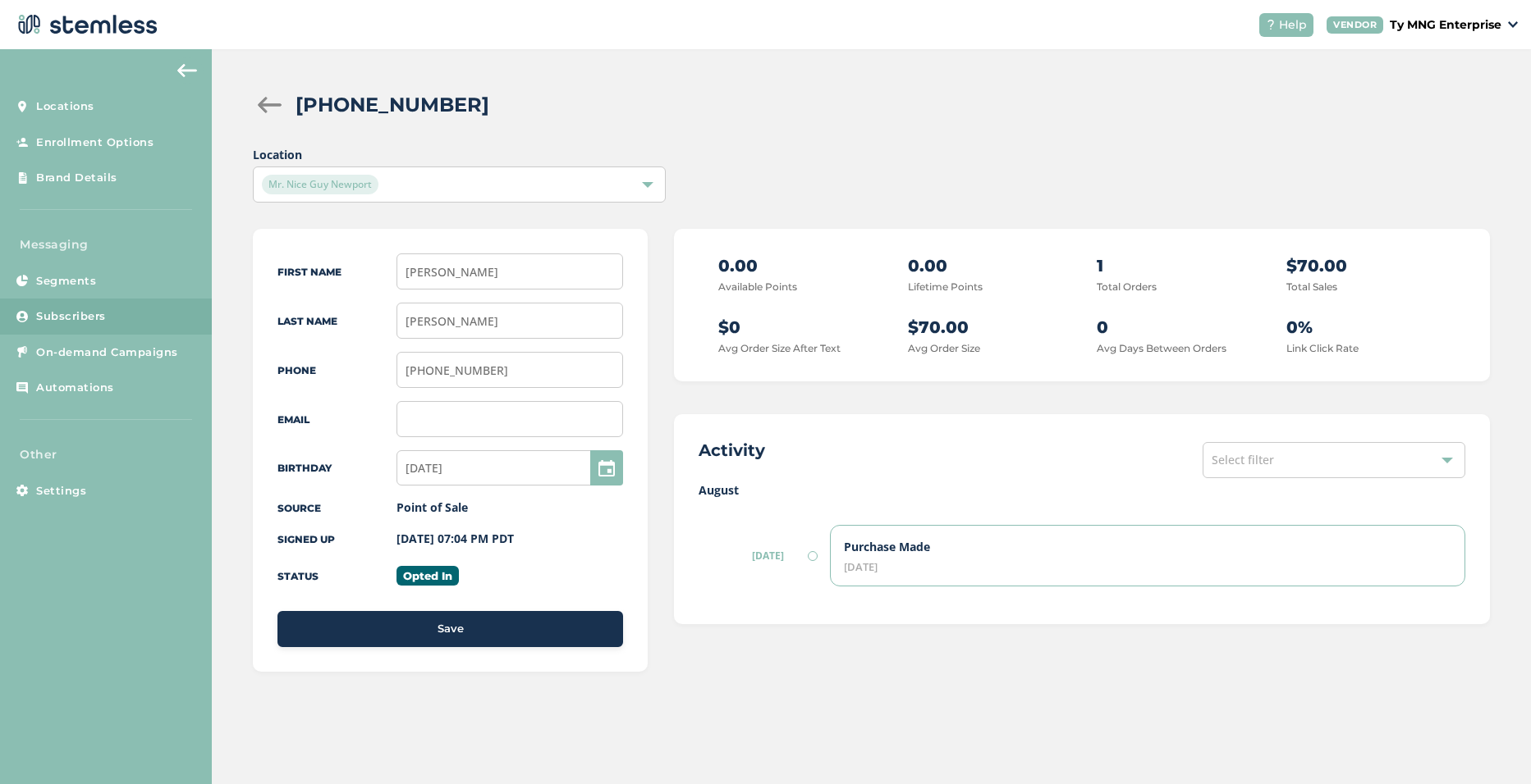
click at [359, 188] on span "Mr. Nice Guy Newport" at bounding box center [320, 184] width 117 height 20
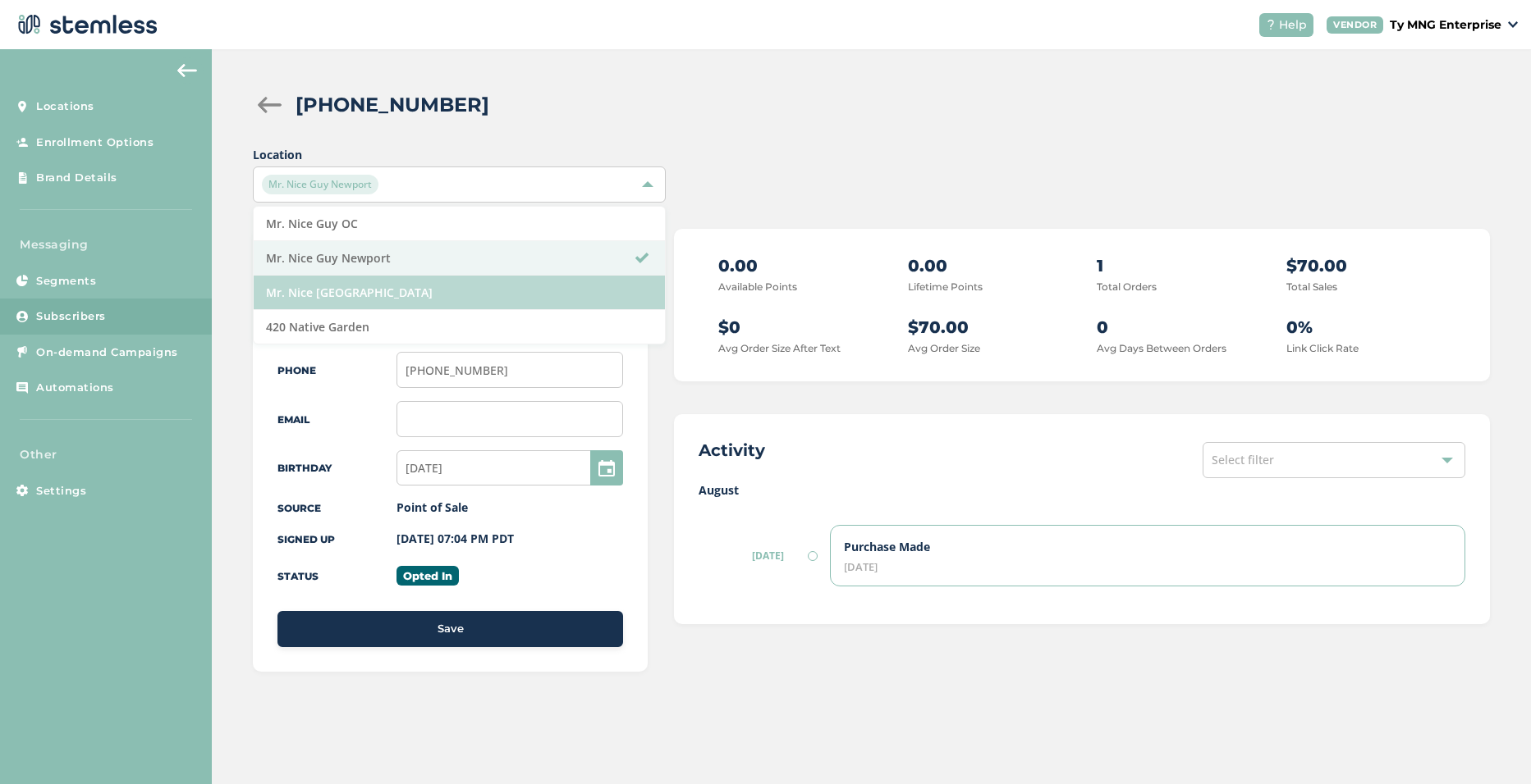
click at [349, 299] on li "Mr. Nice [GEOGRAPHIC_DATA]" at bounding box center [459, 293] width 411 height 35
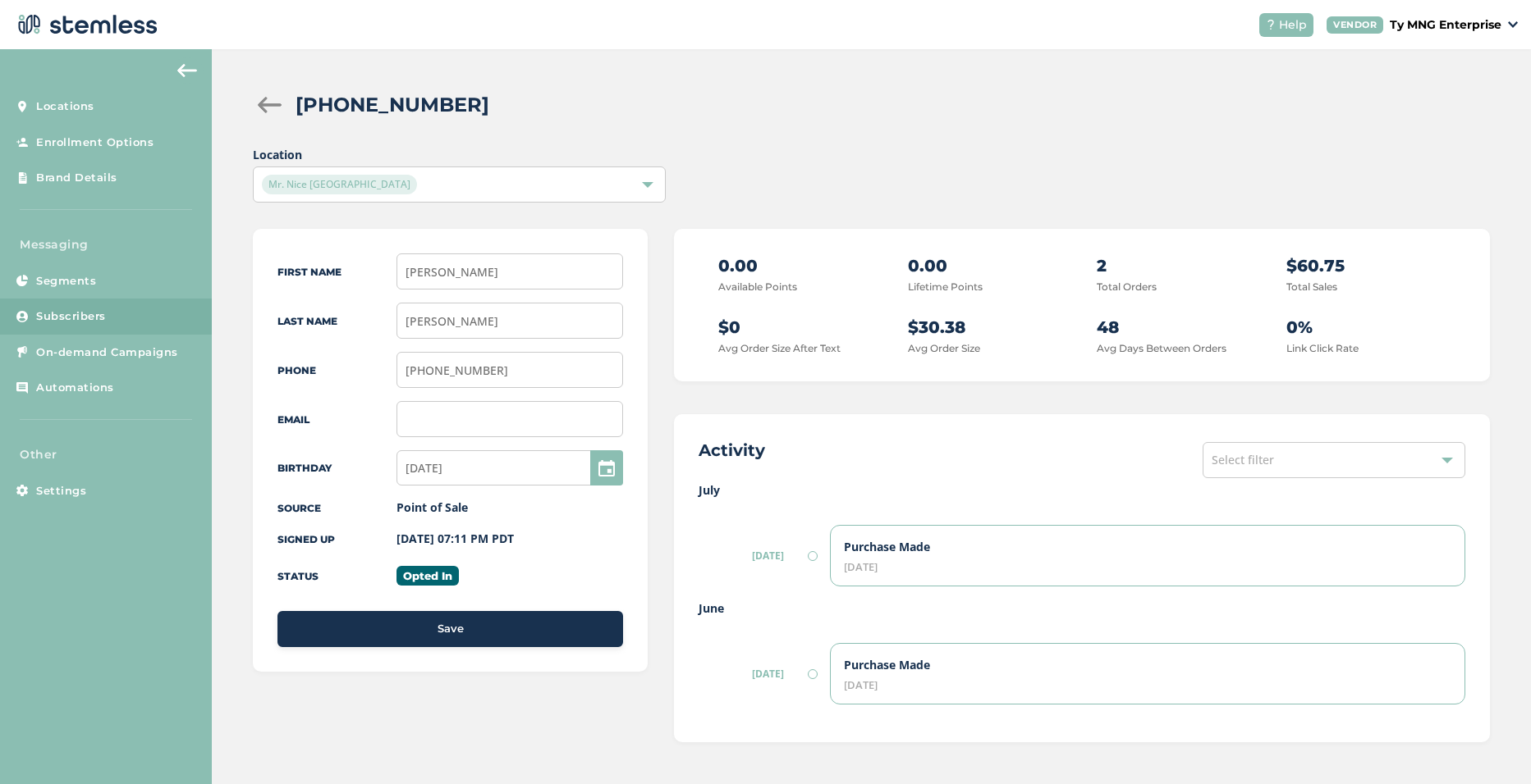
click at [353, 183] on span "Mr. Nice [GEOGRAPHIC_DATA]" at bounding box center [339, 184] width 155 height 20
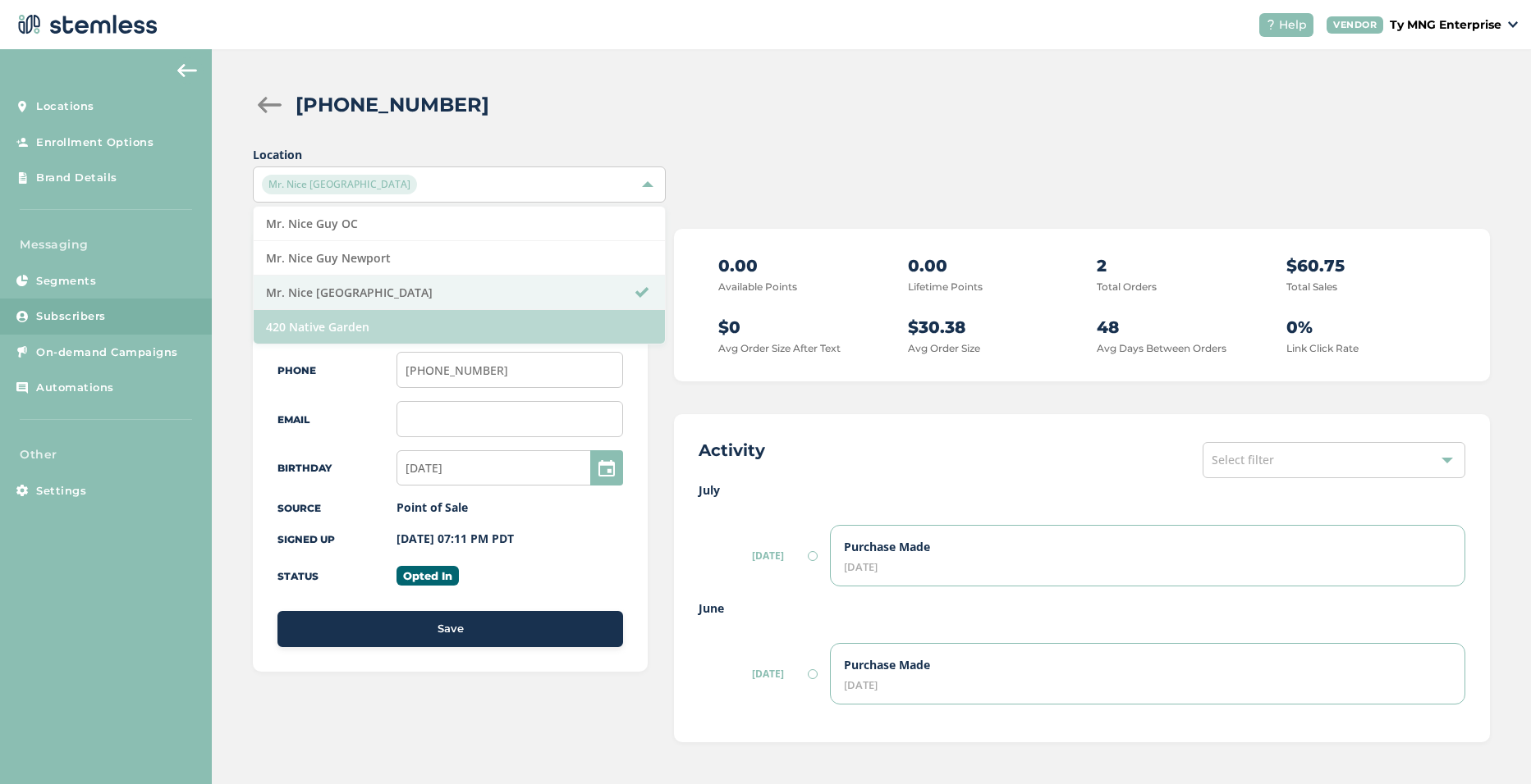
click at [345, 328] on li "420 Native Garden" at bounding box center [459, 327] width 411 height 34
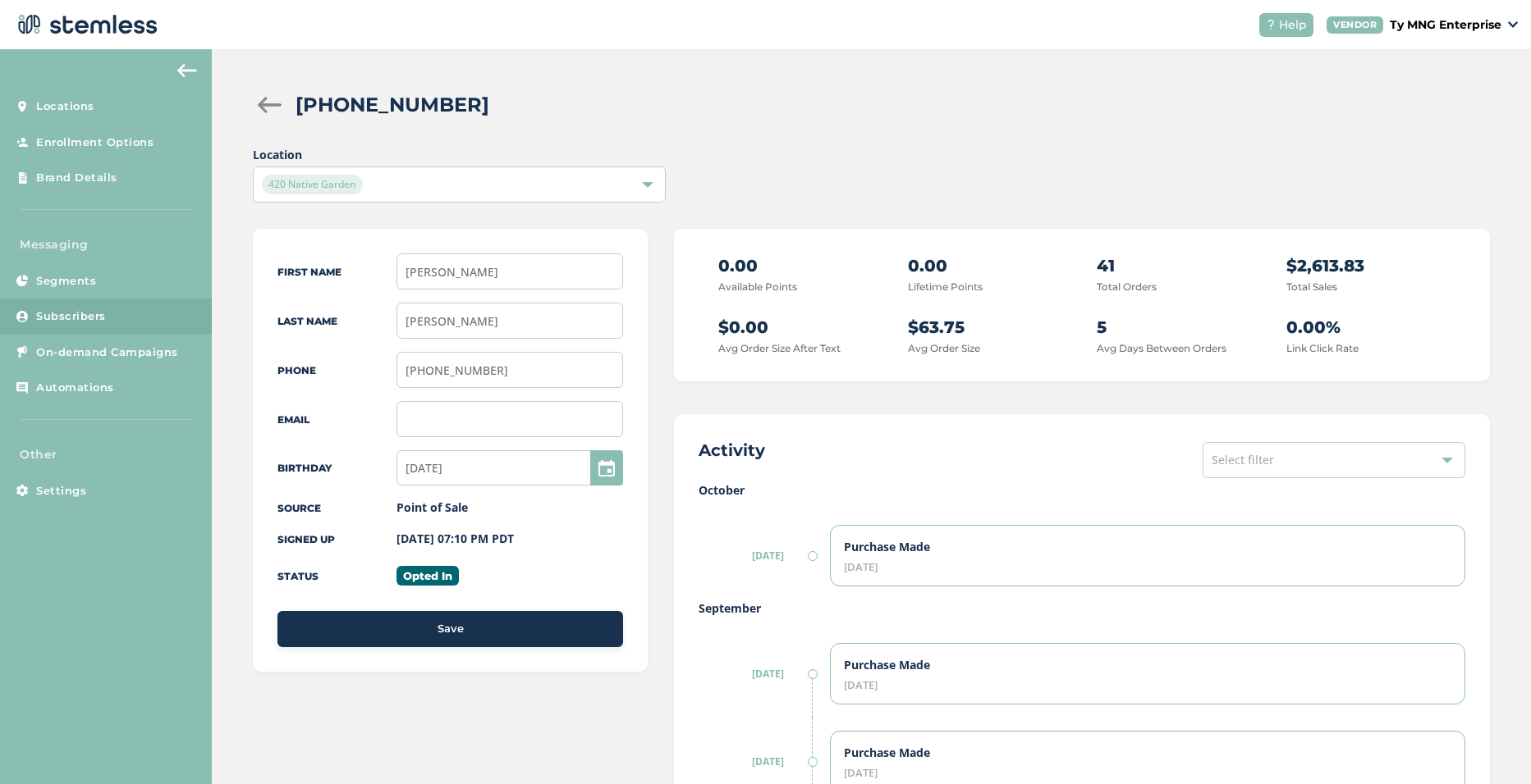
click at [52, 311] on span "Subscribers" at bounding box center [71, 316] width 70 height 16
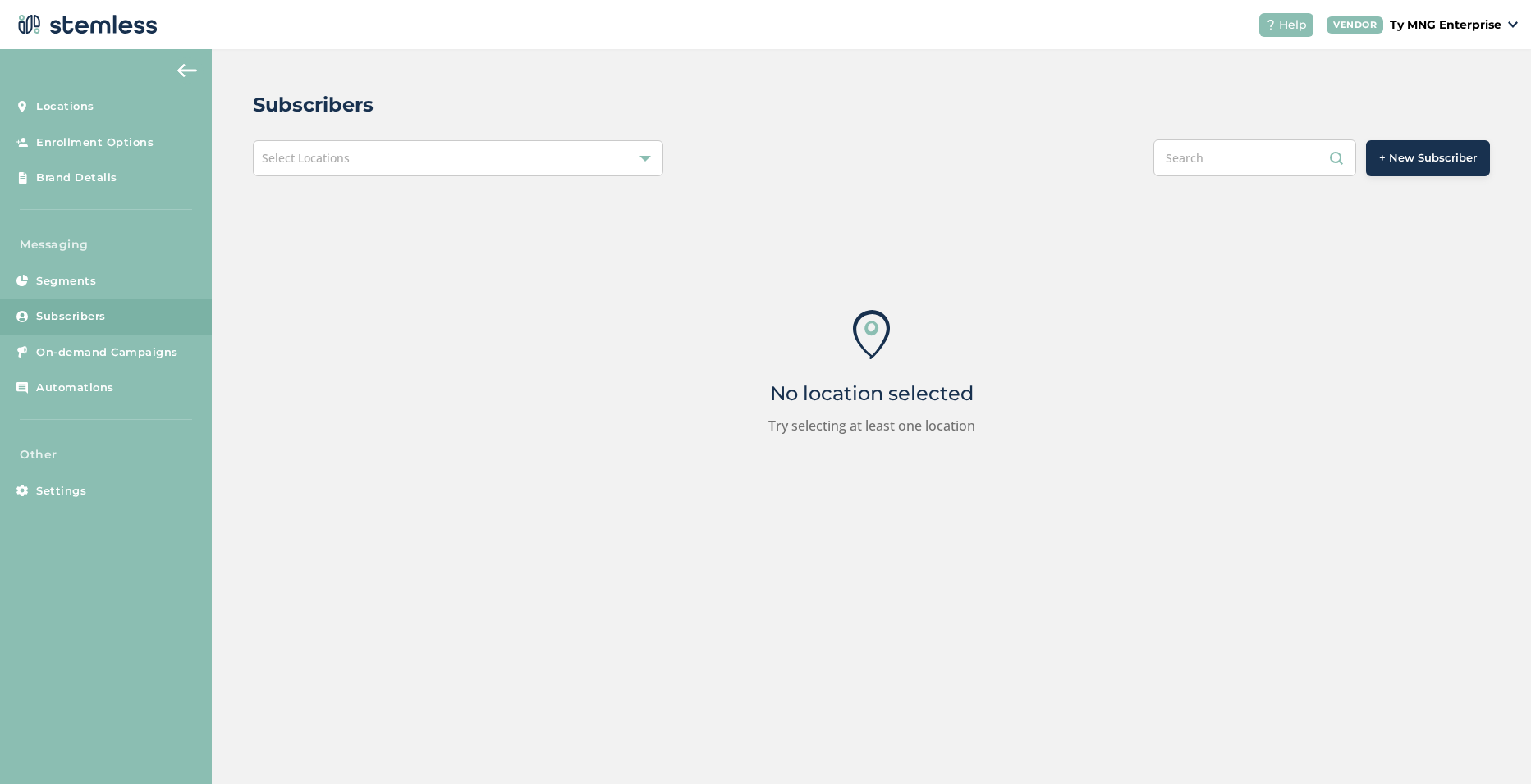
click at [342, 152] on span "Select Locations" at bounding box center [305, 158] width 88 height 16
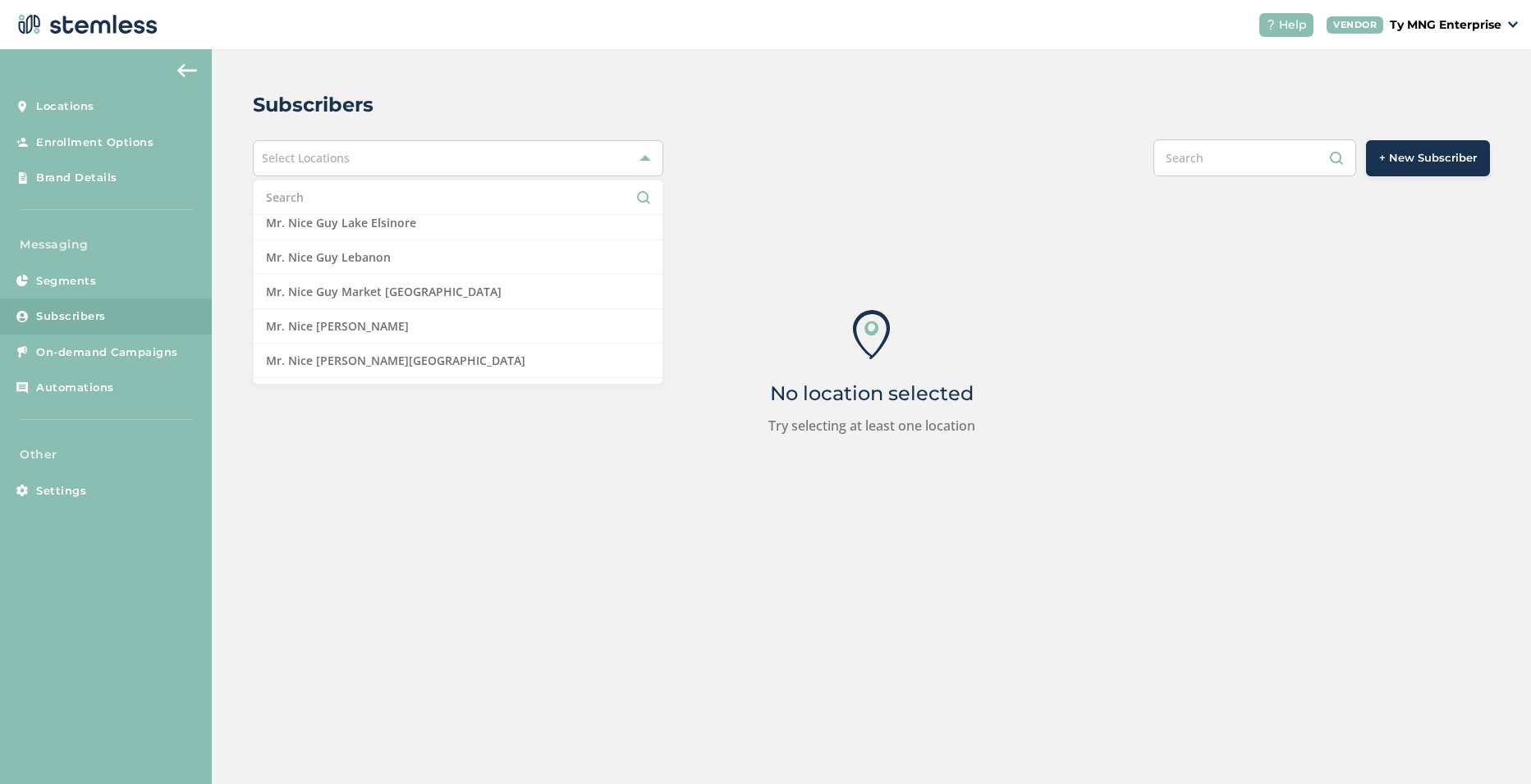
scroll to position [492, 0]
click at [417, 226] on li "Mr. Nice Guy Lake Elsinore" at bounding box center [458, 222] width 409 height 35
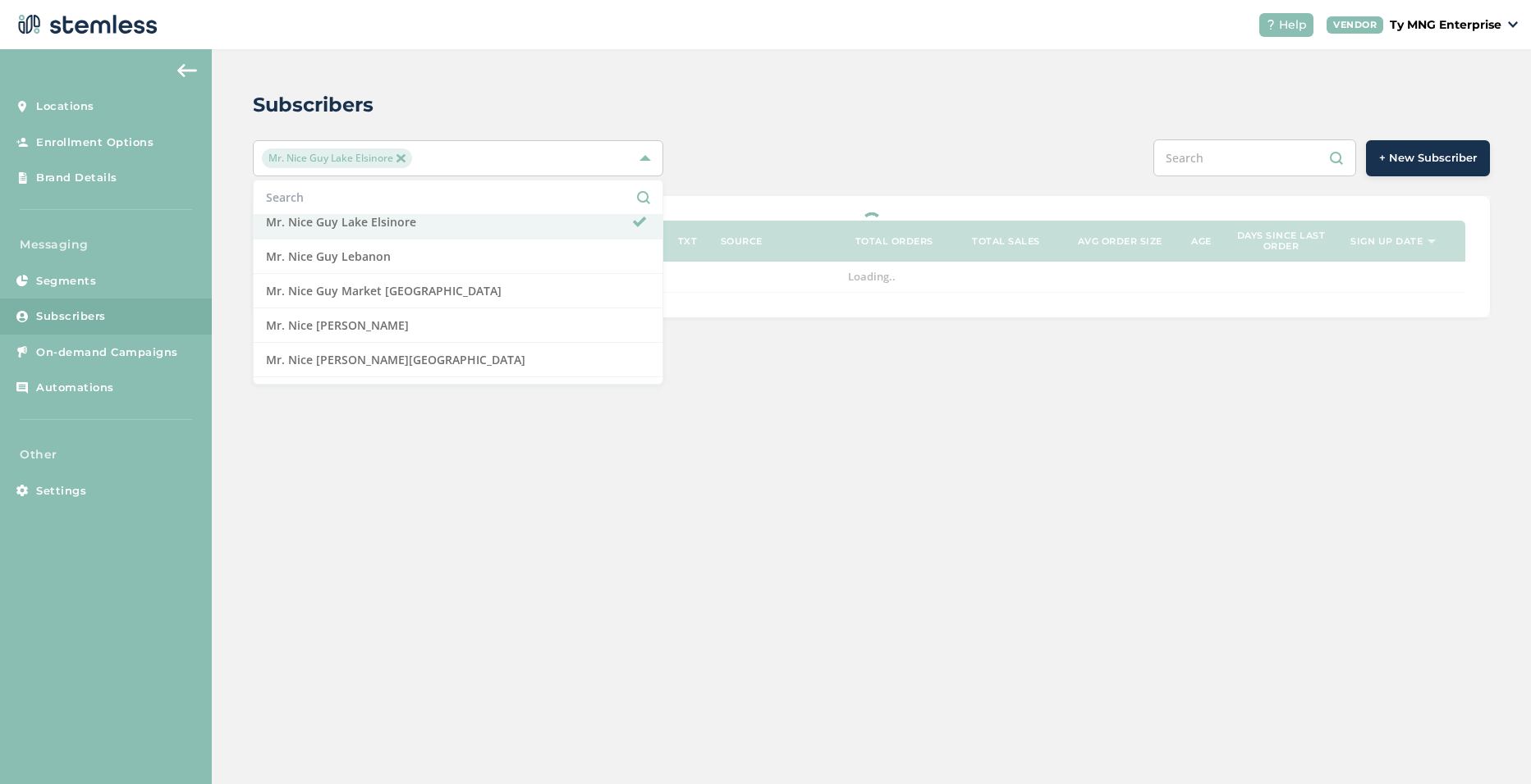
click at [931, 102] on div "Subscribers" at bounding box center [864, 104] width 1224 height 29
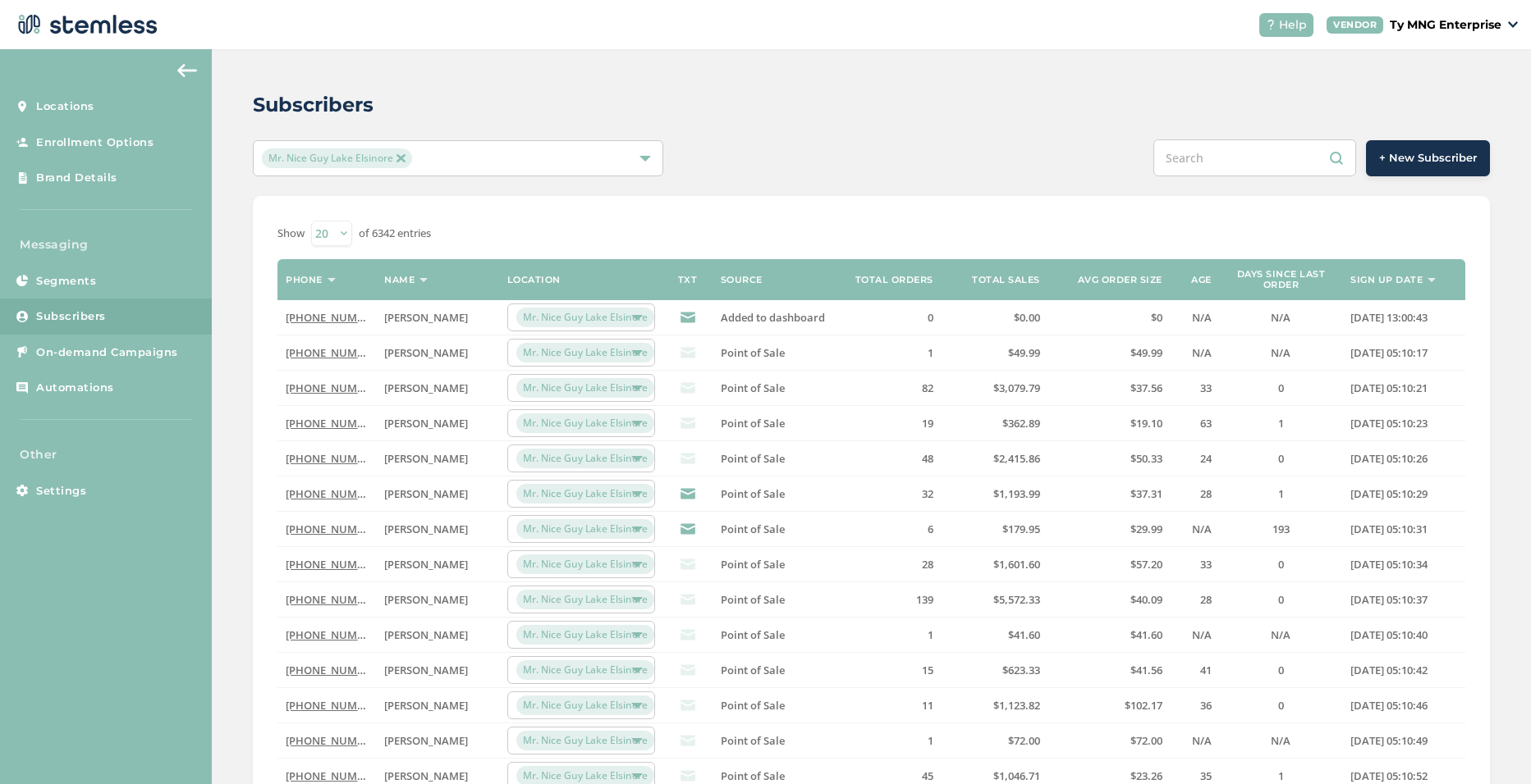
click at [325, 495] on link "[PHONE_NUMBER]" at bounding box center [332, 494] width 94 height 15
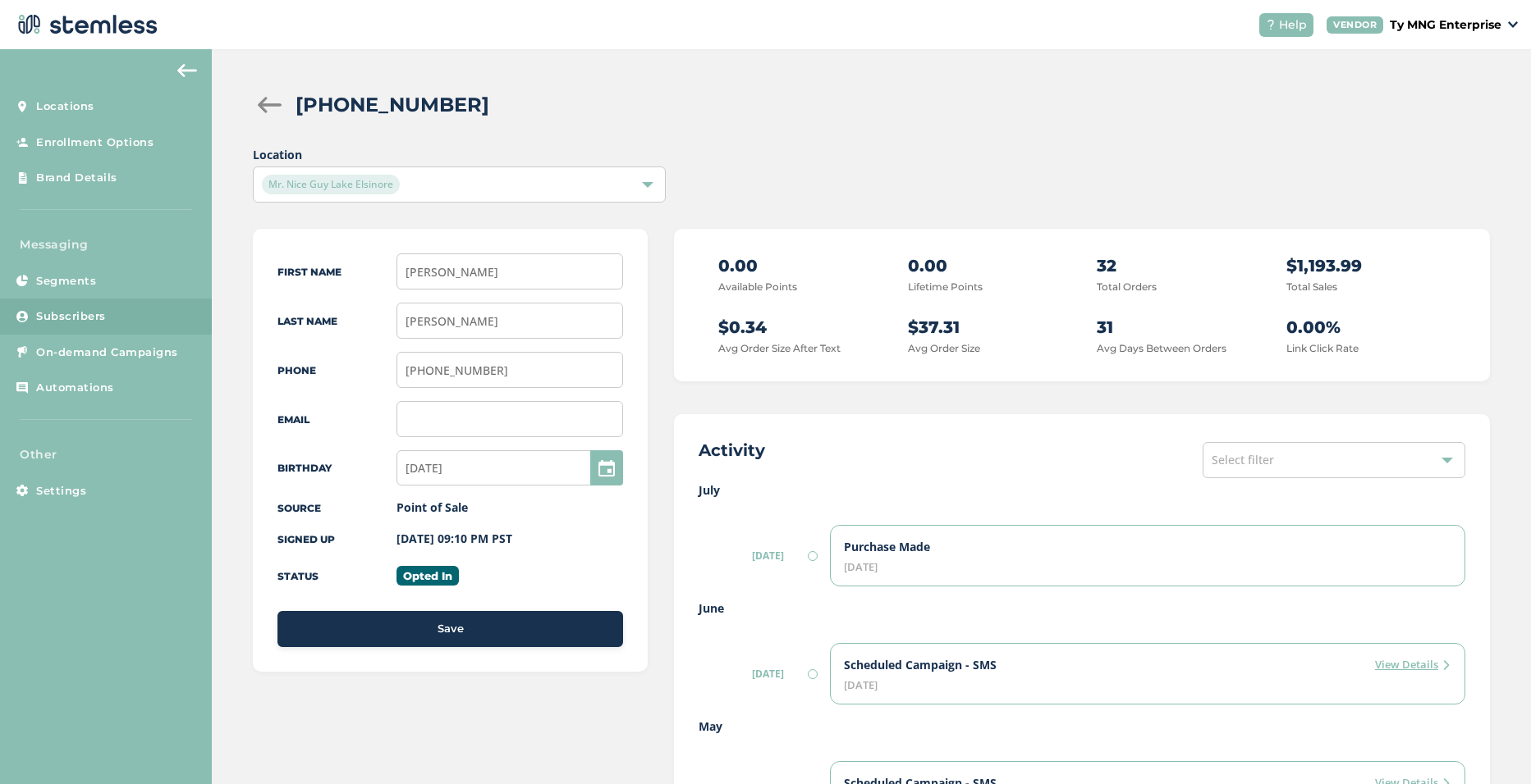
click at [406, 186] on div "Mr. Nice Guy Lake Elsinore" at bounding box center [450, 184] width 378 height 20
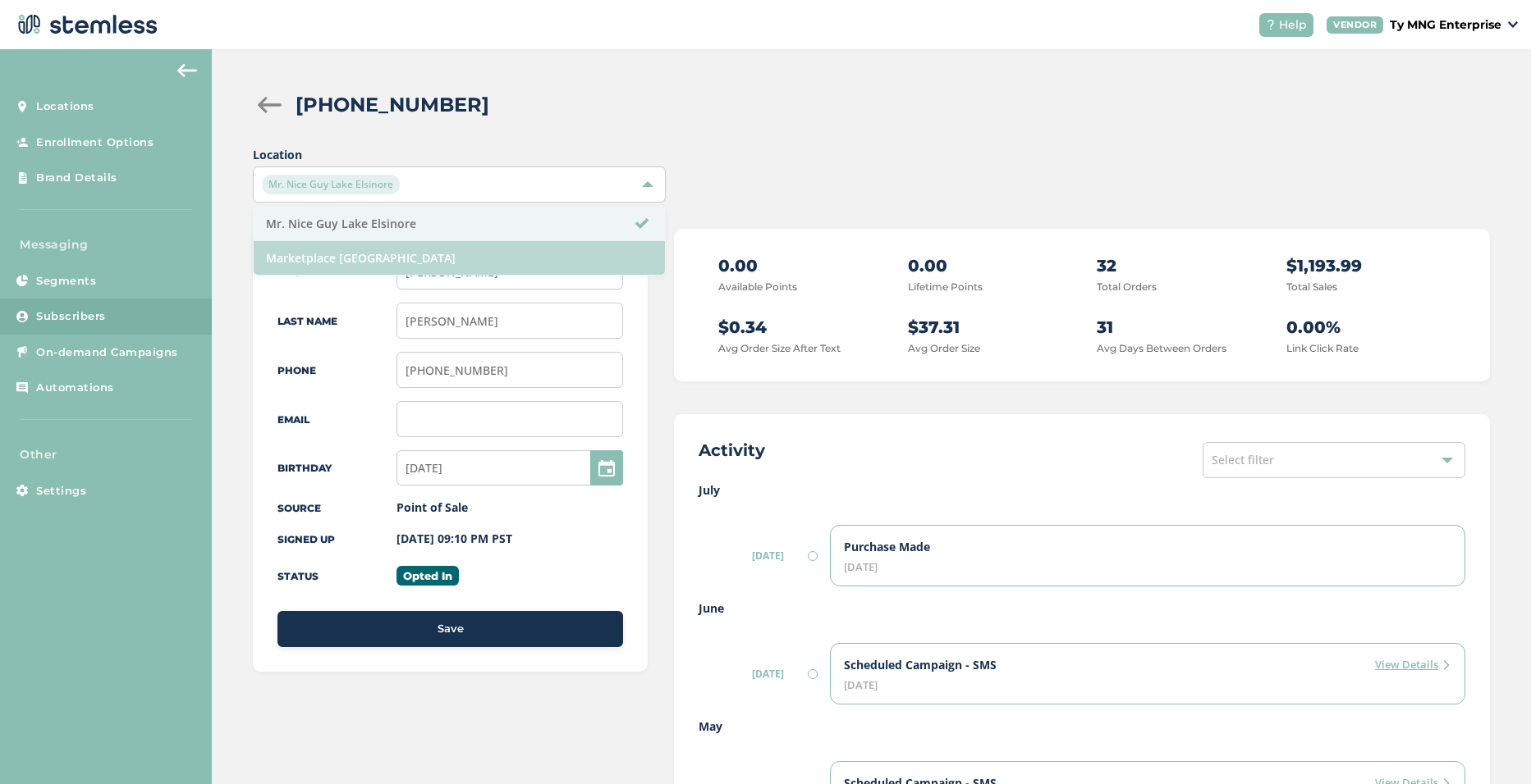
click at [370, 254] on li "Marketplace [GEOGRAPHIC_DATA]" at bounding box center [459, 258] width 411 height 34
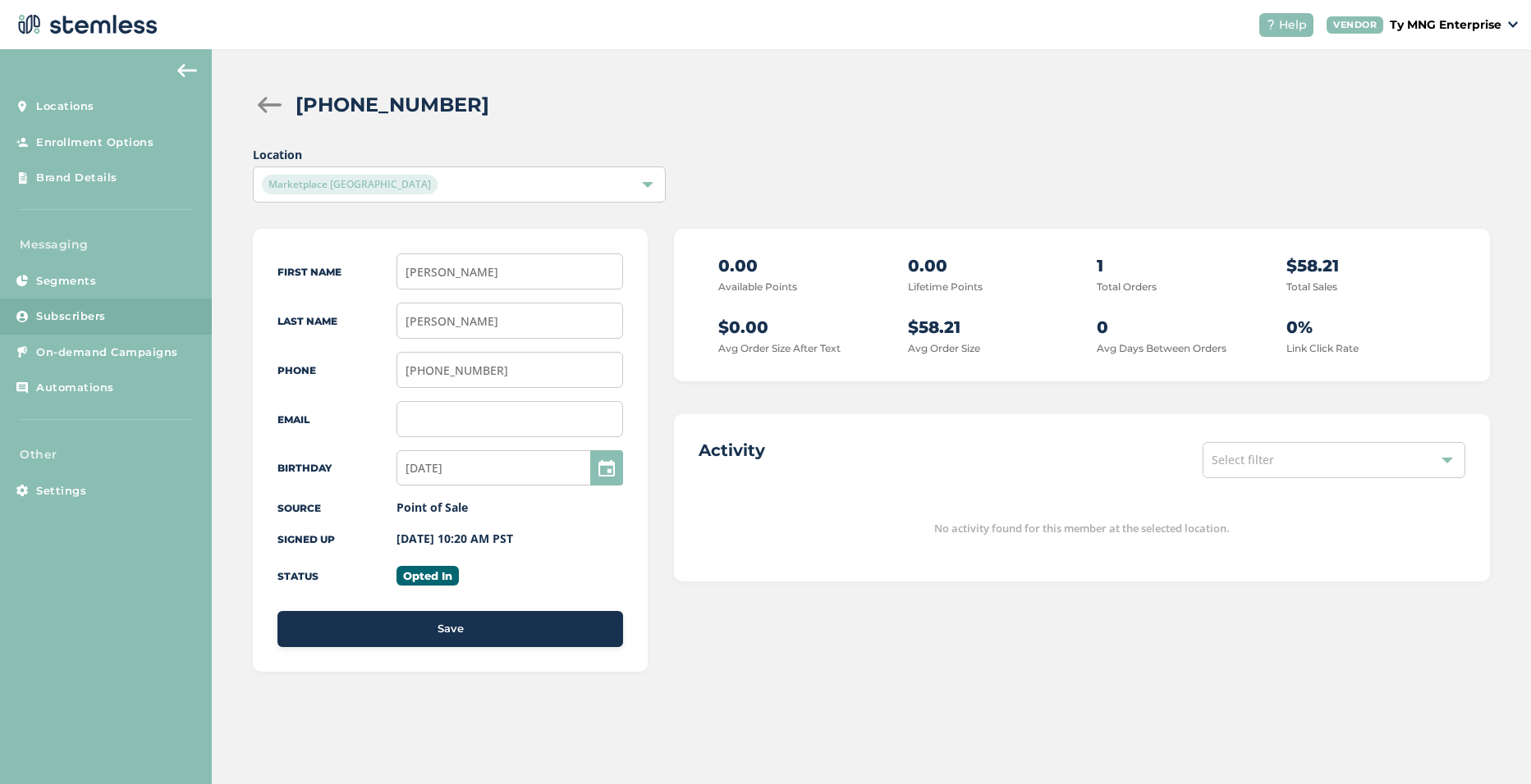
click at [69, 312] on span "Subscribers" at bounding box center [71, 316] width 70 height 16
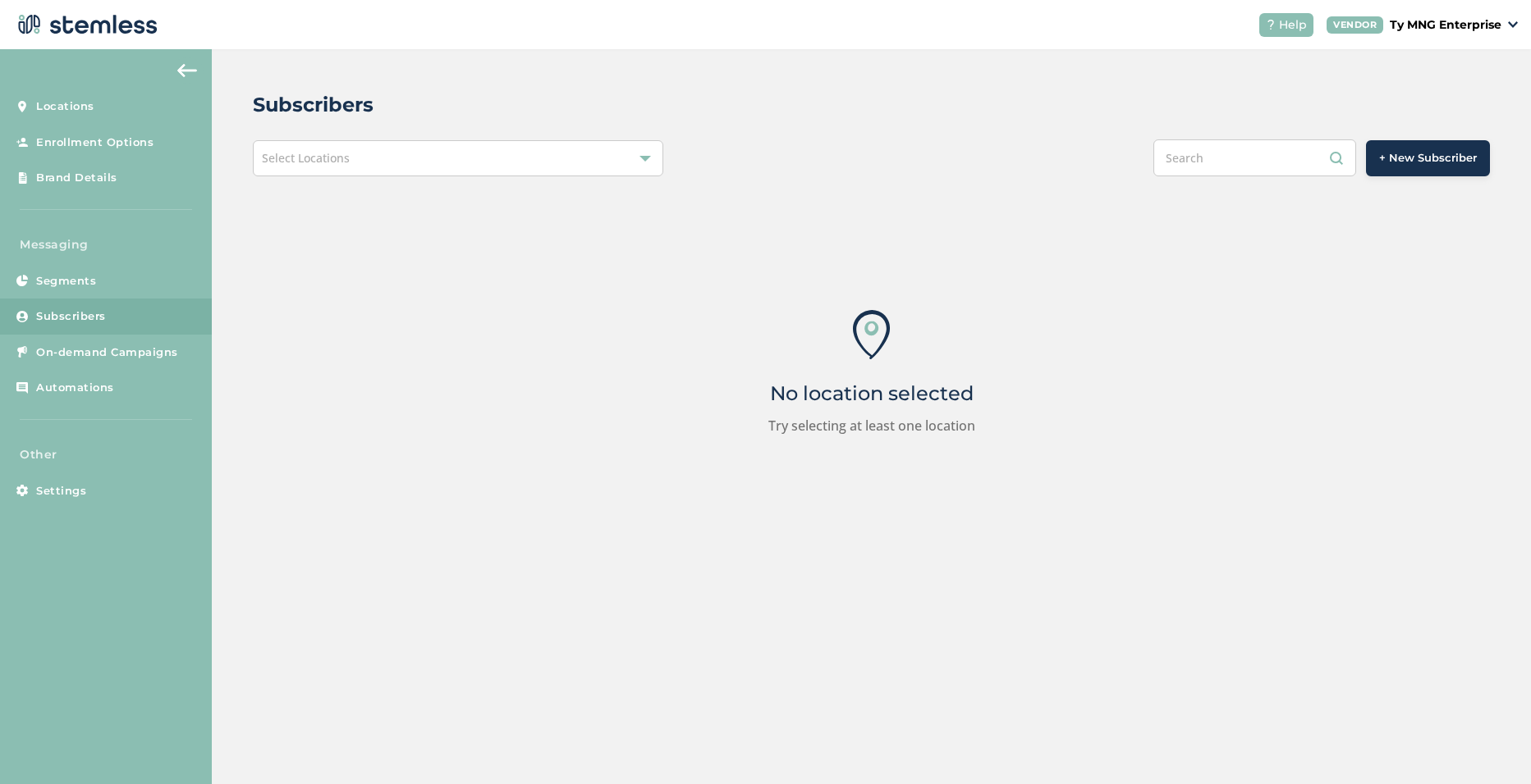
click at [386, 152] on div "Select Locations" at bounding box center [458, 158] width 411 height 36
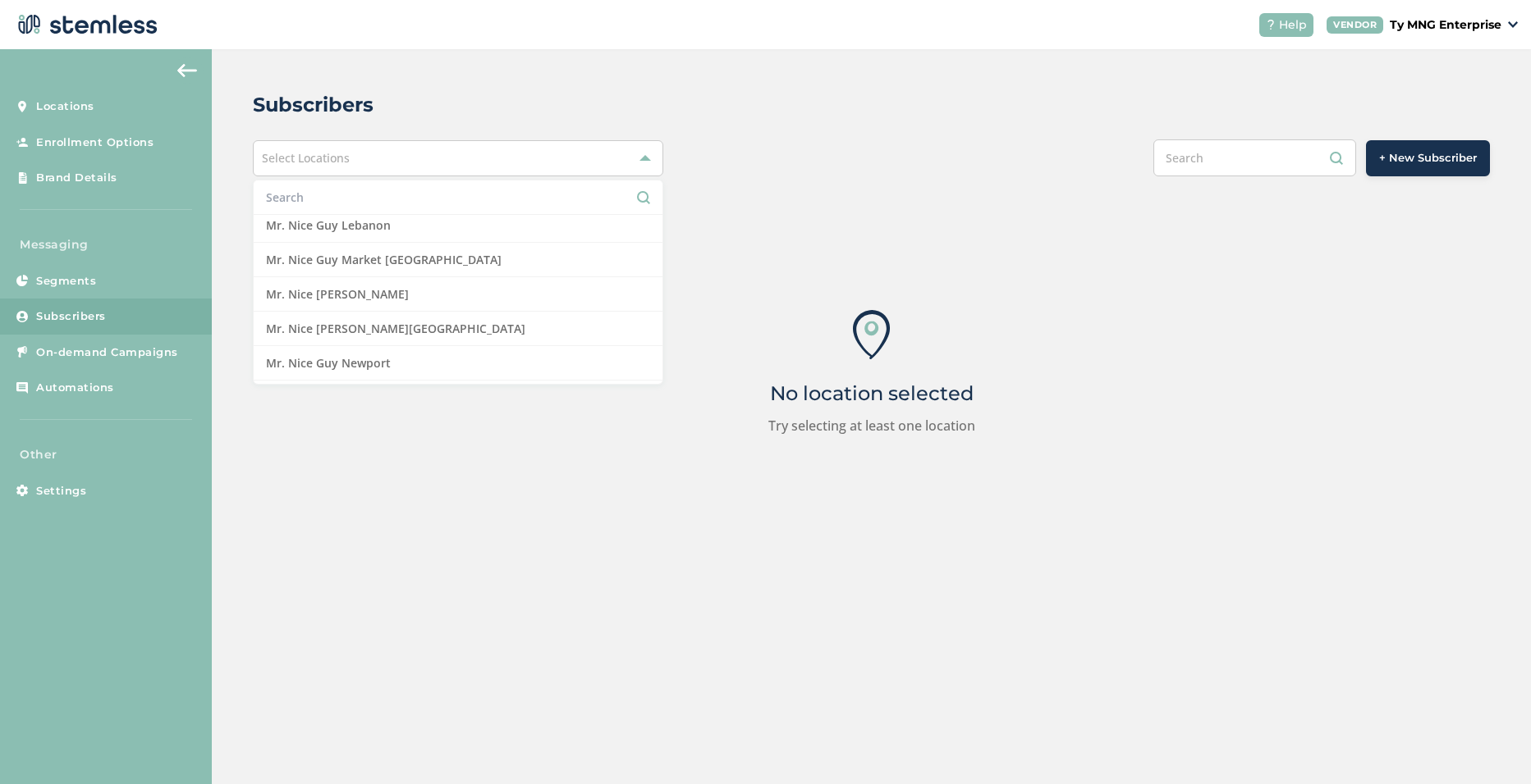
scroll to position [726, 0]
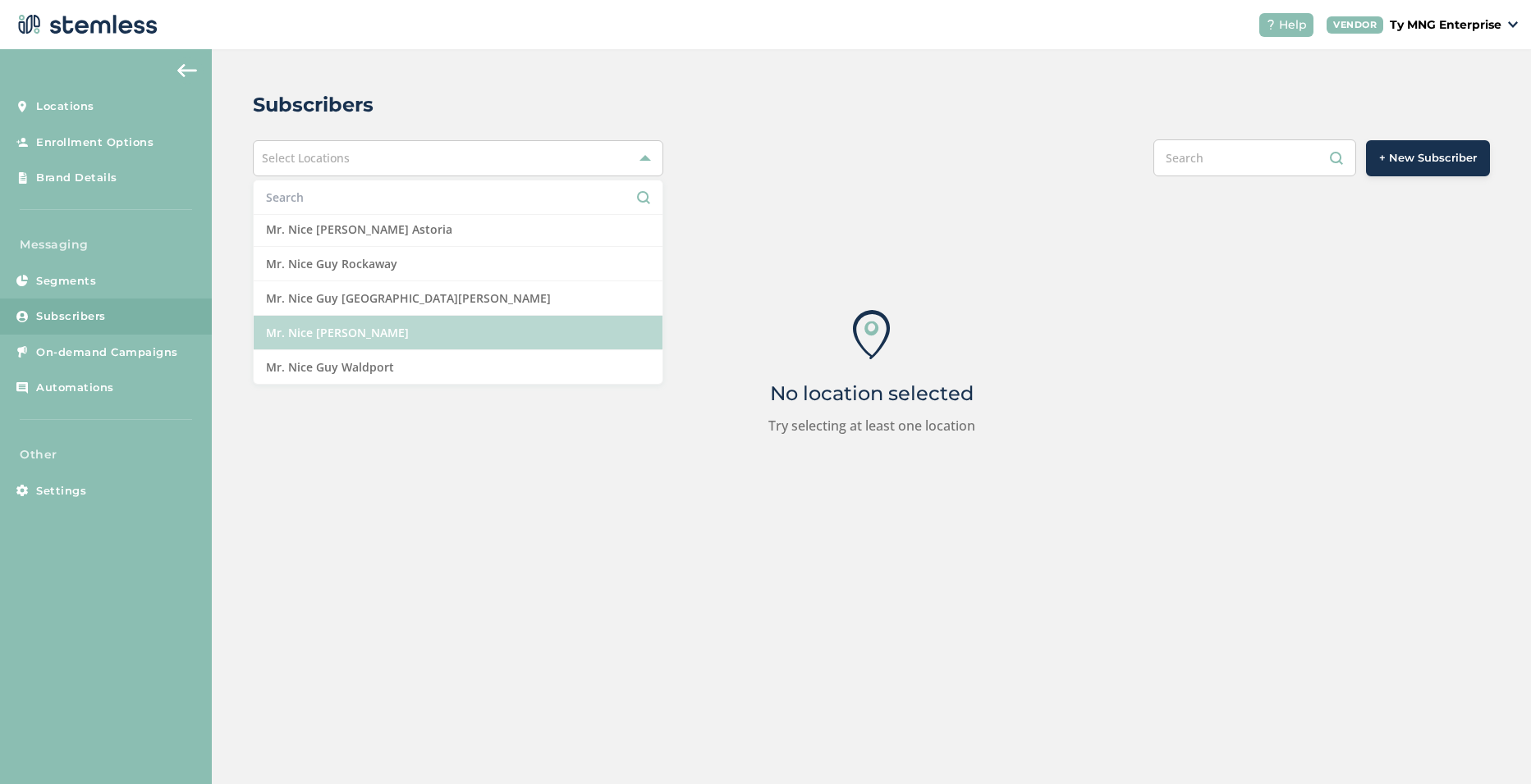
click at [360, 341] on li "Mr. Nice [PERSON_NAME]" at bounding box center [458, 333] width 409 height 35
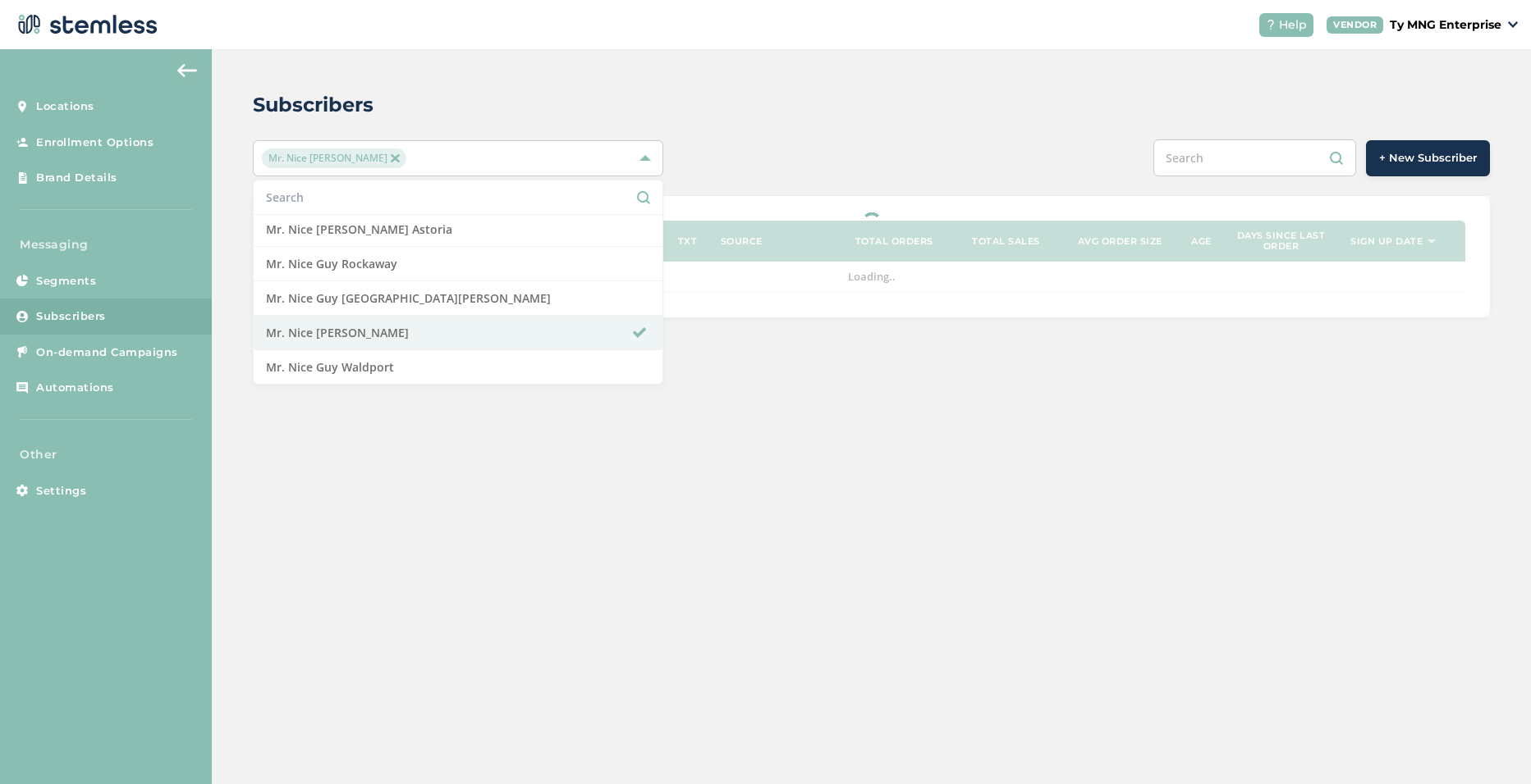
click at [885, 140] on div "+ New Subscriber" at bounding box center [1129, 157] width 721 height 37
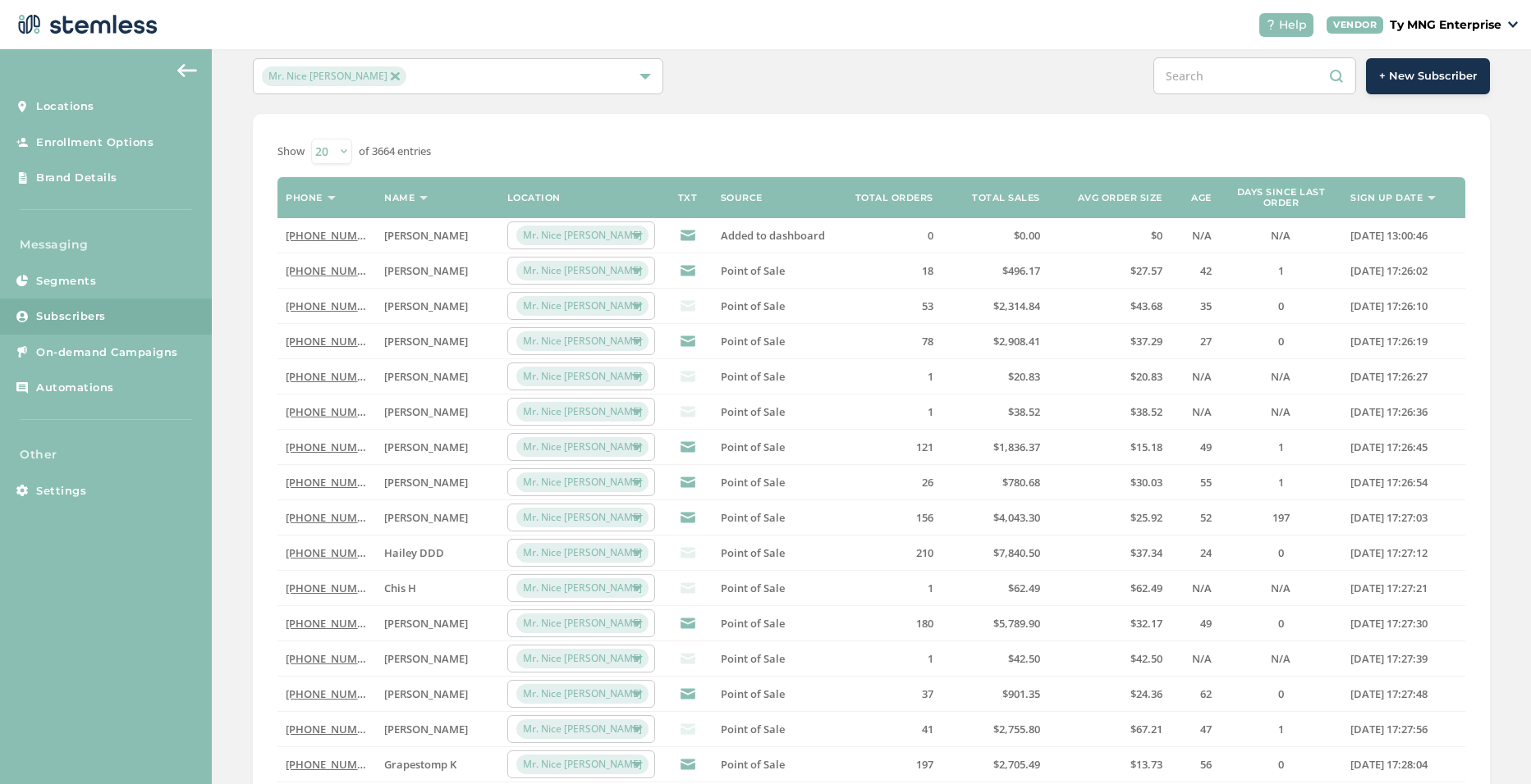
scroll to position [164, 0]
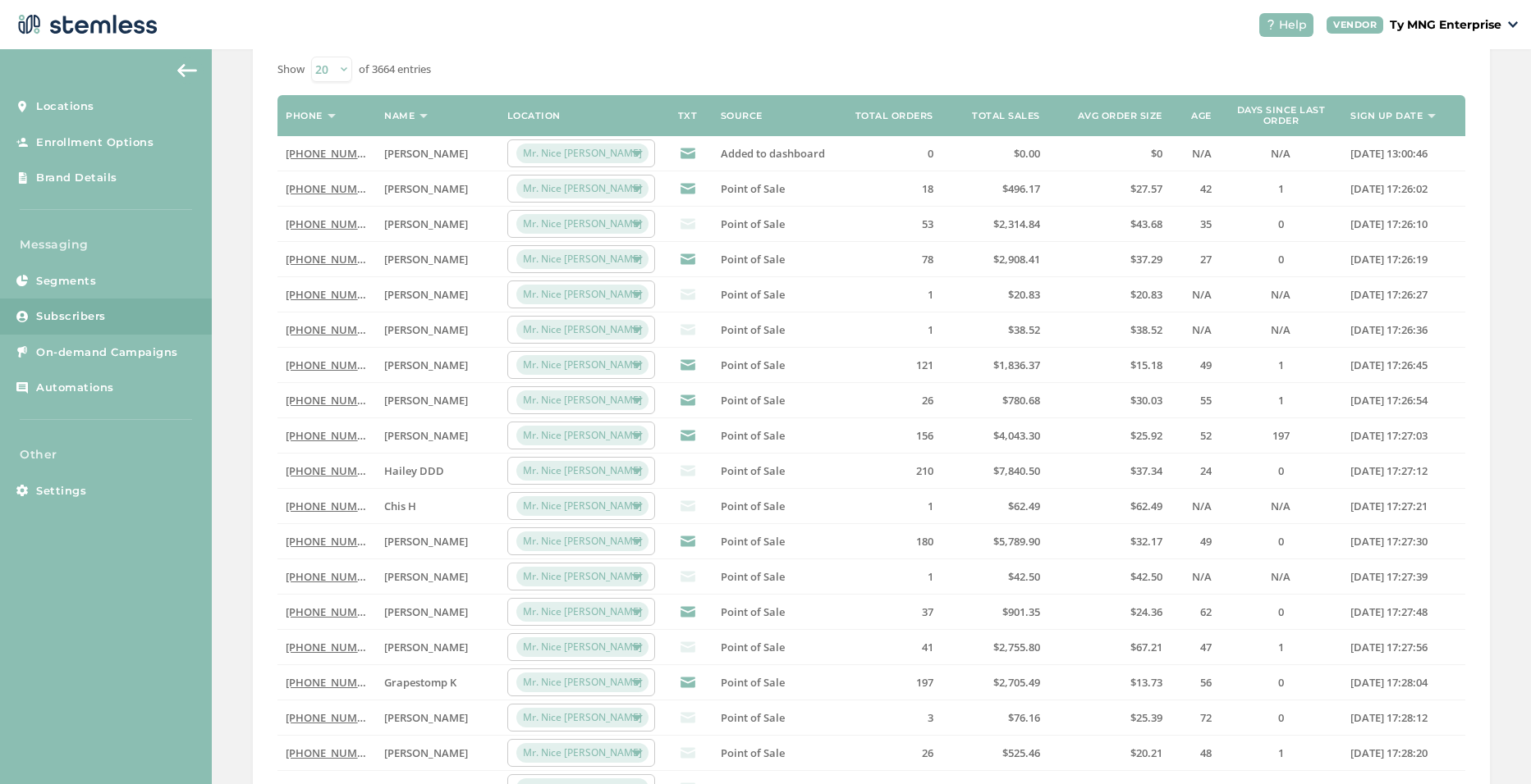
click at [334, 540] on link "[PHONE_NUMBER]" at bounding box center [332, 541] width 94 height 15
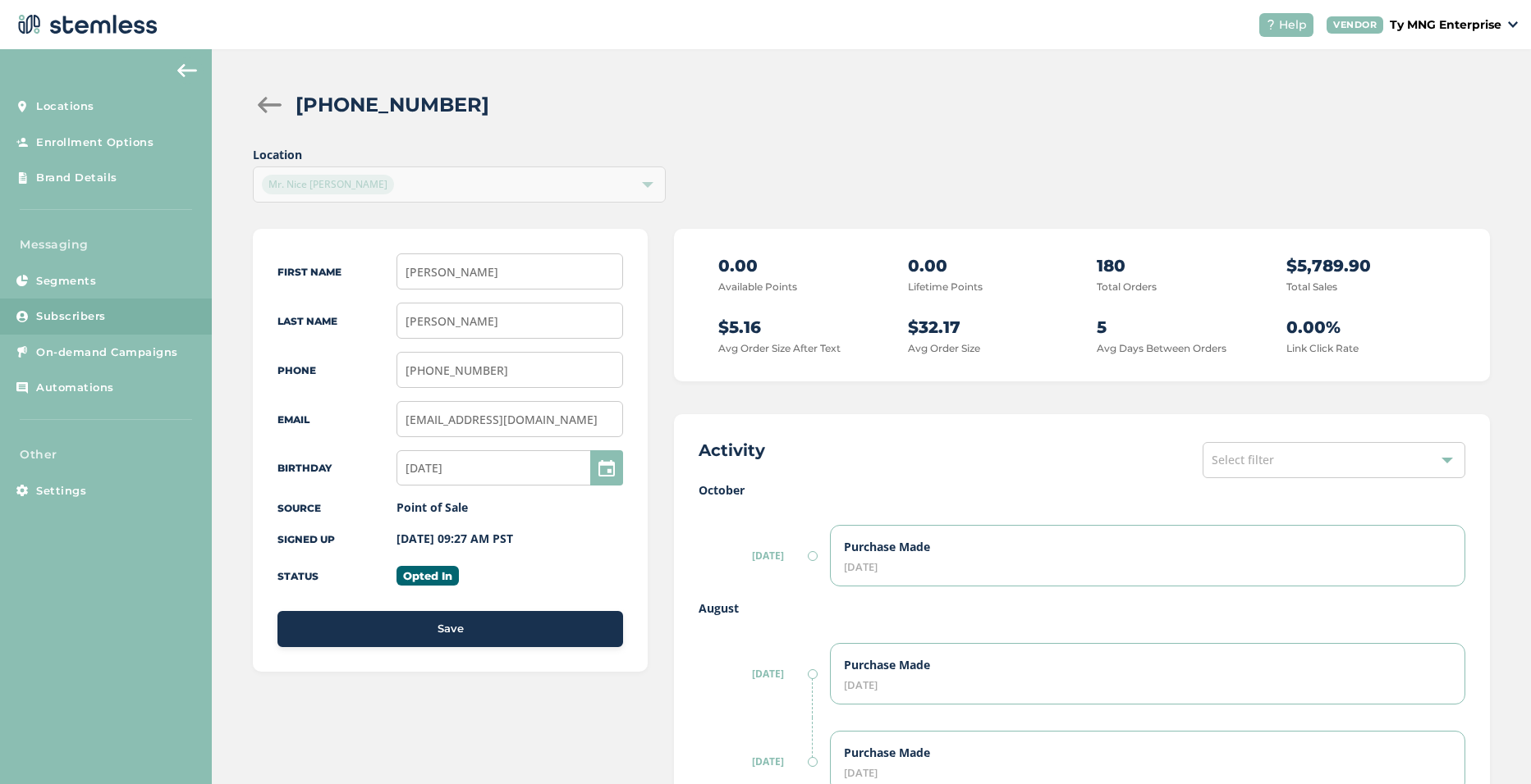
click at [399, 184] on span "Location Mr. Nice [PERSON_NAME]" at bounding box center [459, 174] width 412 height 56
click at [365, 184] on span "Location Mr. Nice [PERSON_NAME]" at bounding box center [459, 174] width 412 height 56
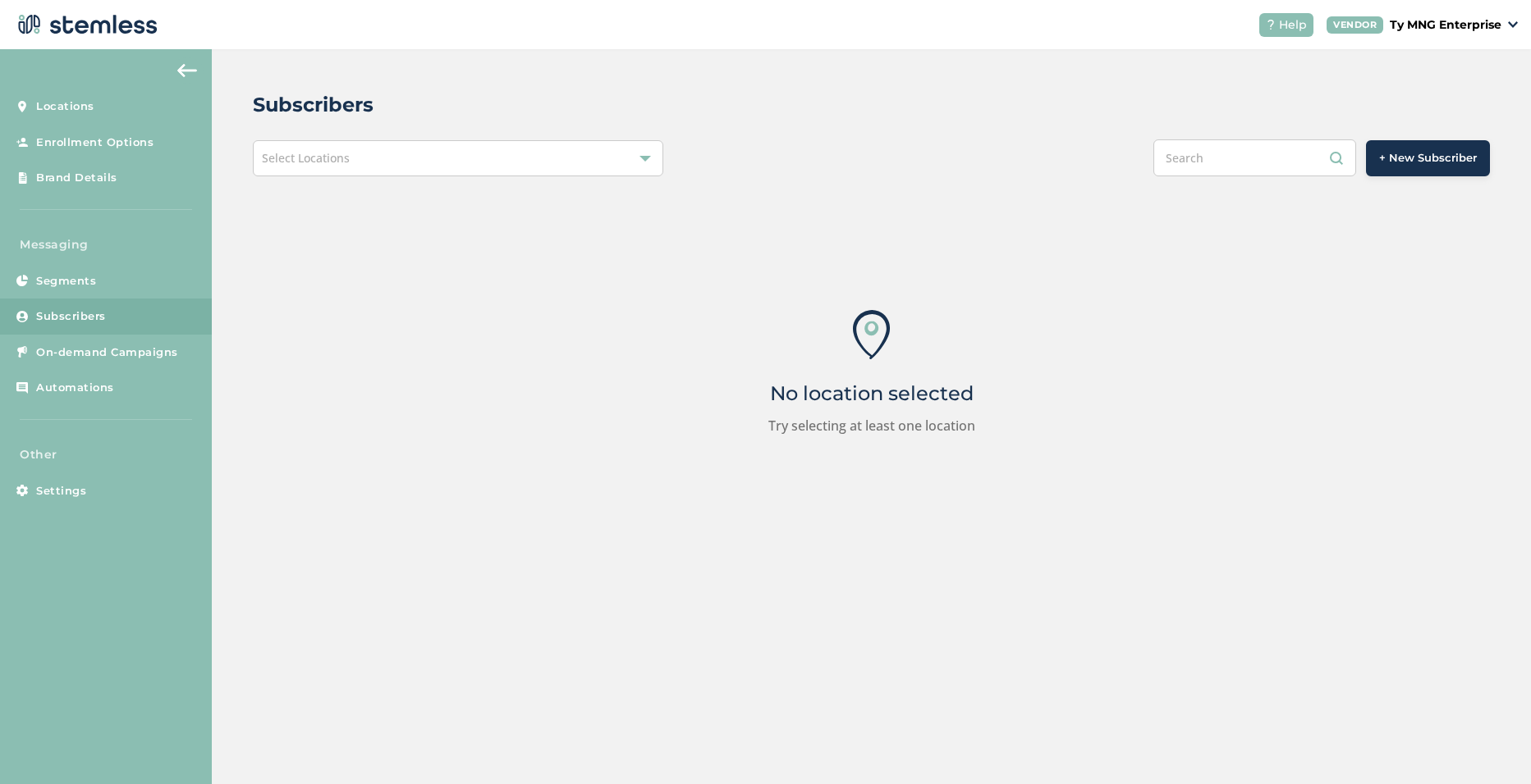
click at [399, 168] on div "Select Locations" at bounding box center [458, 158] width 411 height 36
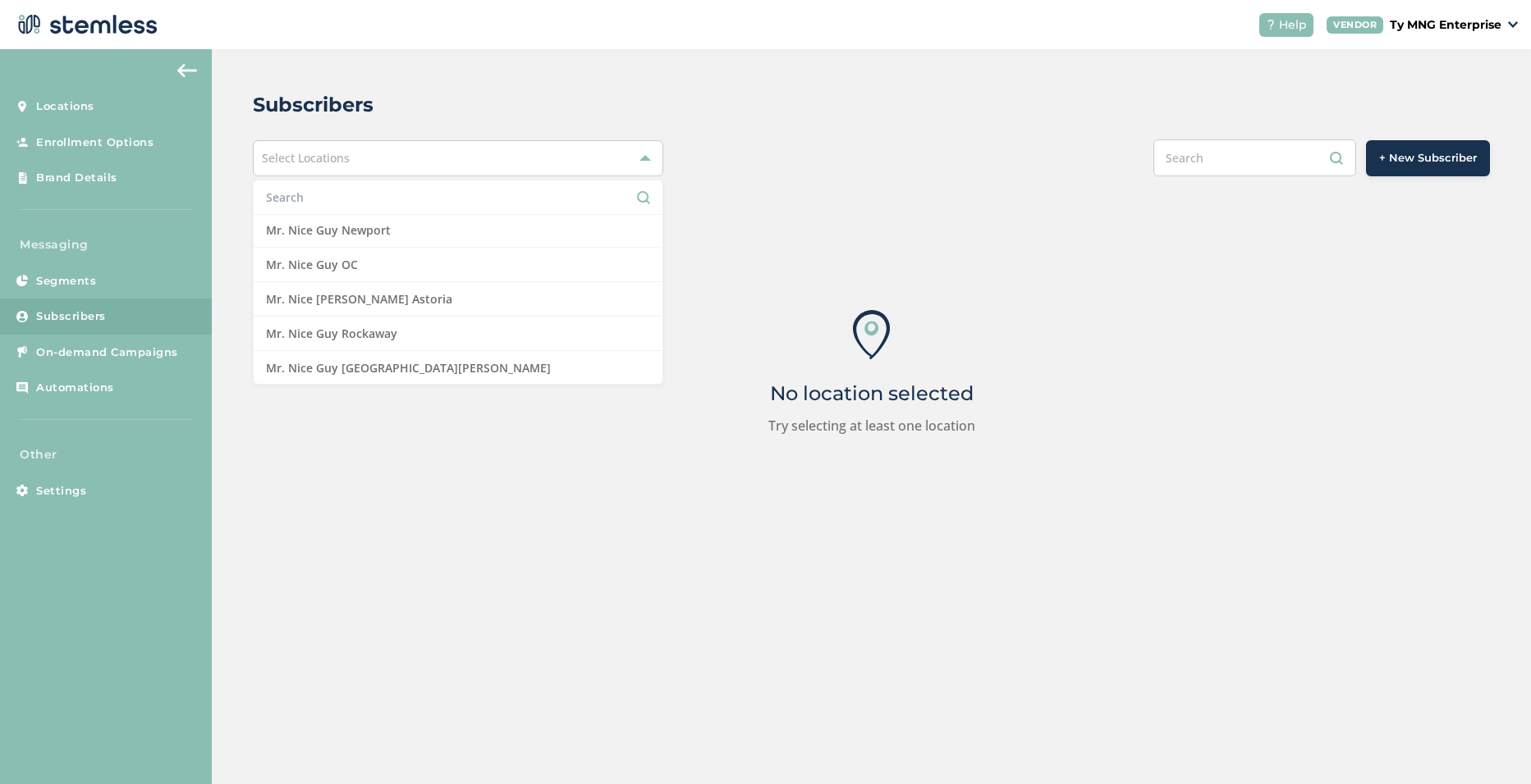
scroll to position [726, 0]
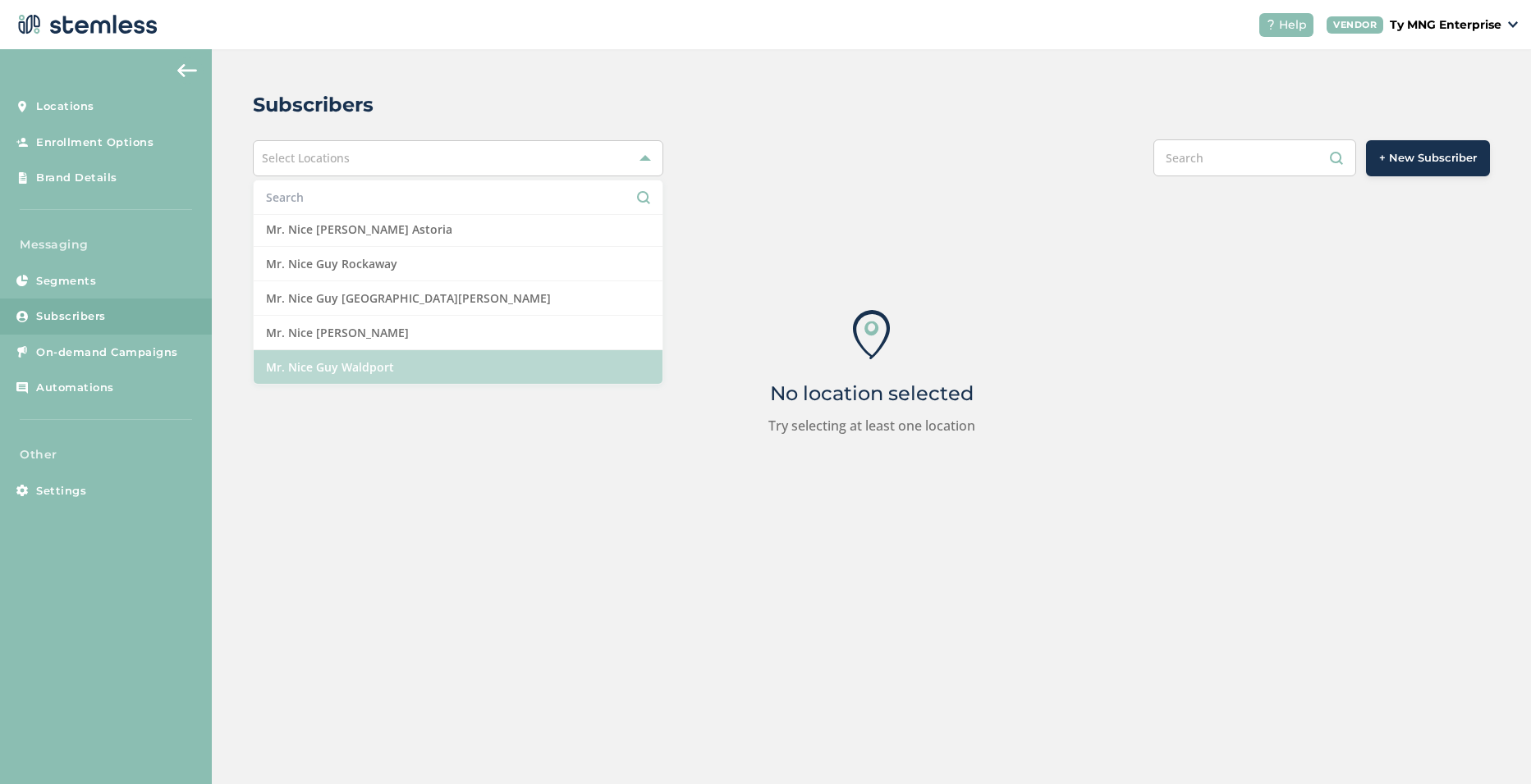
click at [379, 369] on li "Mr. Nice Guy Waldport" at bounding box center [458, 367] width 409 height 34
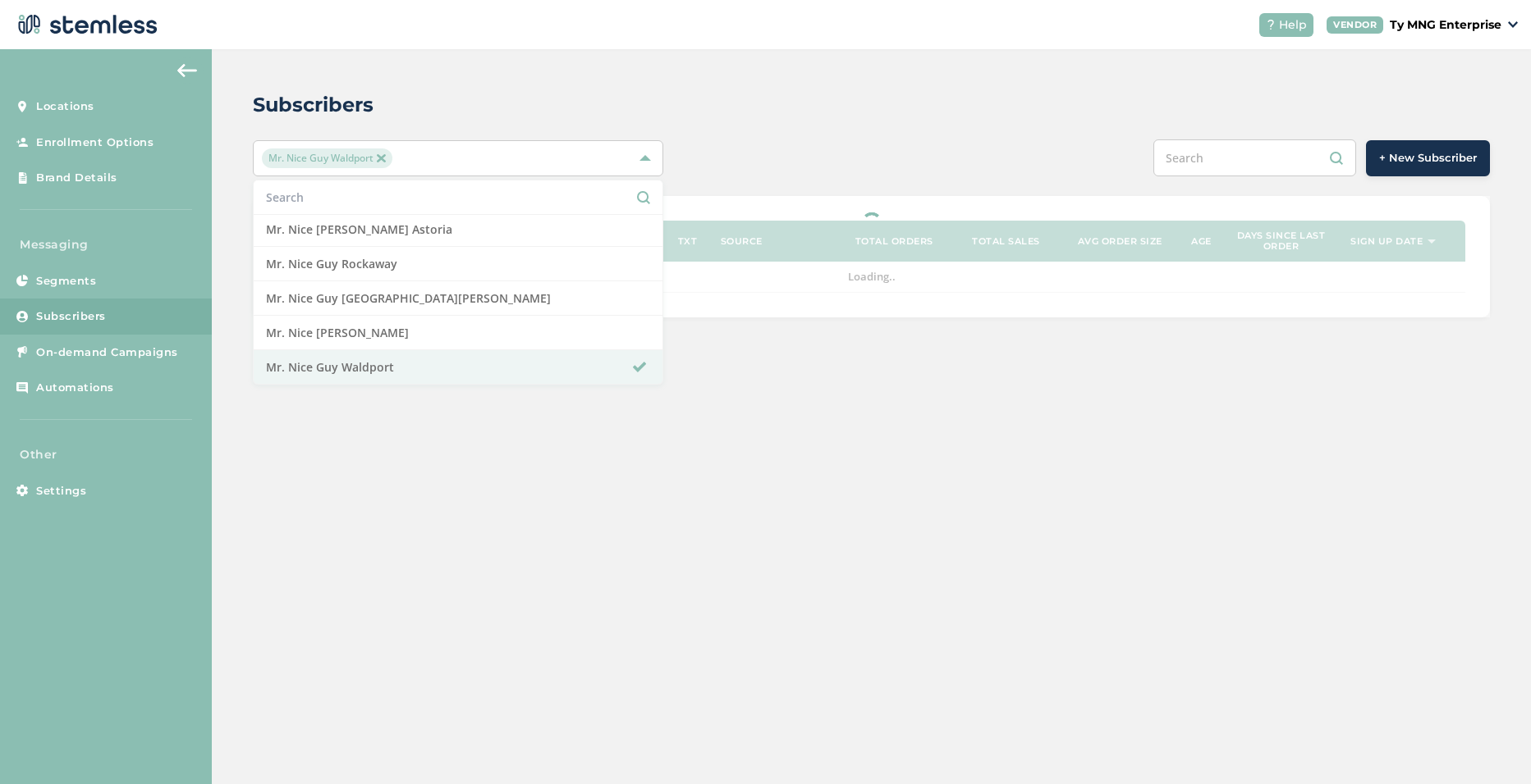
click at [982, 99] on div "Subscribers" at bounding box center [864, 104] width 1224 height 29
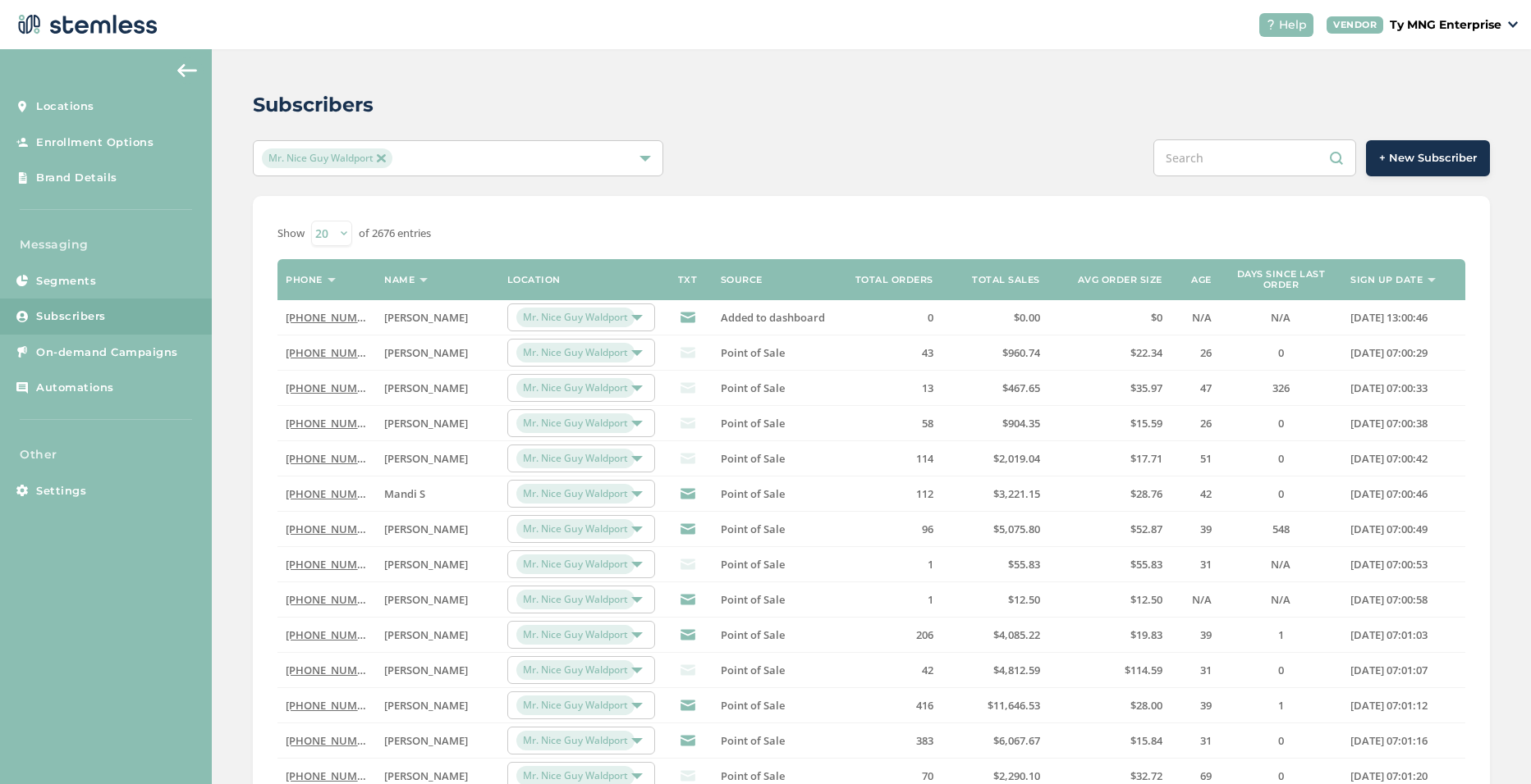
click at [304, 497] on link "[PHONE_NUMBER]" at bounding box center [332, 494] width 94 height 15
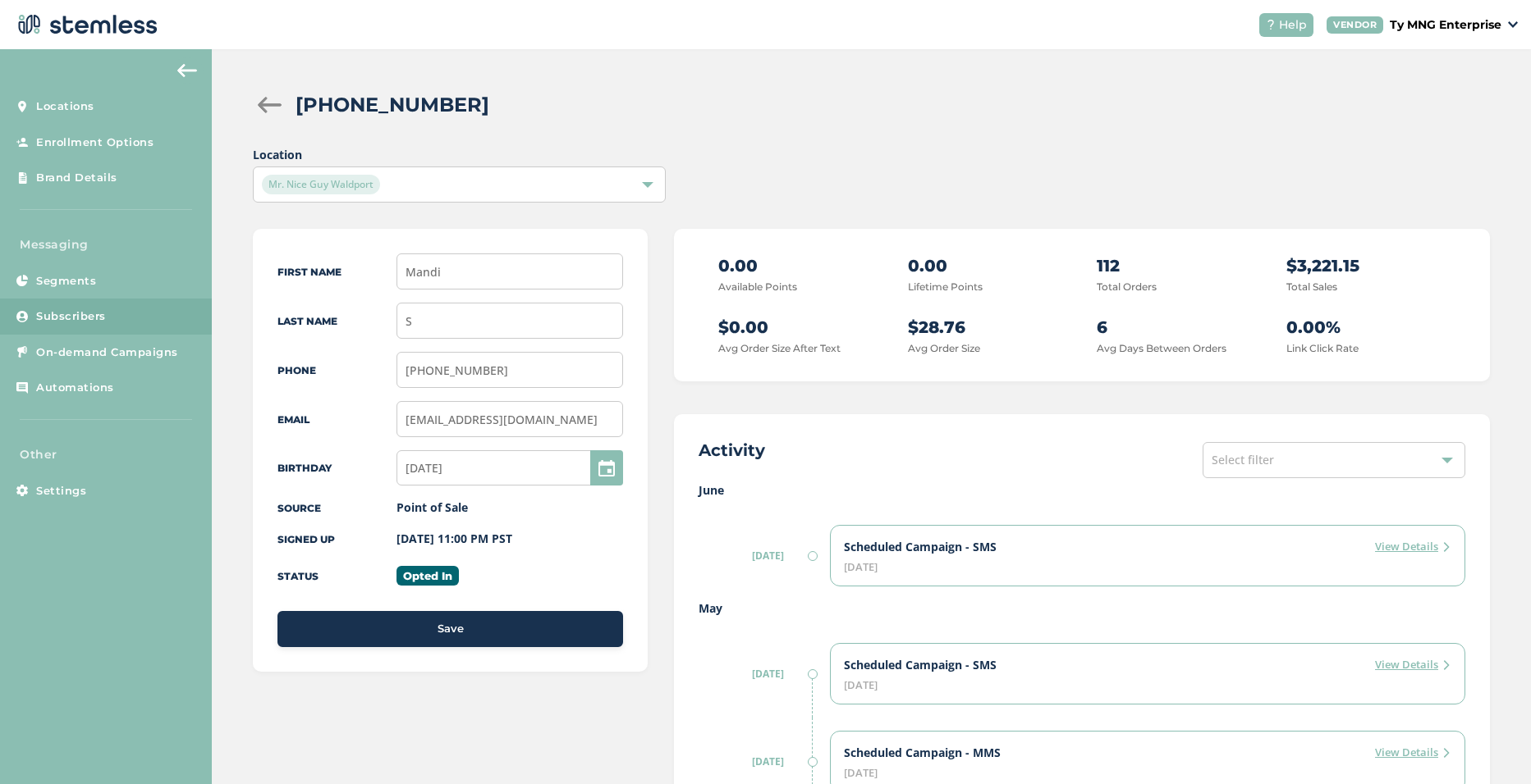
click at [531, 177] on div "Mr. Nice Guy Waldport" at bounding box center [450, 184] width 378 height 20
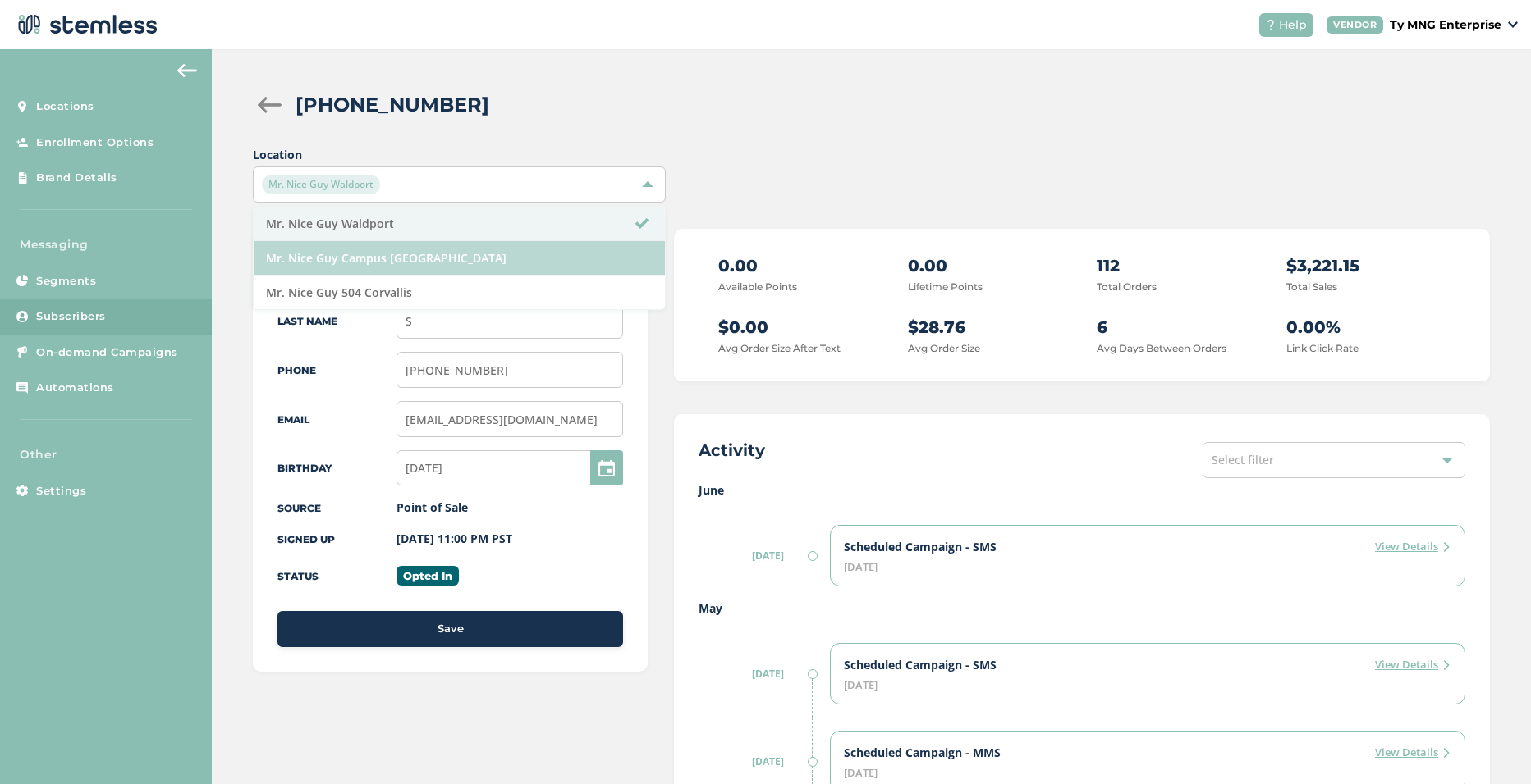
click at [399, 260] on li "Mr. Nice Guy Campus [GEOGRAPHIC_DATA]" at bounding box center [459, 258] width 411 height 35
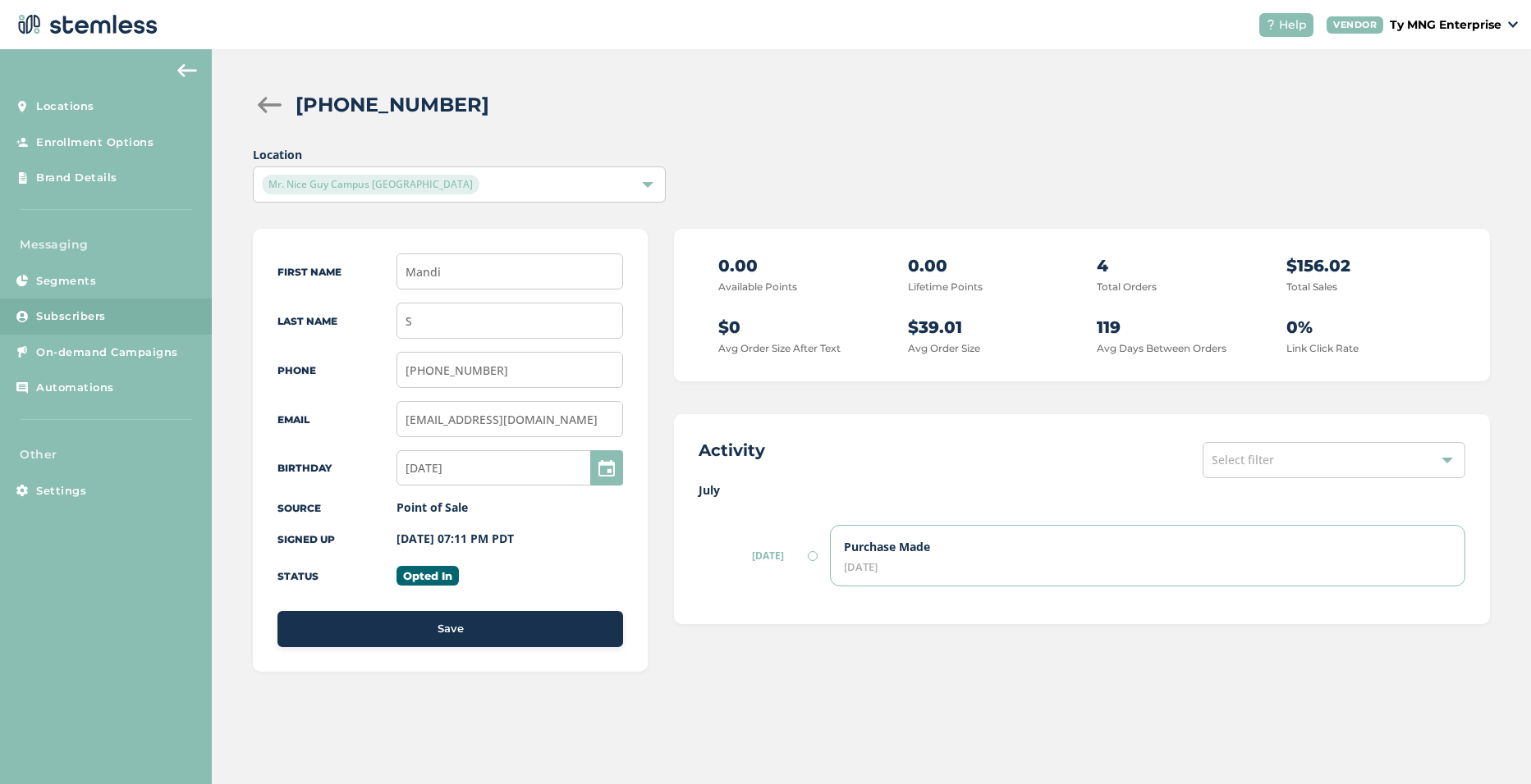
click at [411, 184] on span "Mr. Nice Guy Campus [GEOGRAPHIC_DATA]" at bounding box center [370, 184] width 218 height 20
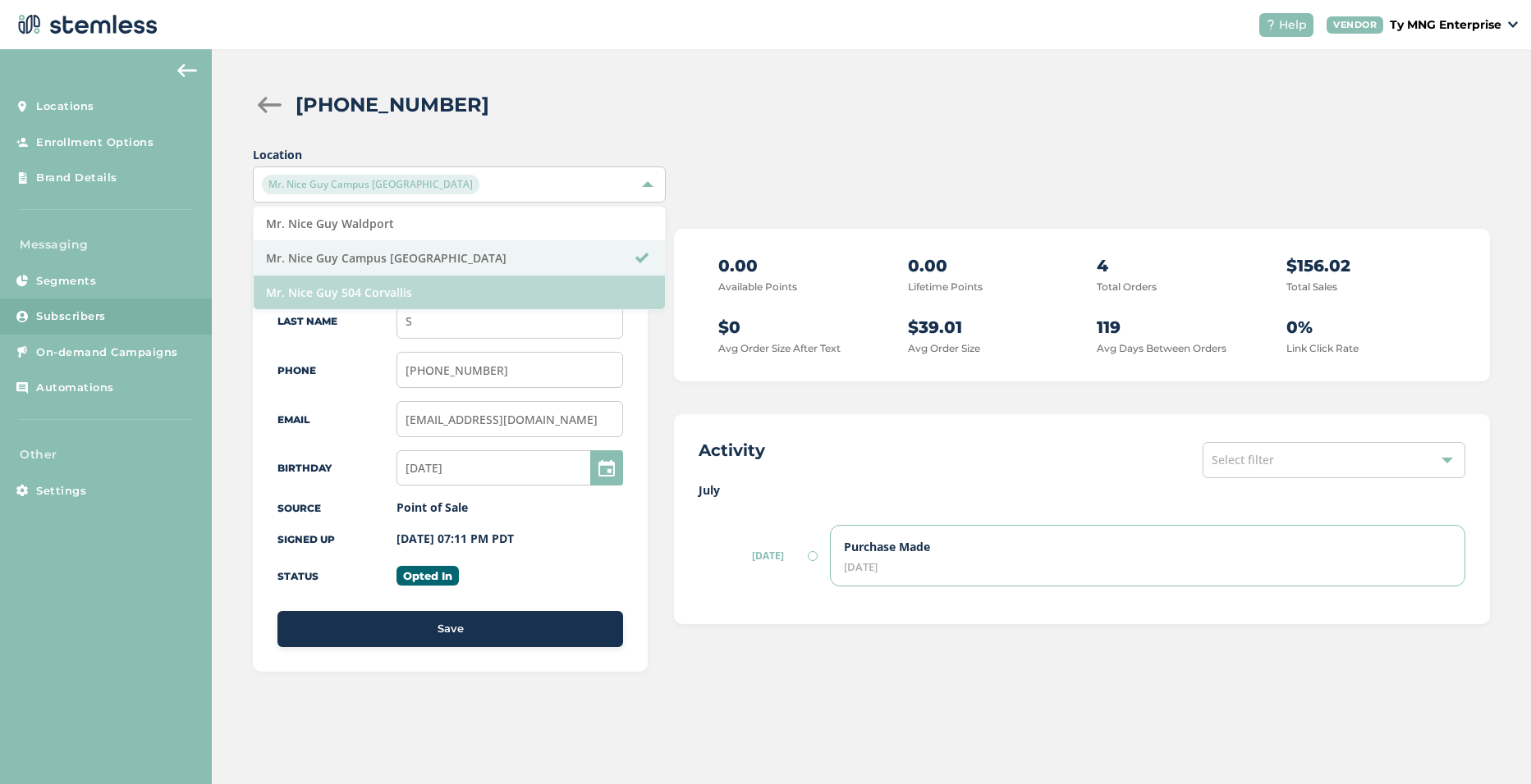
click at [402, 293] on li "Mr. Nice Guy 504 Corvallis" at bounding box center [459, 293] width 411 height 34
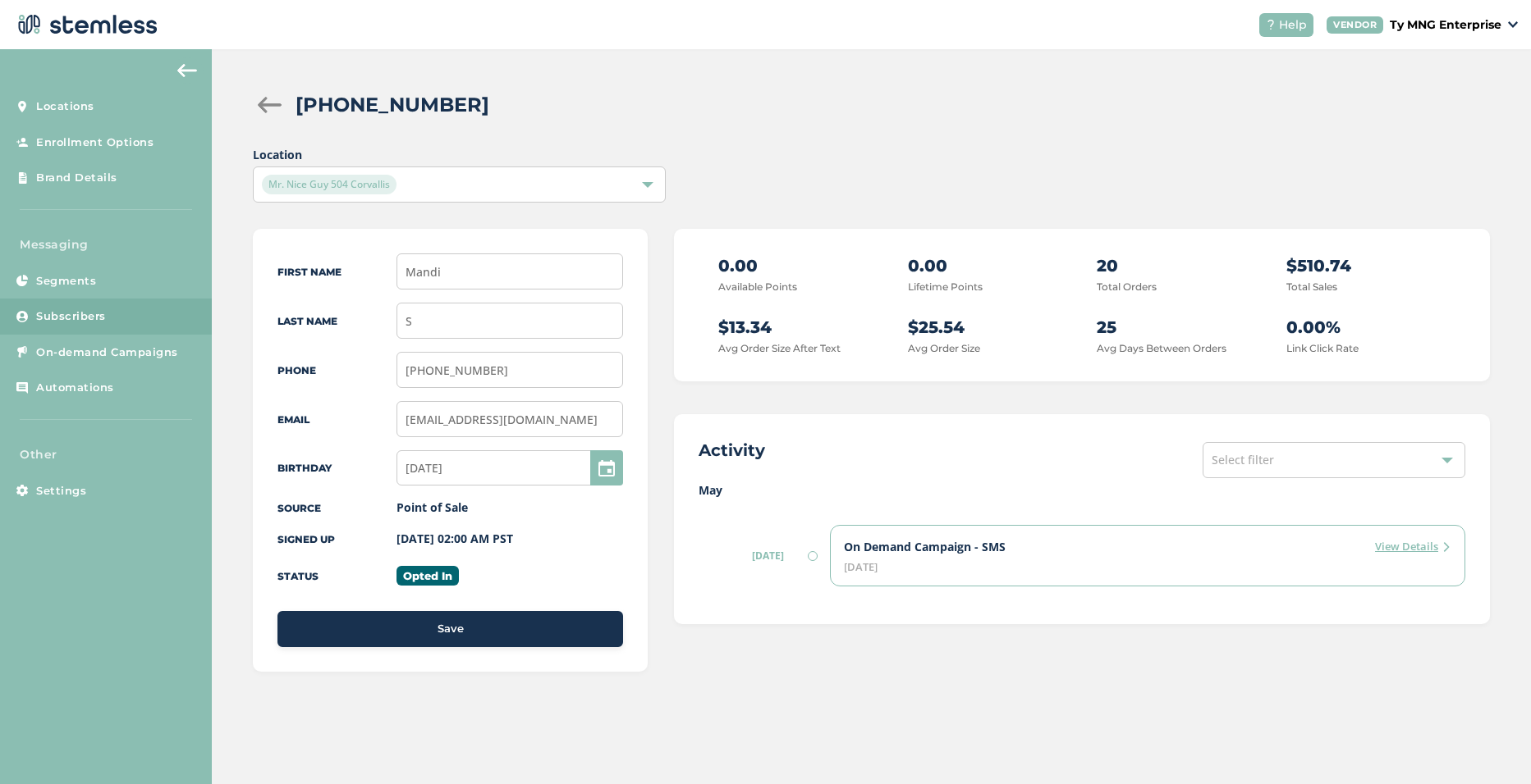
click at [265, 103] on div at bounding box center [268, 104] width 33 height 16
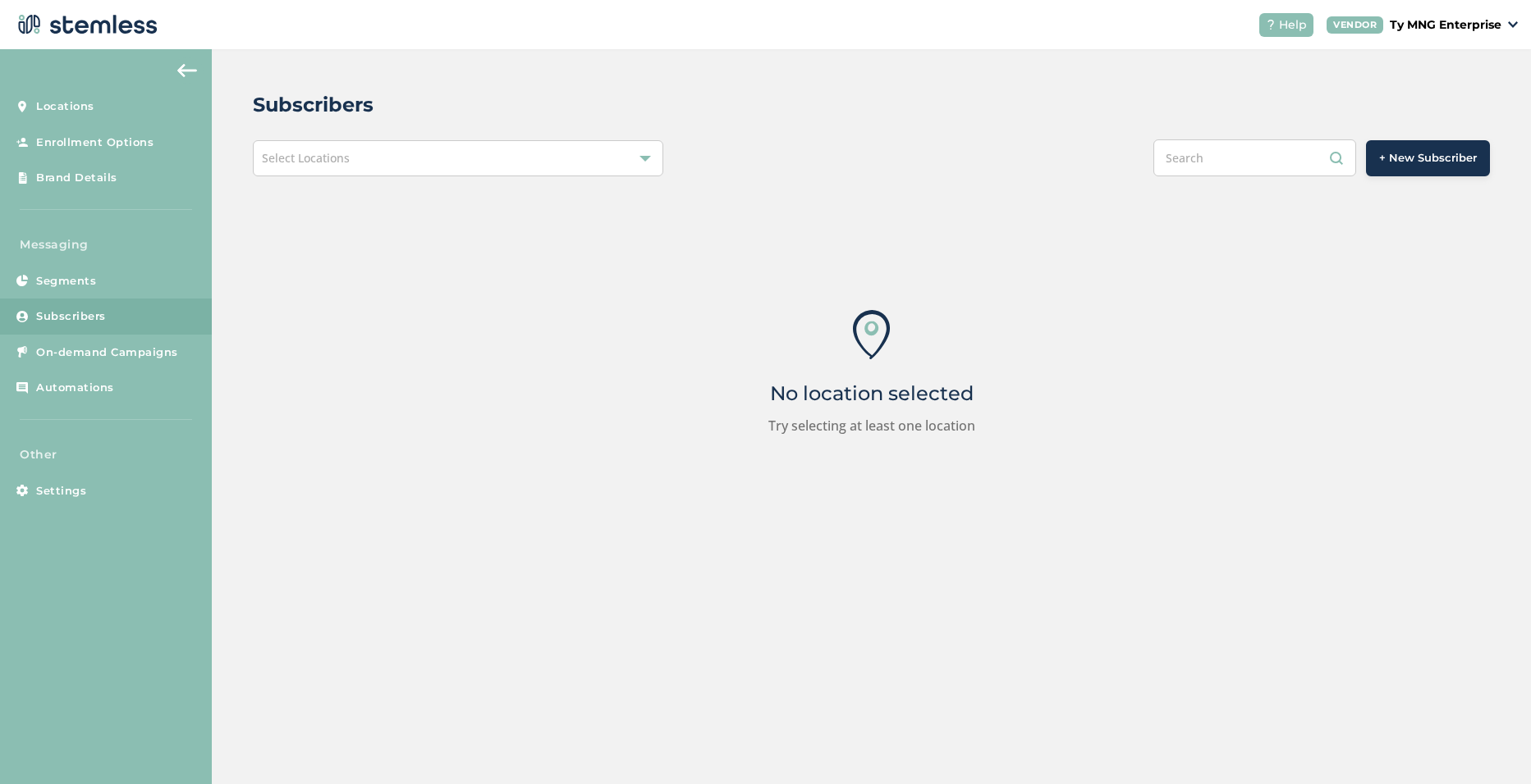
click at [358, 144] on div "Select Locations" at bounding box center [458, 158] width 411 height 36
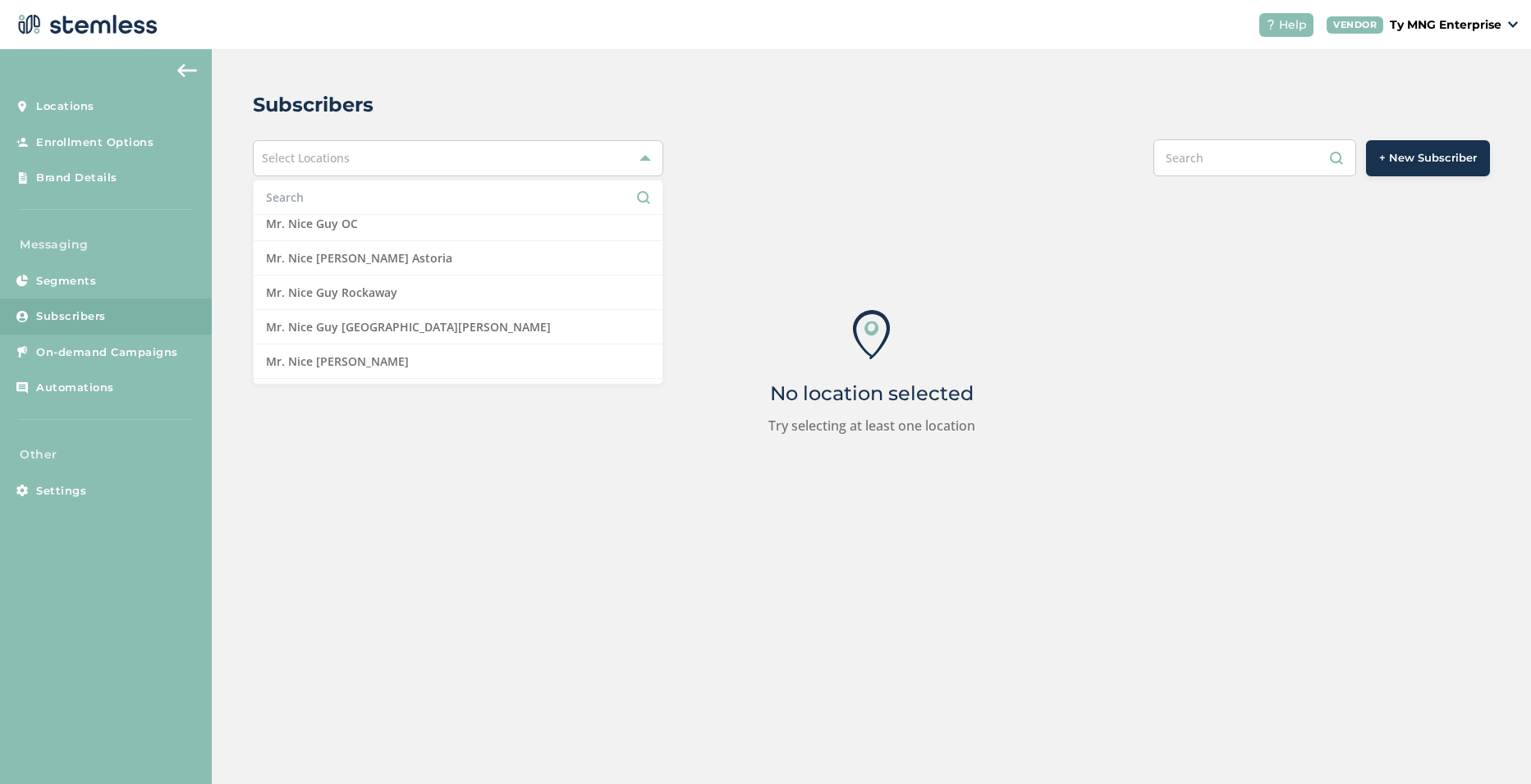
scroll to position [726, 0]
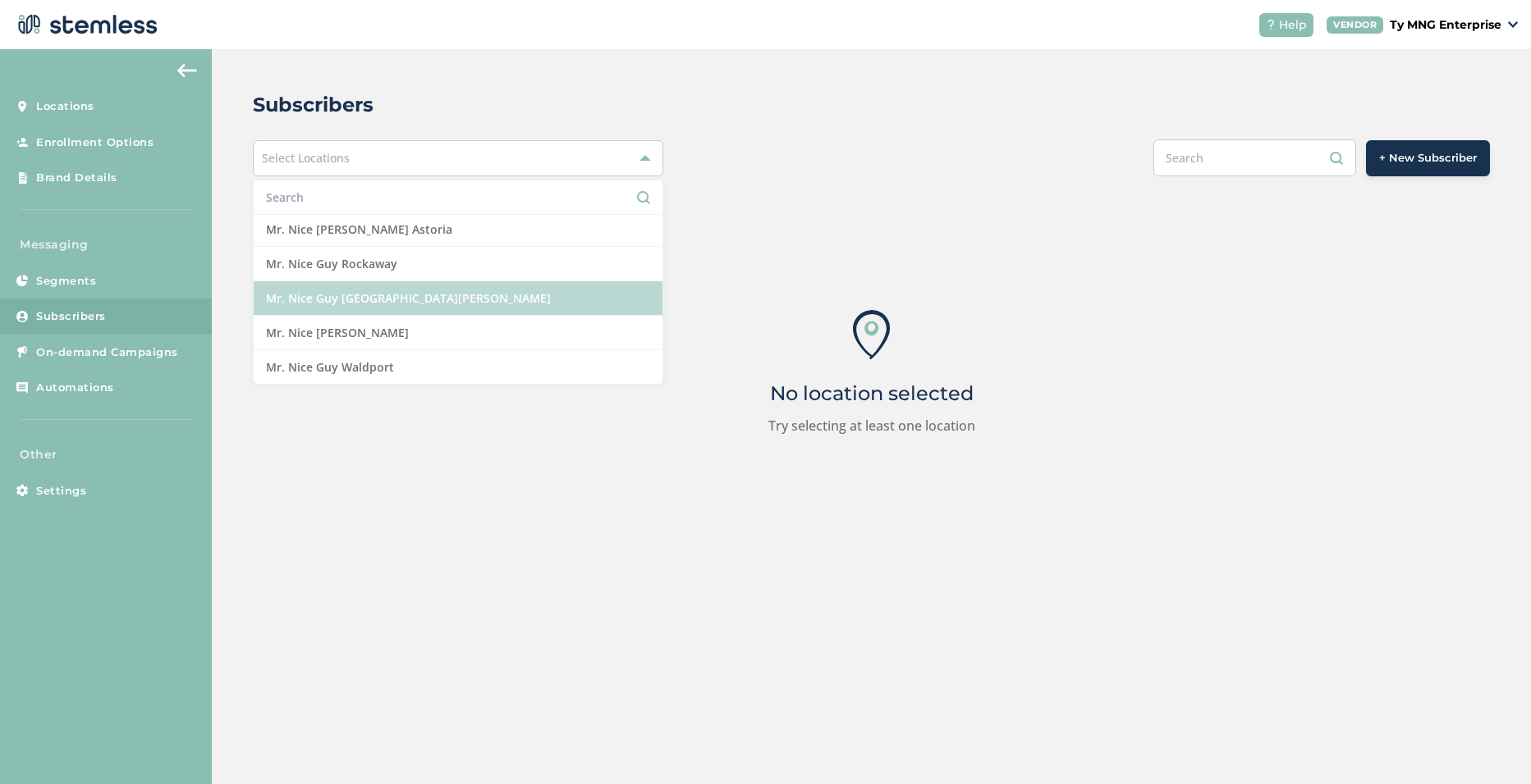
click at [393, 295] on li "Mr. Nice Guy [GEOGRAPHIC_DATA][PERSON_NAME]" at bounding box center [458, 298] width 409 height 35
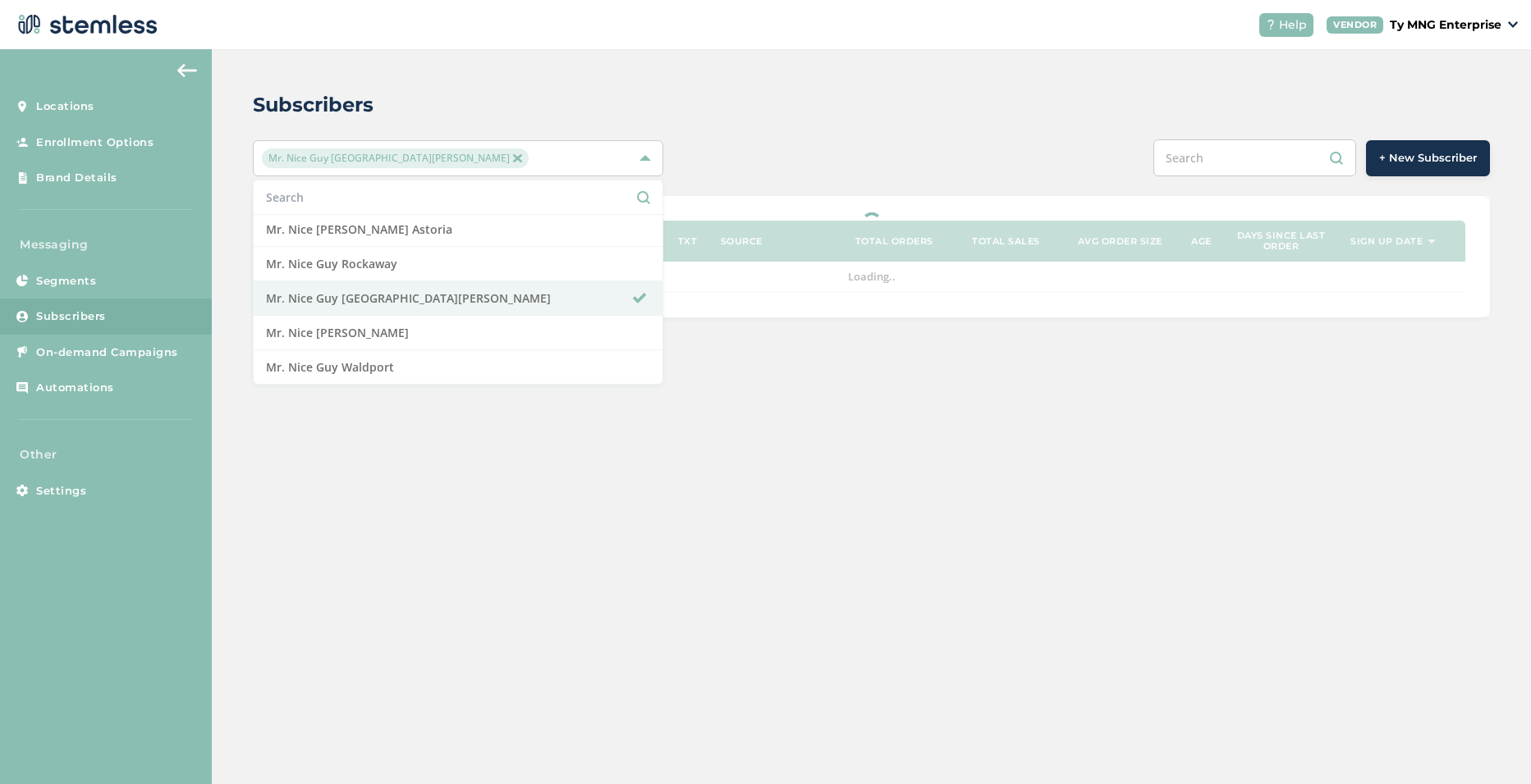
click at [815, 137] on div "Subscribers Mr. Nice Guy [GEOGRAPHIC_DATA][PERSON_NAME] Select All 420 Flower F…" at bounding box center [871, 203] width 1319 height 310
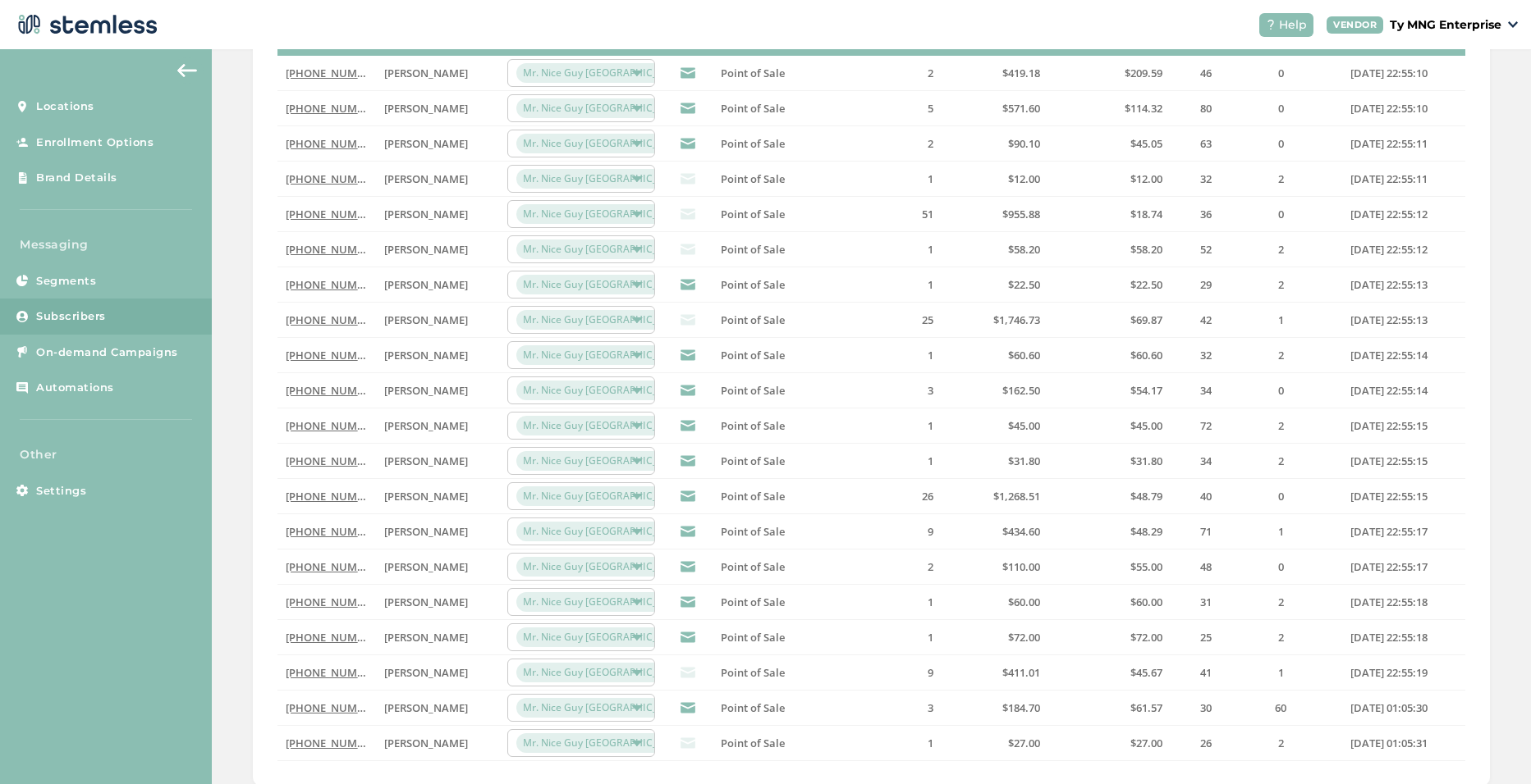
scroll to position [328, 0]
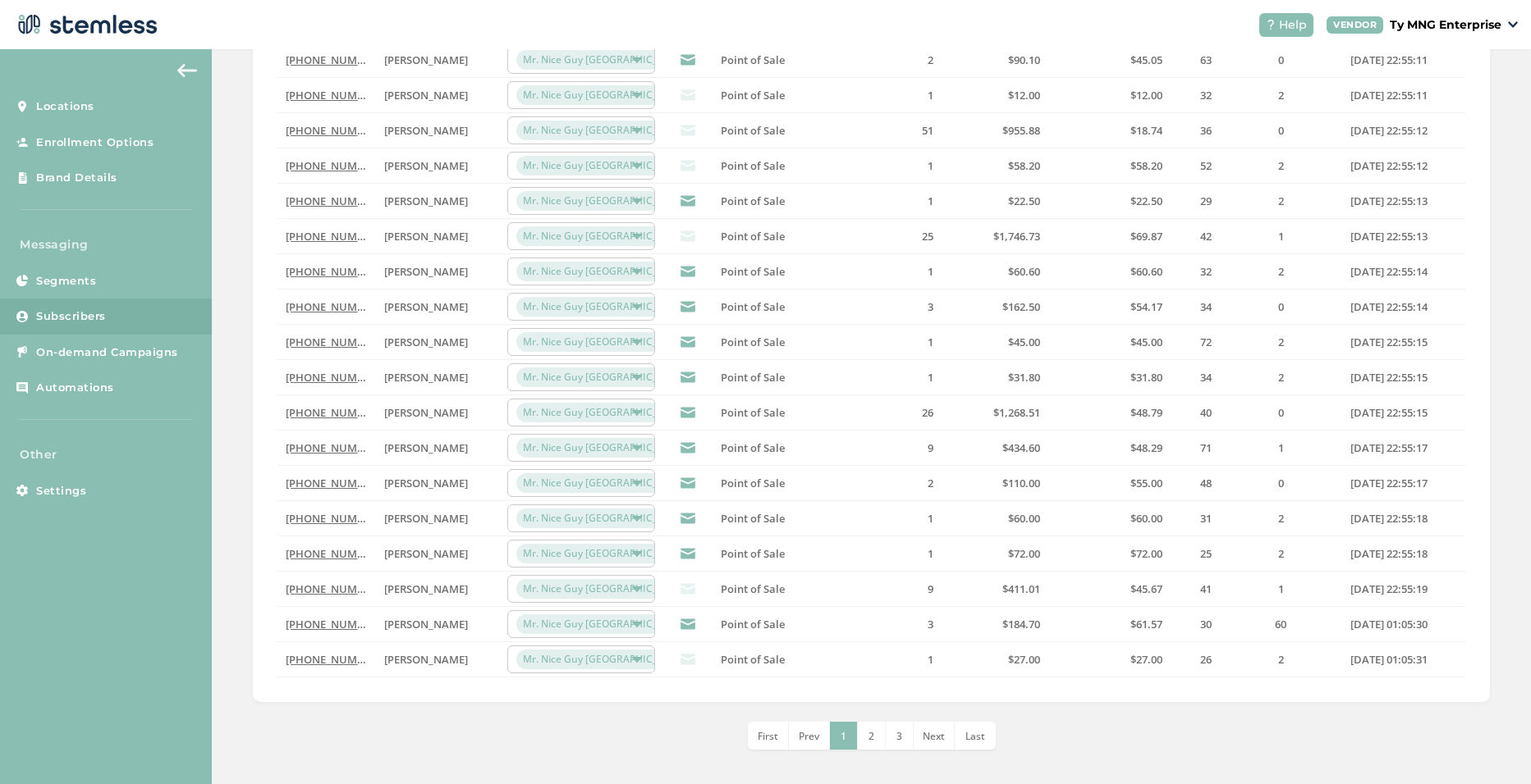
click at [323, 415] on link "[PHONE_NUMBER]" at bounding box center [332, 413] width 94 height 15
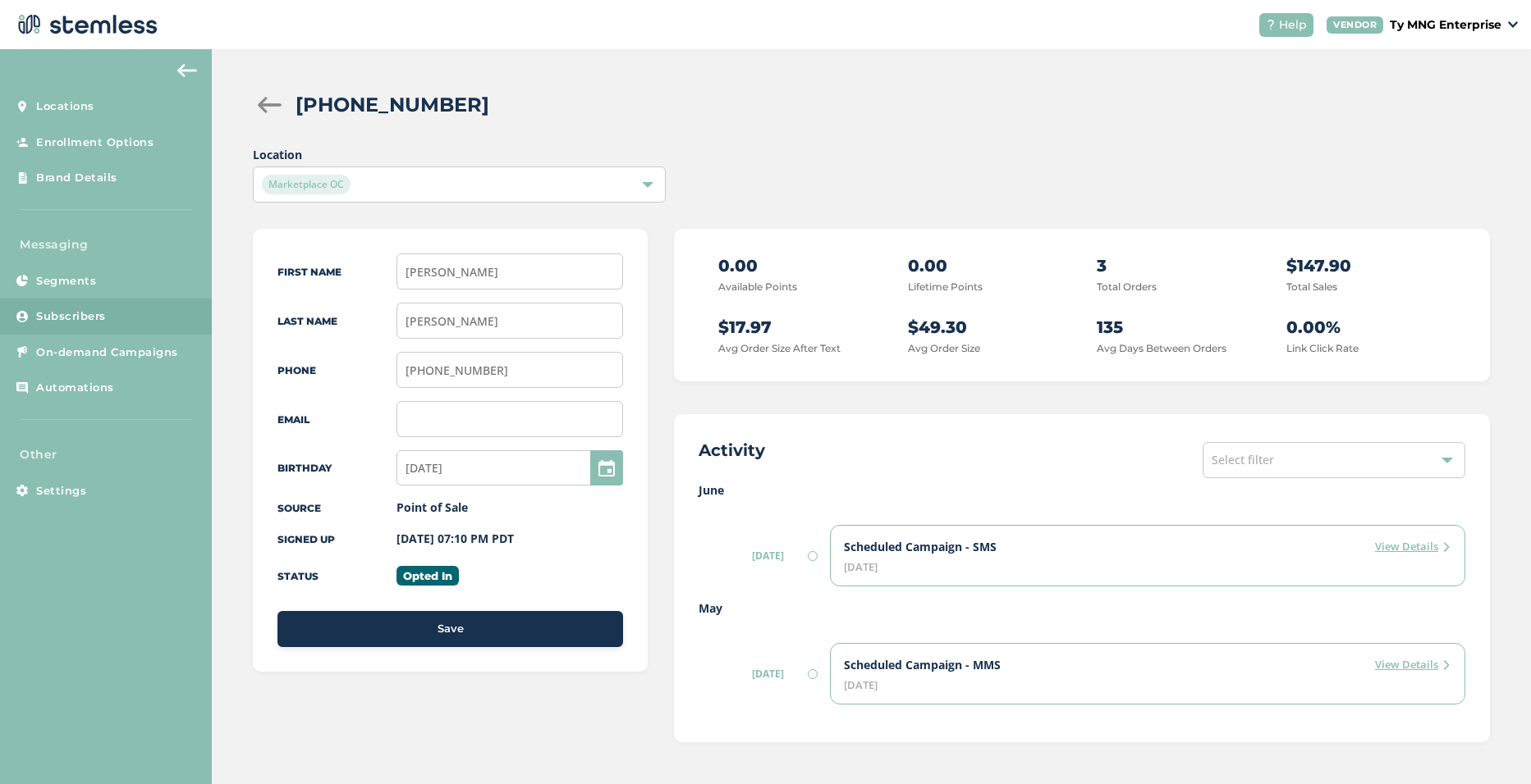
click at [473, 179] on div "Marketplace OC" at bounding box center [450, 184] width 378 height 20
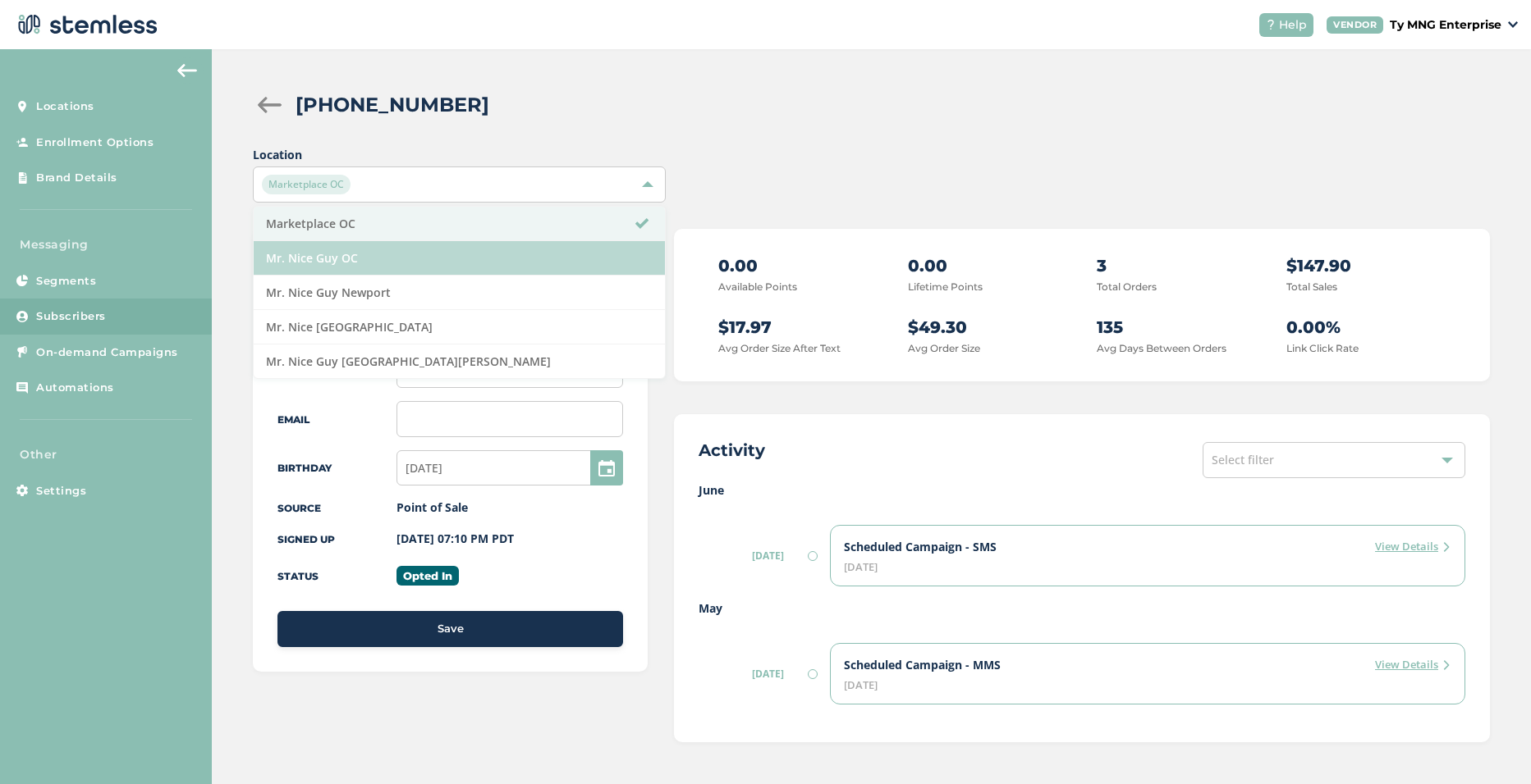
click at [343, 264] on li "Mr. Nice Guy OC" at bounding box center [459, 258] width 411 height 35
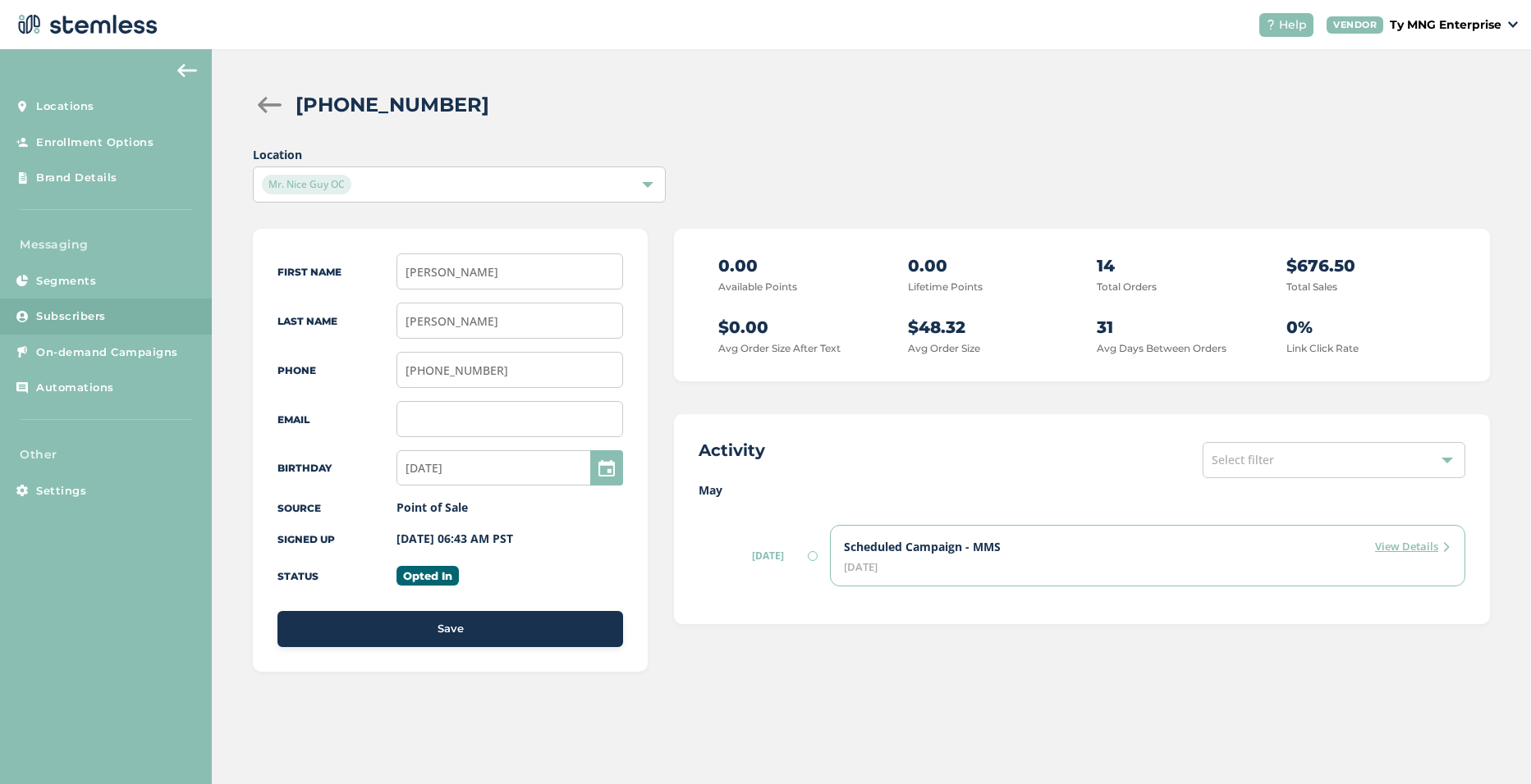
click at [407, 182] on div "Mr. Nice Guy OC" at bounding box center [450, 184] width 378 height 20
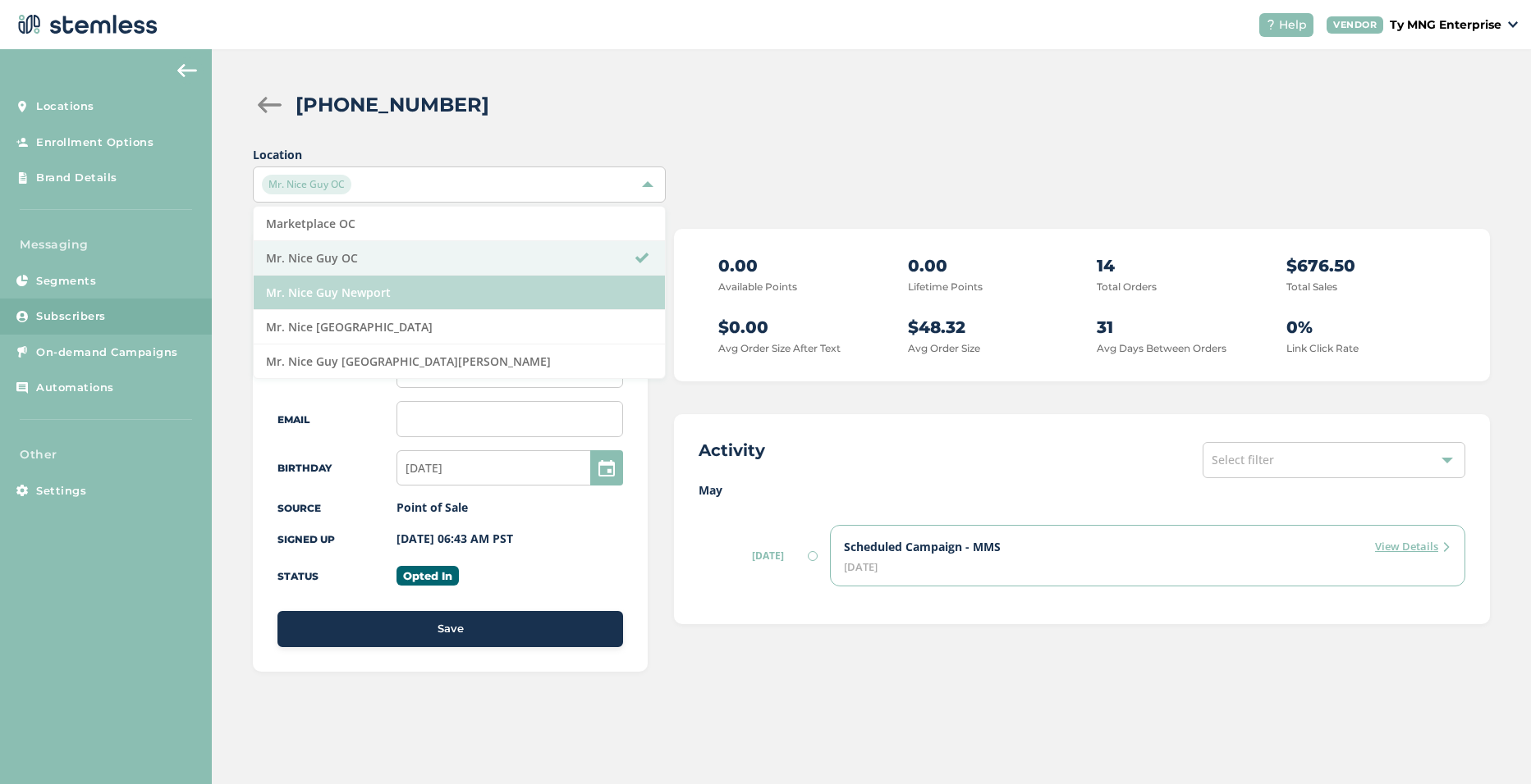
click at [359, 278] on li "Mr. Nice Guy Newport" at bounding box center [459, 293] width 411 height 35
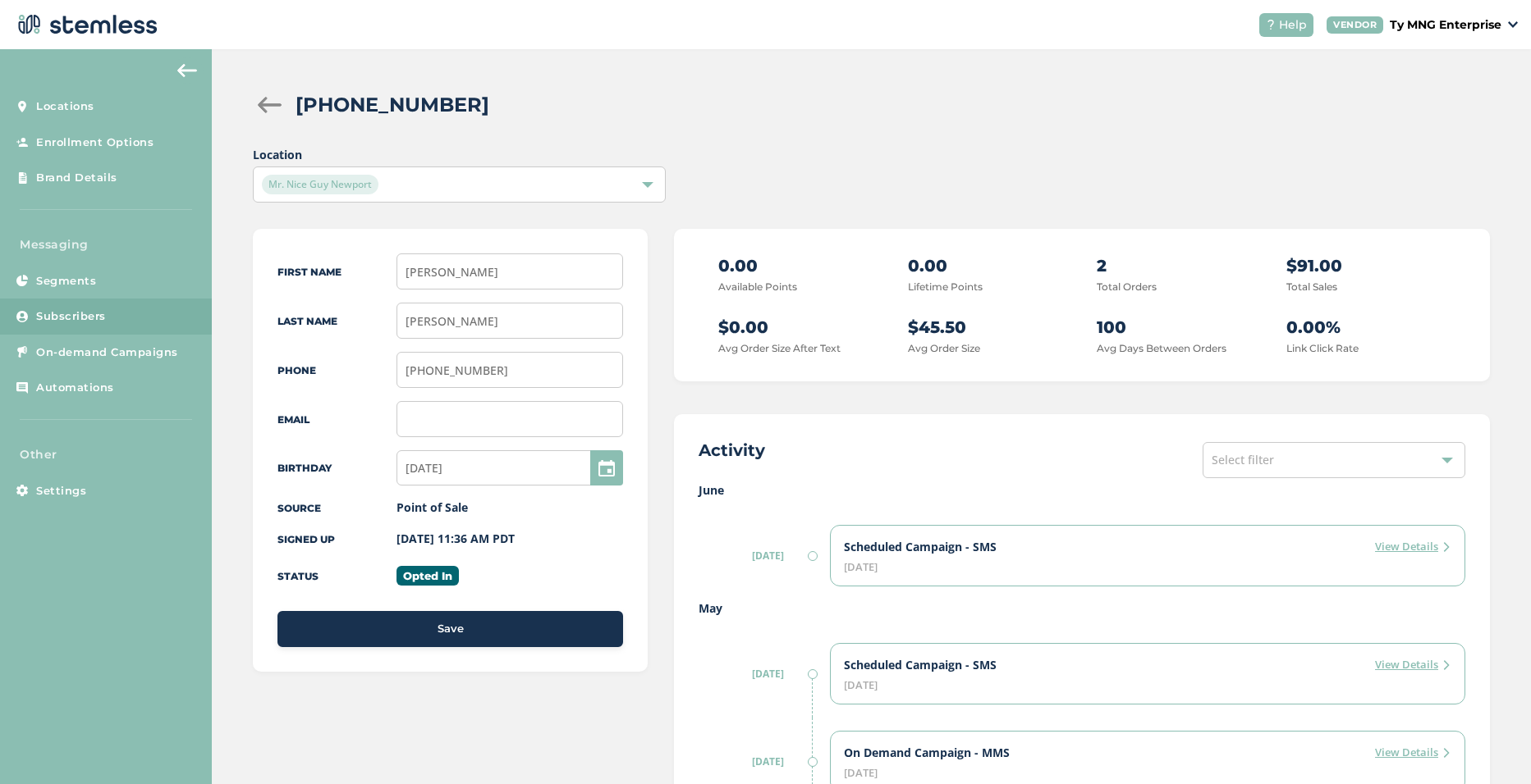
click at [380, 183] on div "Mr. Nice Guy Newport" at bounding box center [450, 184] width 378 height 20
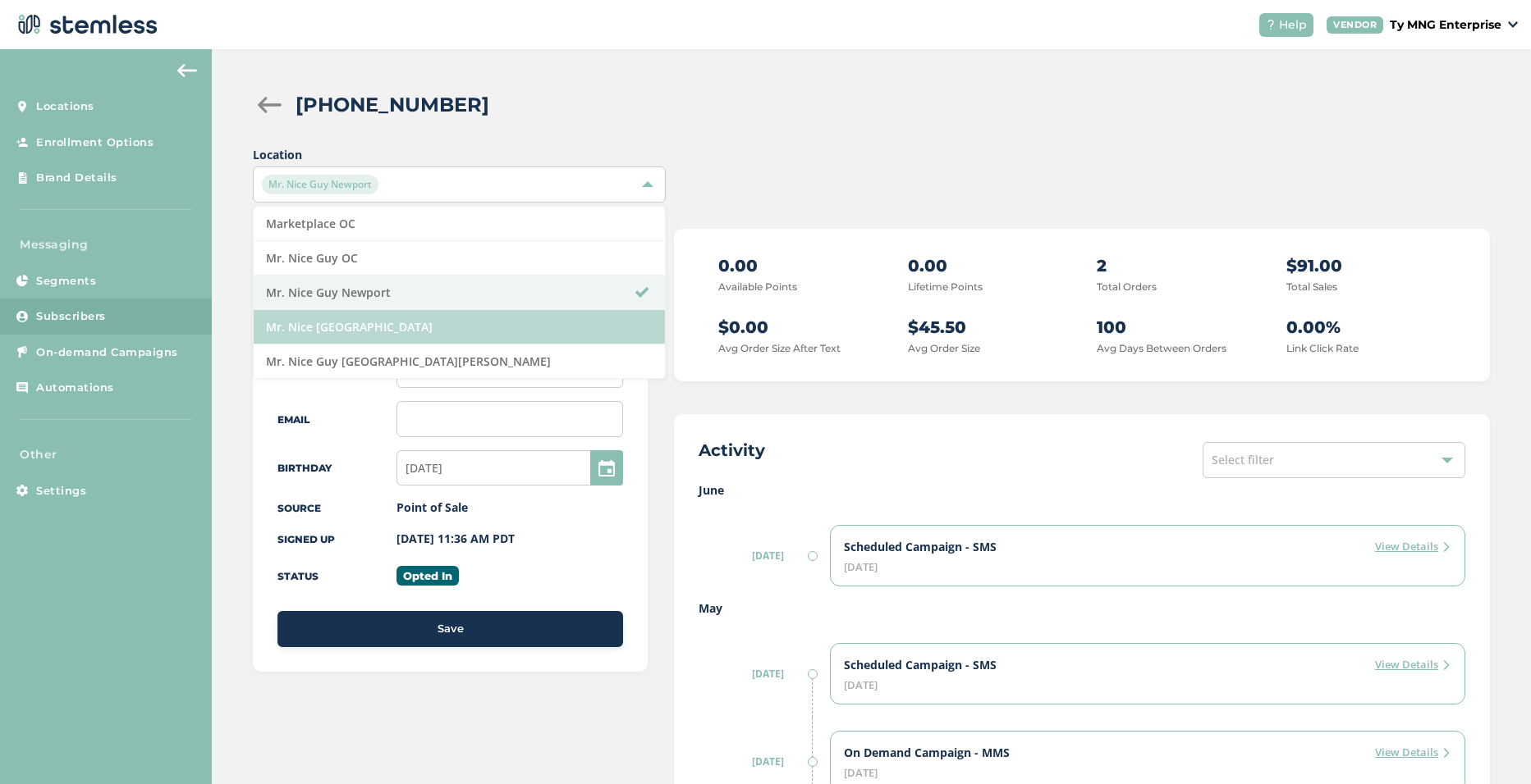
click at [374, 329] on li "Mr. Nice [GEOGRAPHIC_DATA]" at bounding box center [459, 327] width 411 height 35
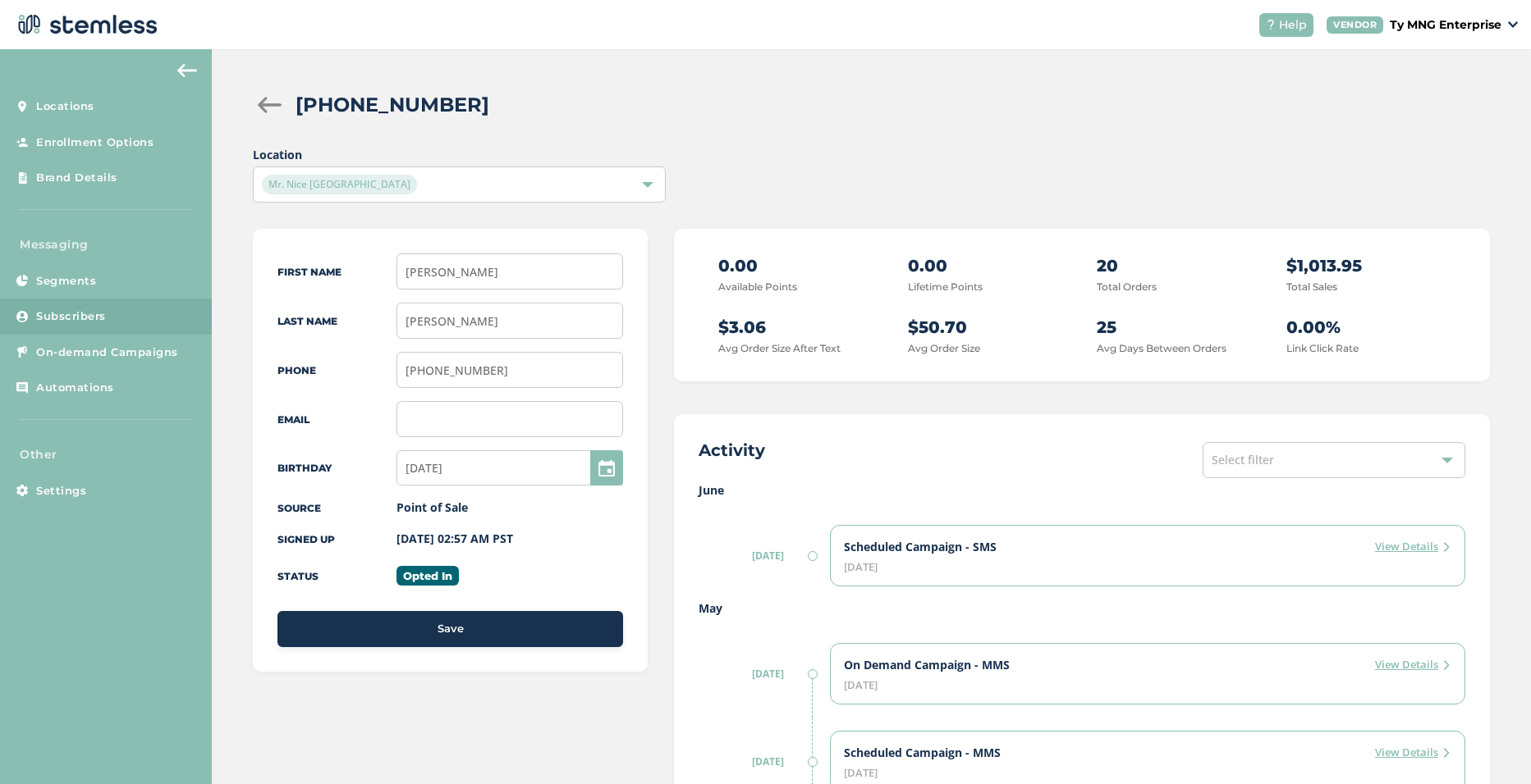
click at [414, 186] on div "Mr. Nice [GEOGRAPHIC_DATA]" at bounding box center [450, 184] width 378 height 20
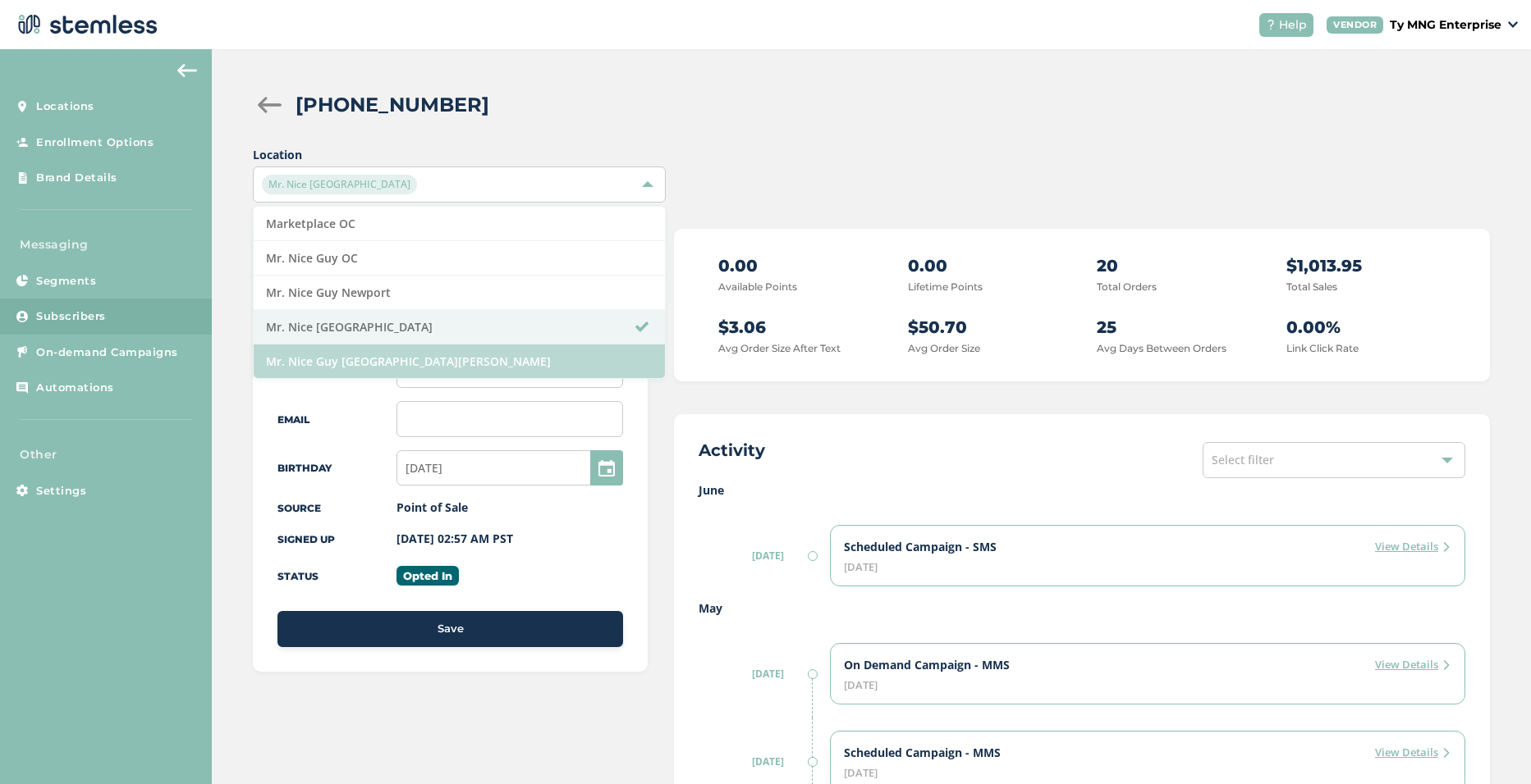
click at [402, 359] on li "Mr. Nice Guy [GEOGRAPHIC_DATA][PERSON_NAME]" at bounding box center [459, 361] width 411 height 34
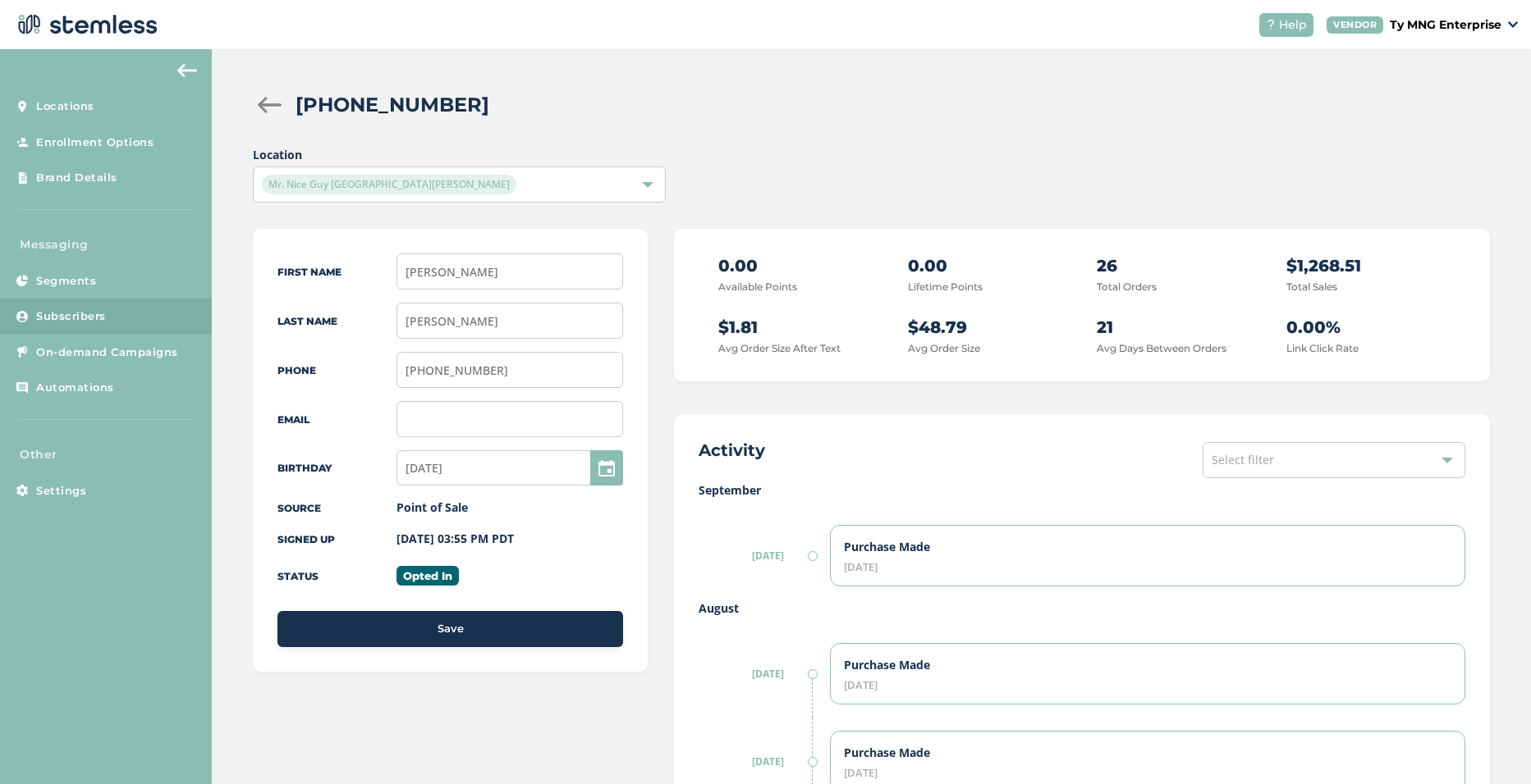
click at [72, 317] on span "Subscribers" at bounding box center [71, 316] width 70 height 16
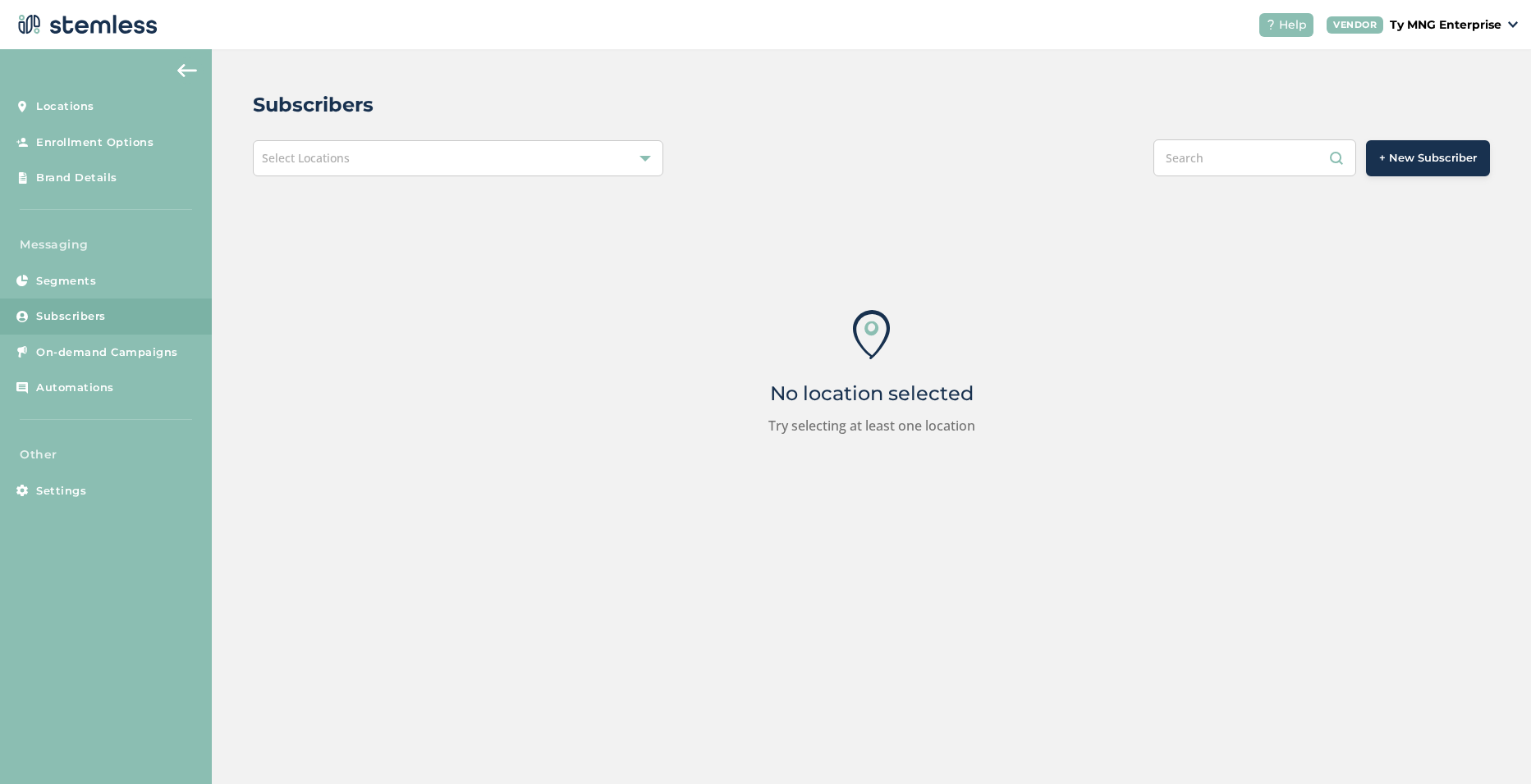
click at [394, 140] on div "Select Locations" at bounding box center [458, 158] width 411 height 36
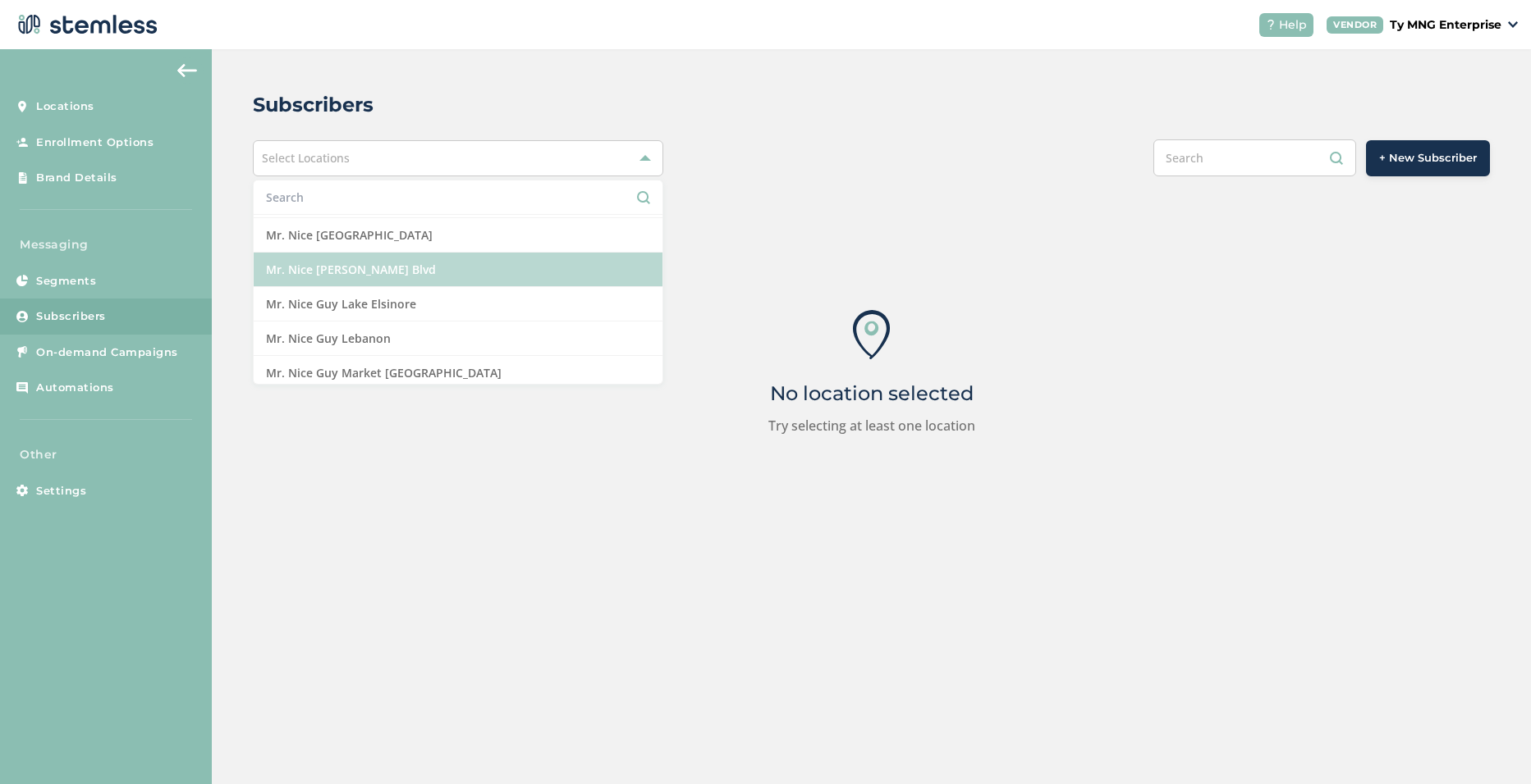
scroll to position [726, 0]
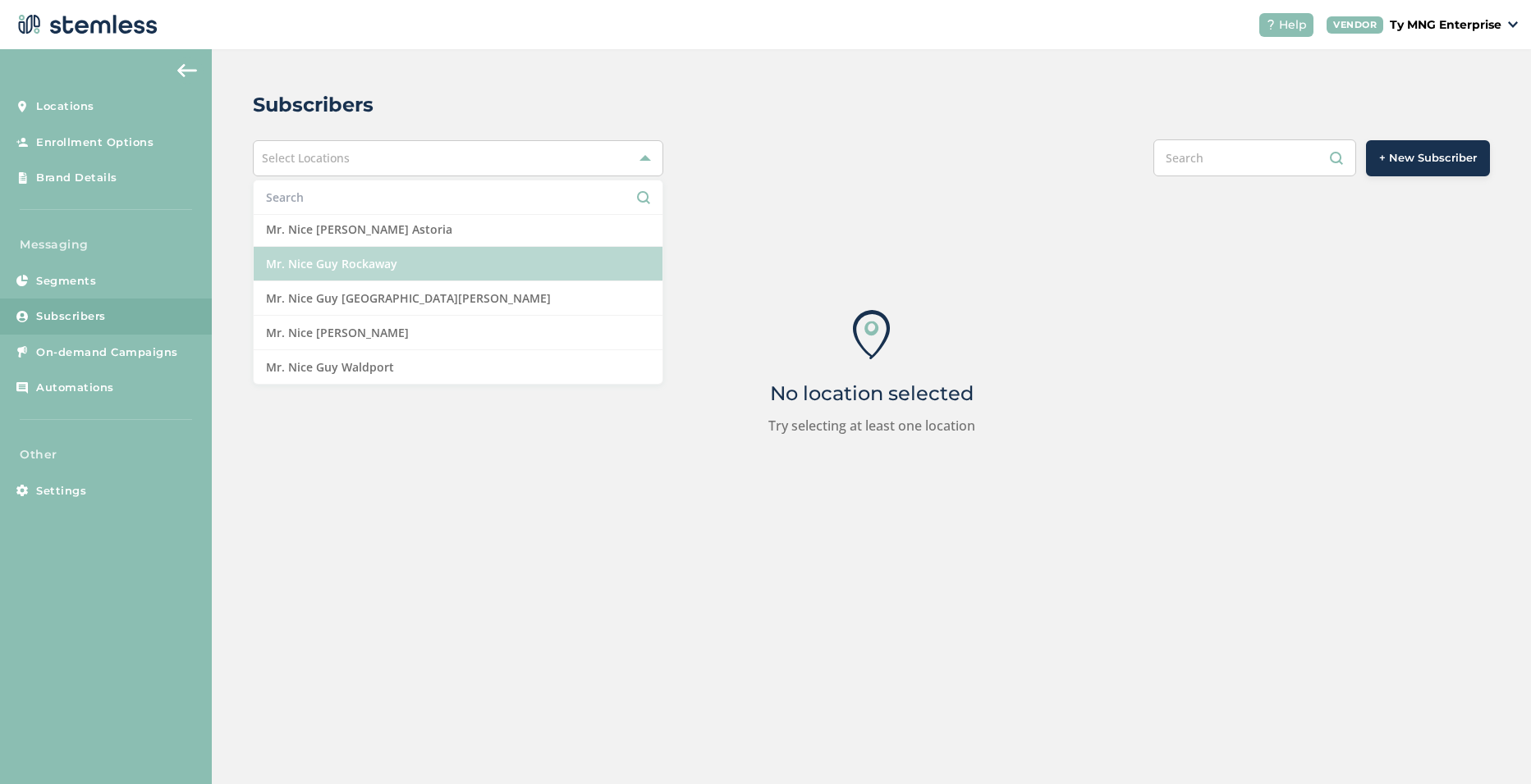
click at [372, 265] on li "Mr. Nice Guy Rockaway" at bounding box center [458, 264] width 409 height 35
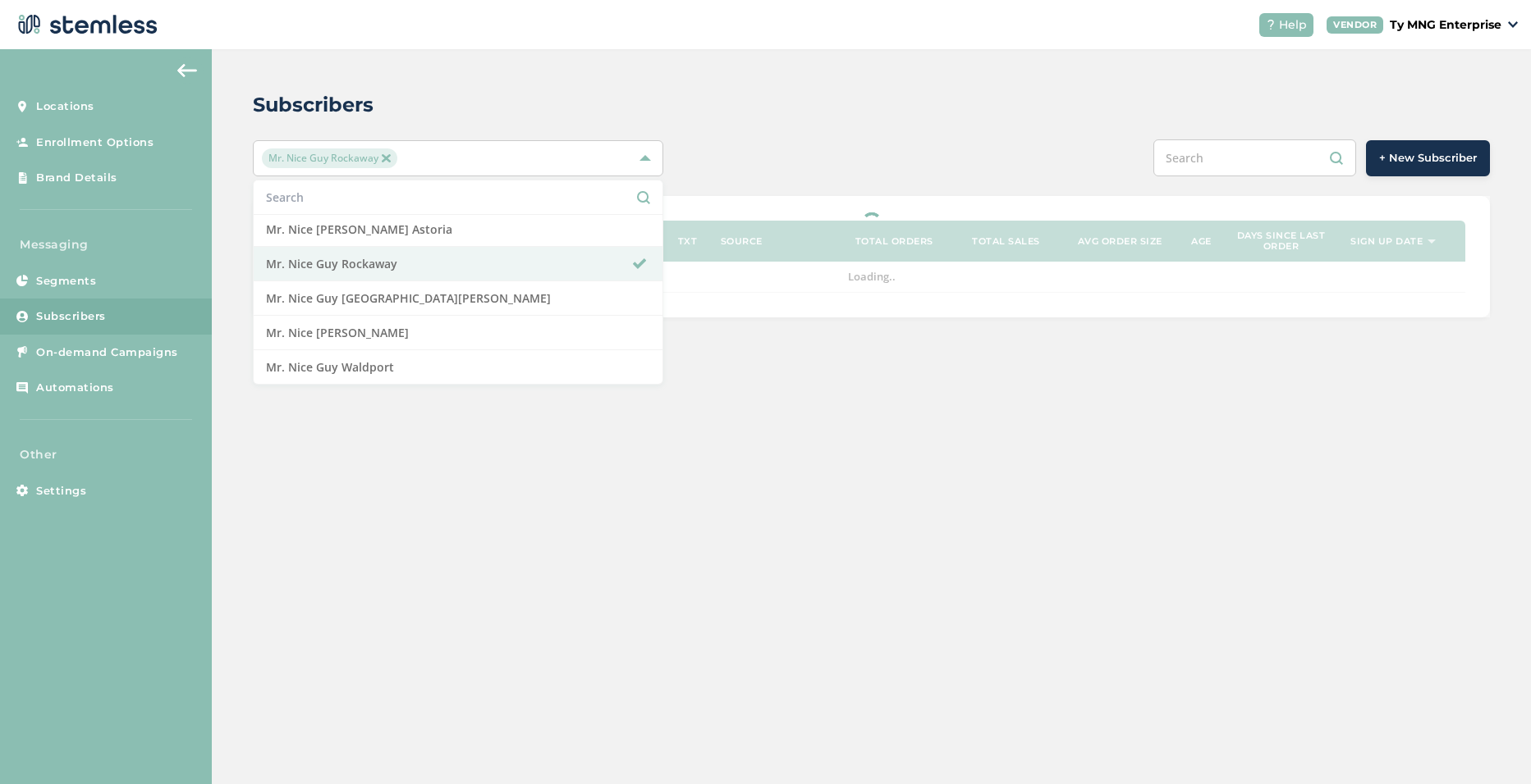
click at [782, 127] on div "Subscribers Mr. Nice Guy Rockaway Select All 420 Flower Factory 420 Native Gard…" at bounding box center [871, 203] width 1319 height 310
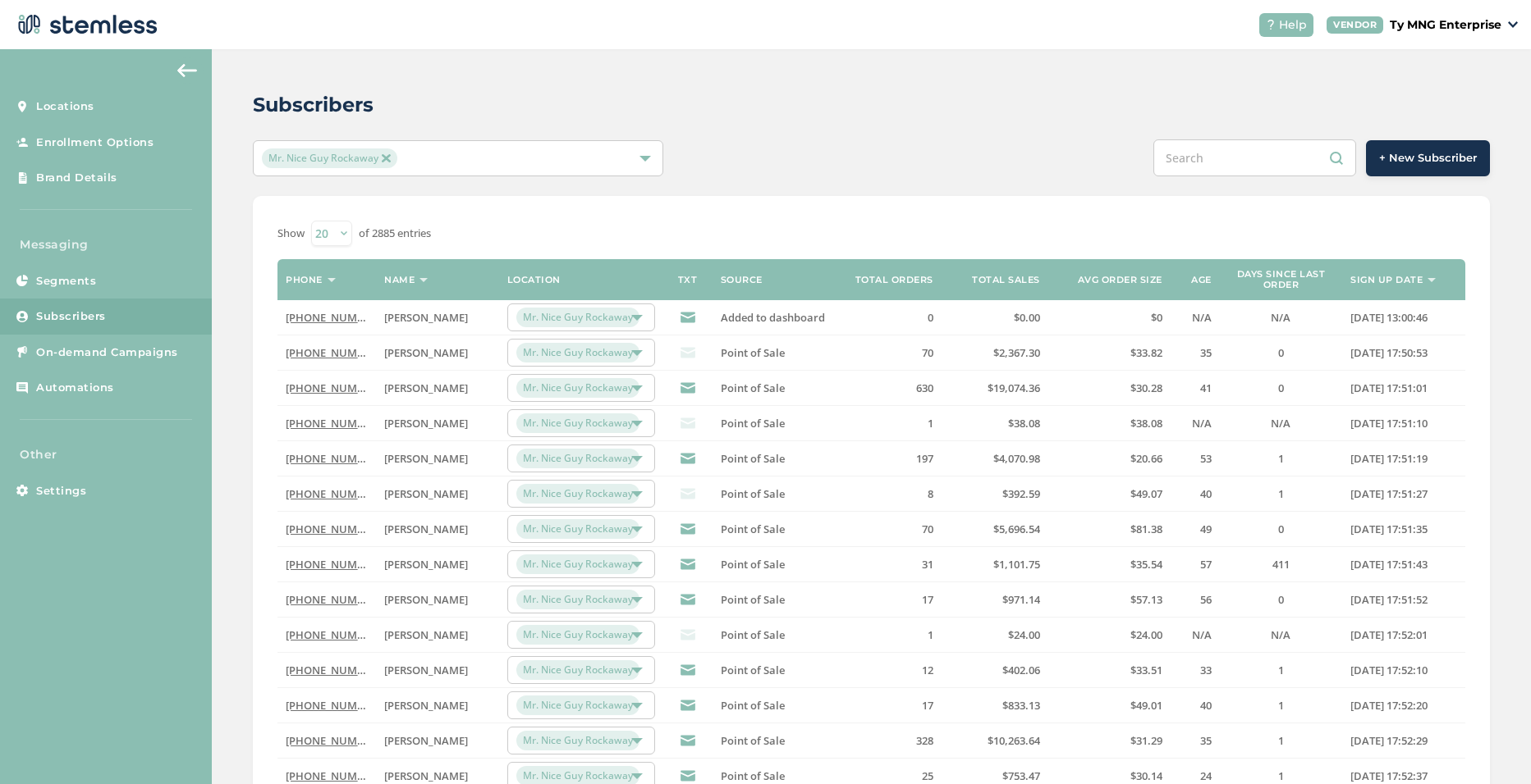
click at [335, 463] on link "[PHONE_NUMBER]" at bounding box center [332, 458] width 94 height 15
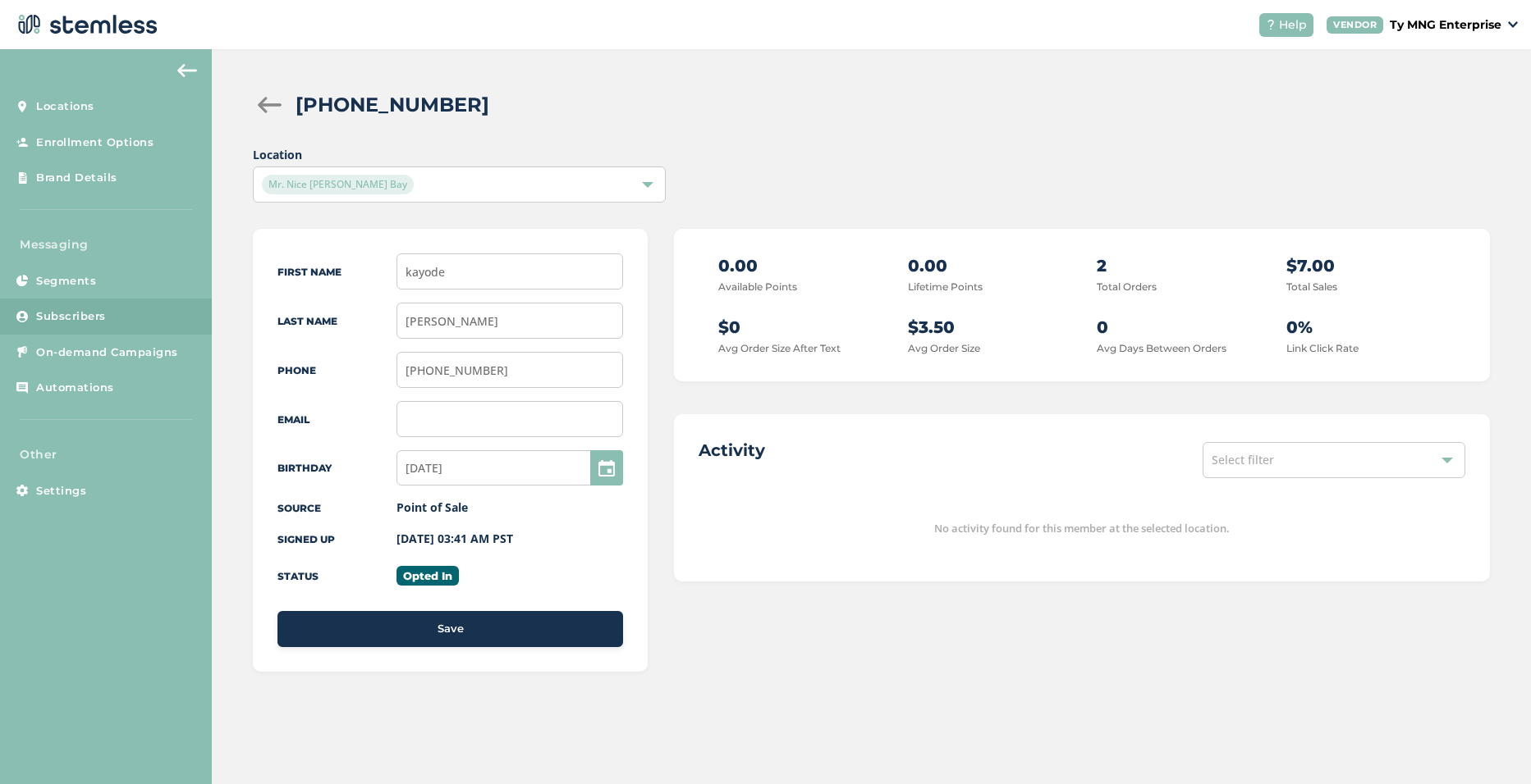
click at [358, 179] on span "Mr. Nice [PERSON_NAME] Bay" at bounding box center [337, 184] width 152 height 20
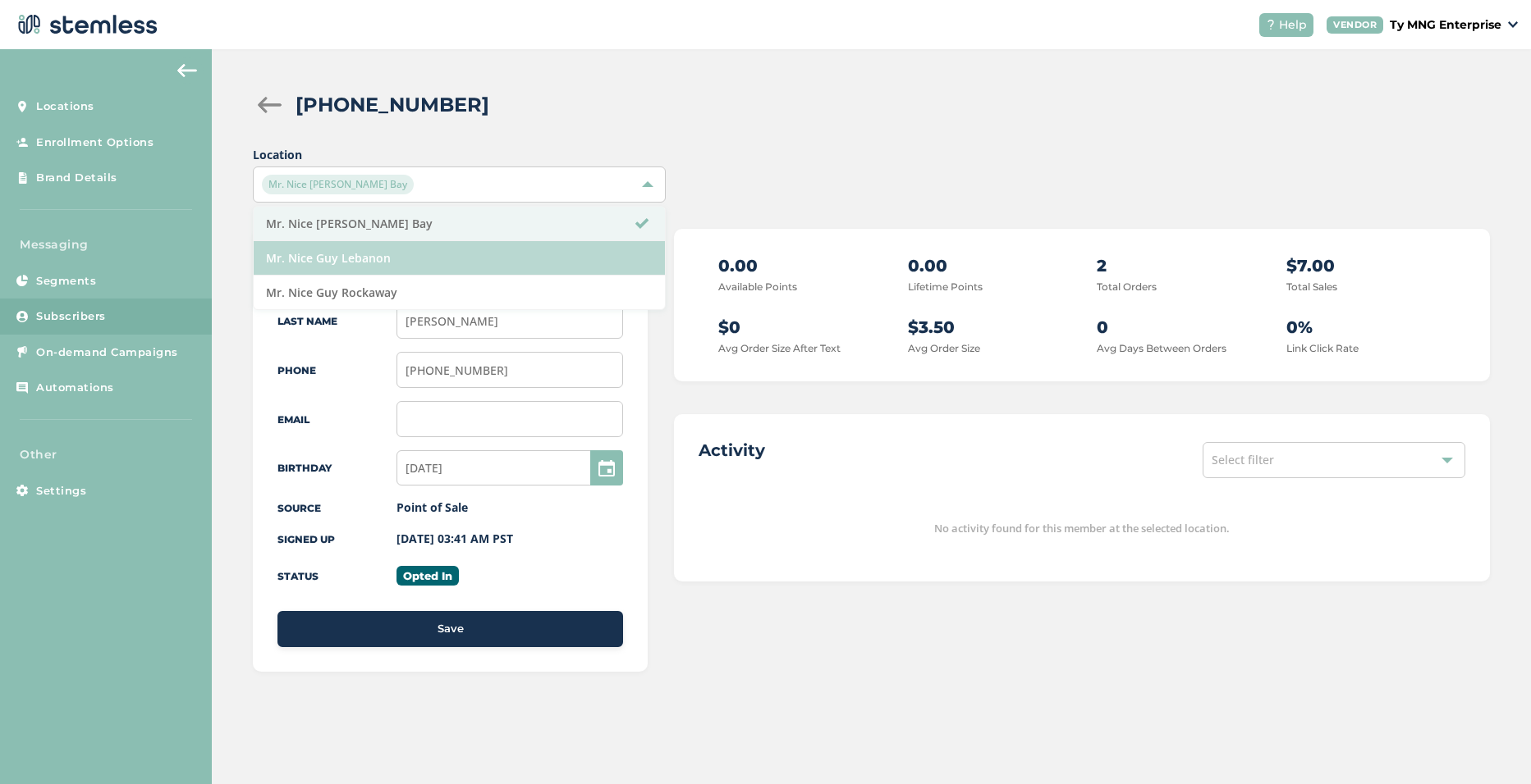
click at [365, 255] on li "Mr. Nice Guy Lebanon" at bounding box center [459, 258] width 411 height 35
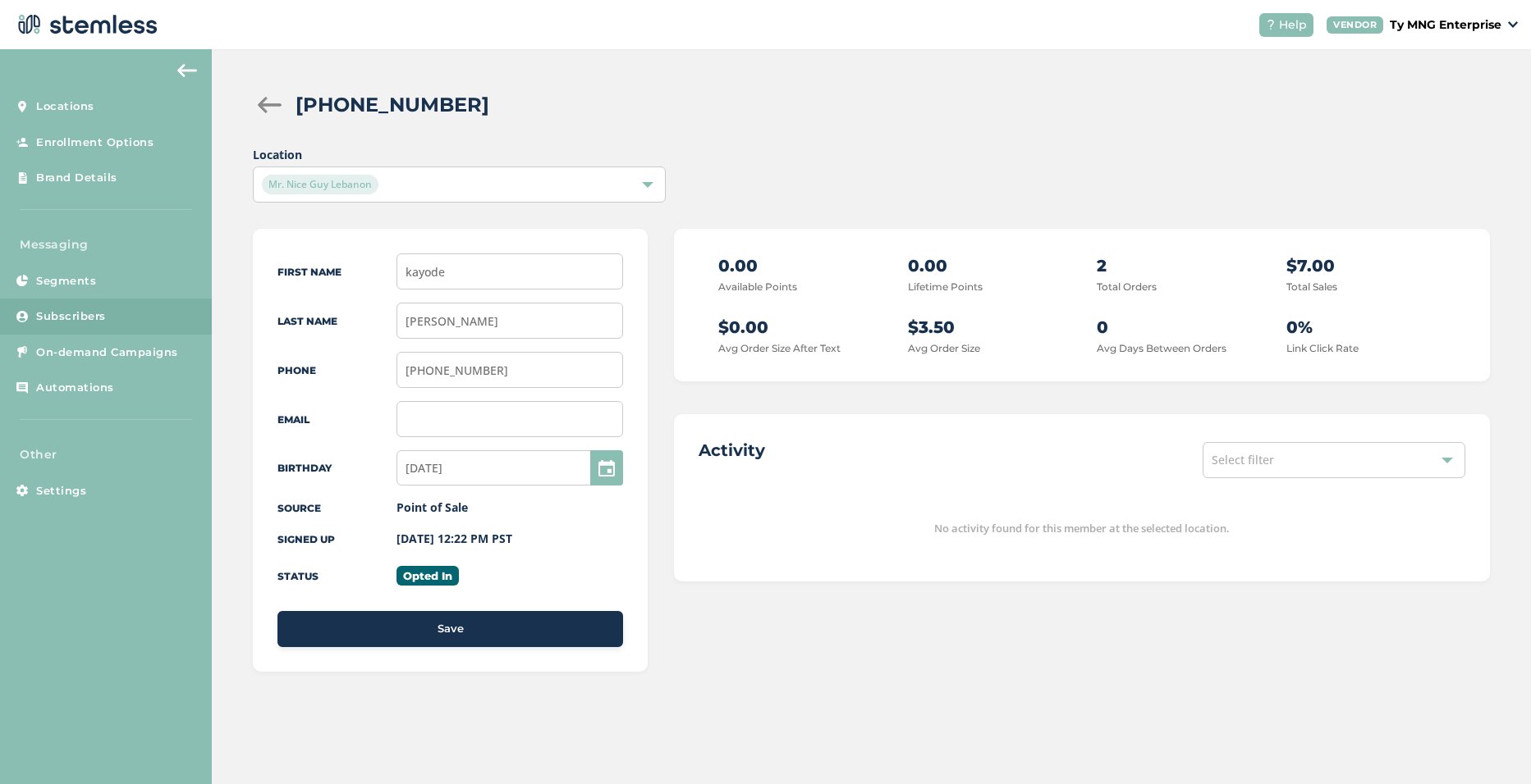
click at [368, 188] on span "Mr. Nice Guy Lebanon" at bounding box center [320, 184] width 117 height 20
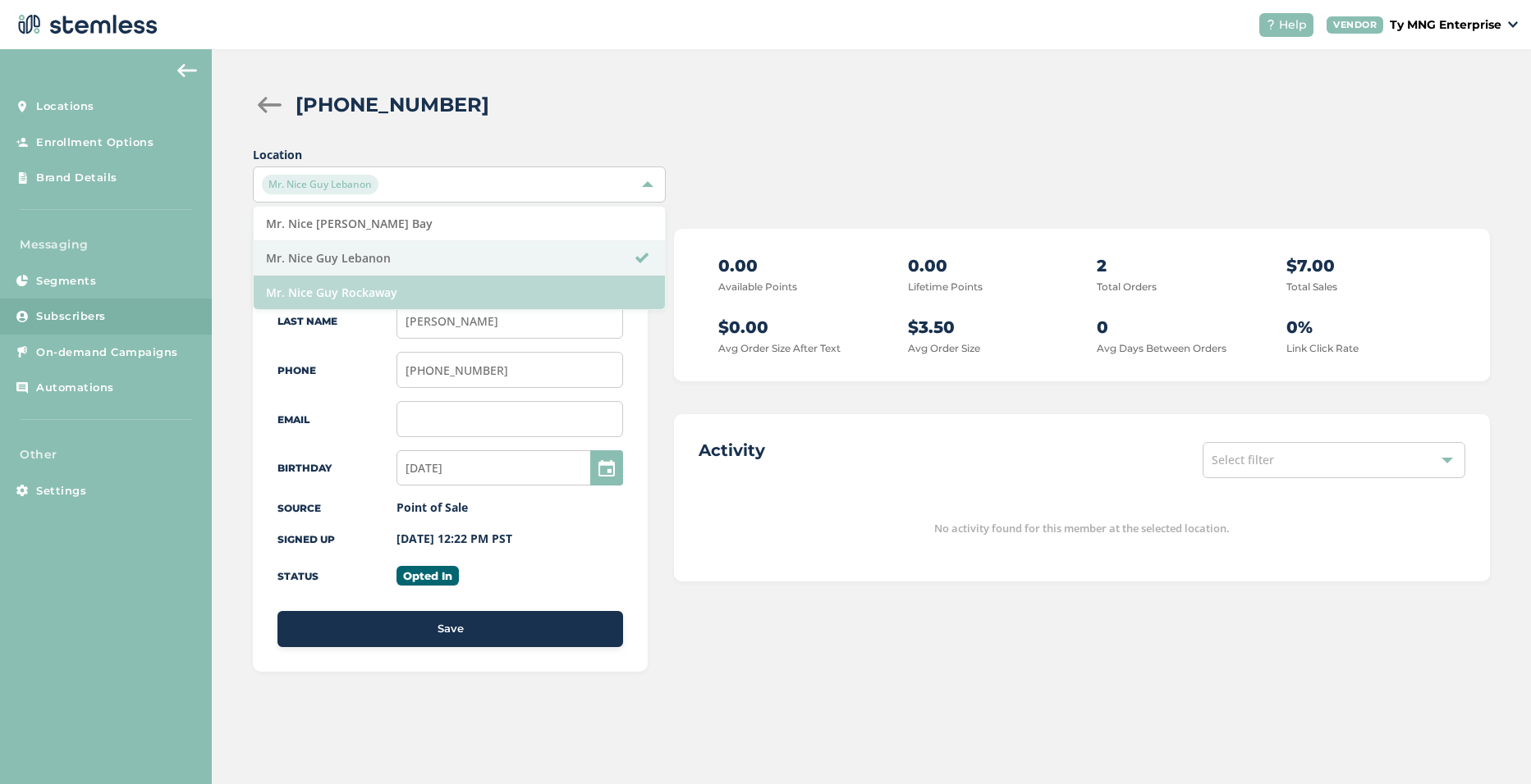
click at [371, 296] on li "Mr. Nice Guy Rockaway" at bounding box center [459, 293] width 411 height 34
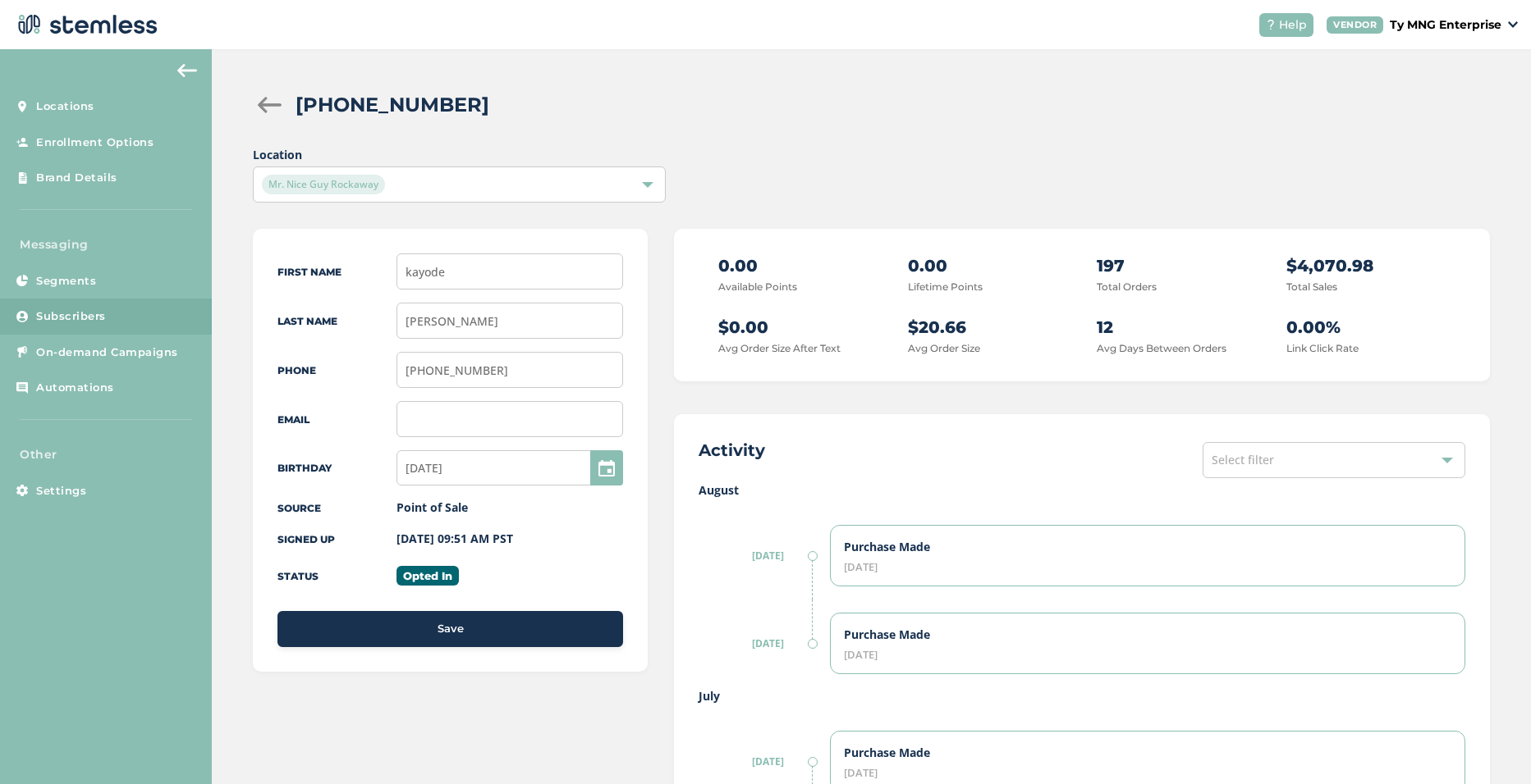
click at [263, 101] on div at bounding box center [268, 104] width 33 height 16
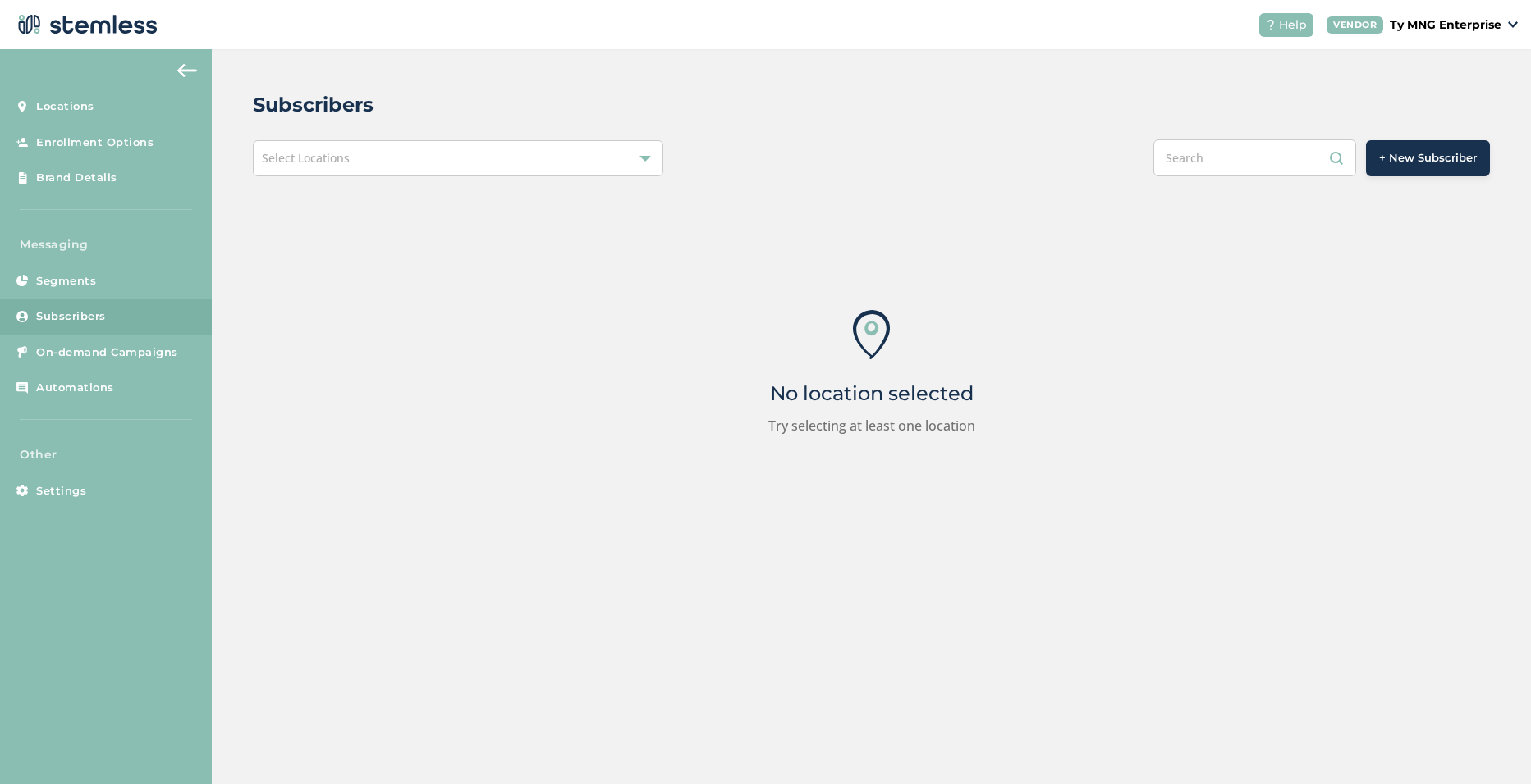
click at [320, 159] on span "Select Locations" at bounding box center [305, 158] width 88 height 16
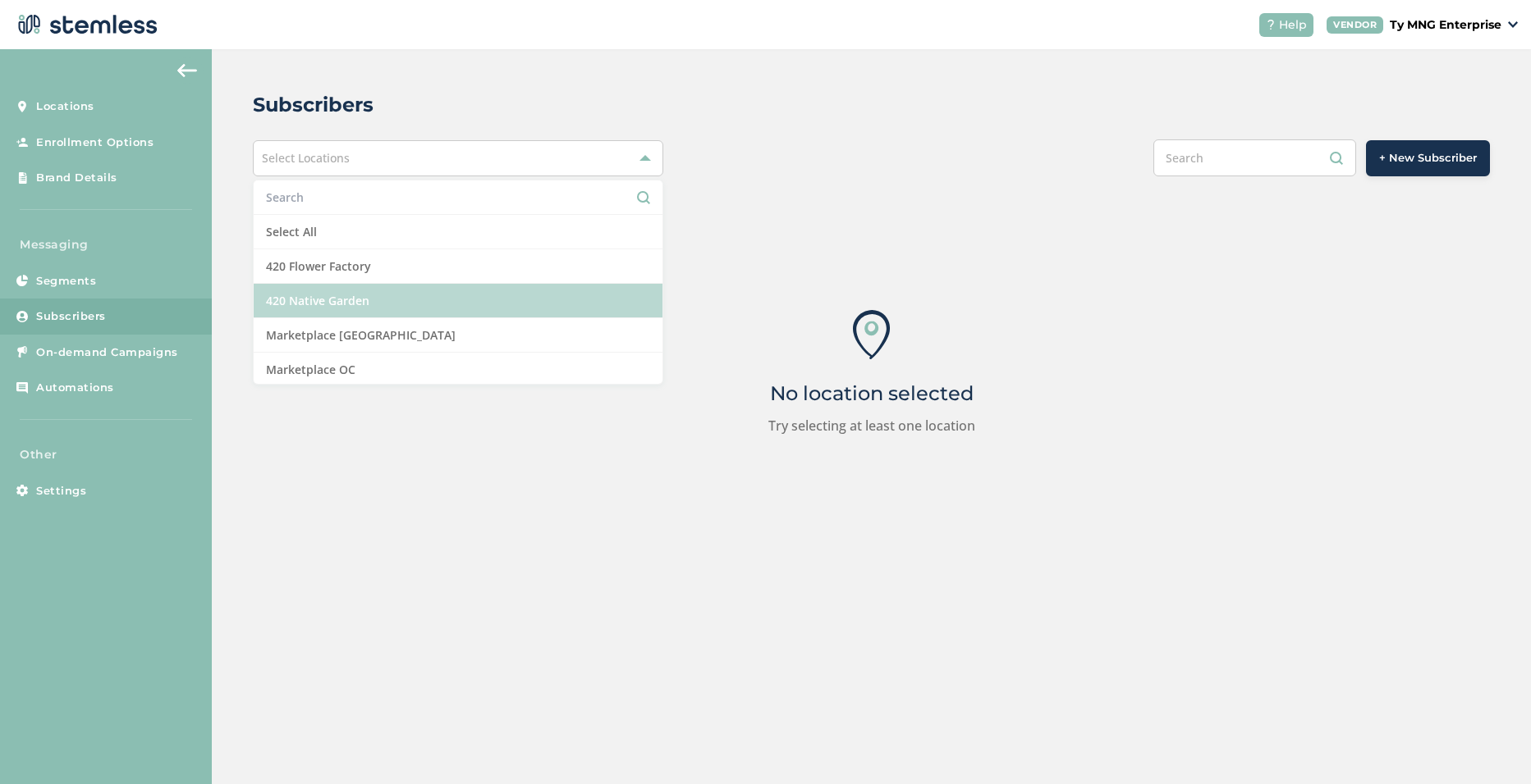
click at [342, 304] on li "420 Native Garden" at bounding box center [458, 301] width 409 height 35
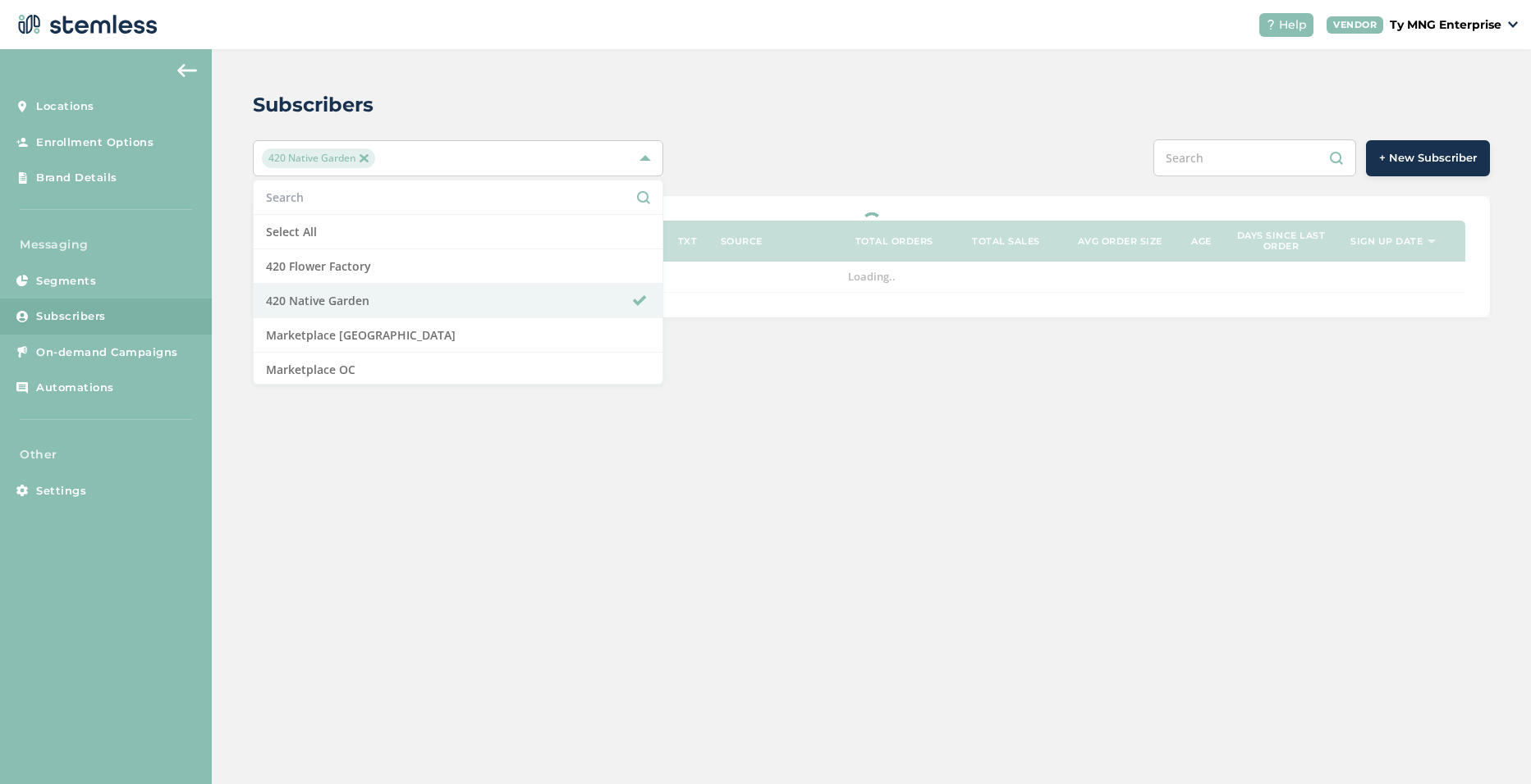
click at [828, 118] on div "Subscribers" at bounding box center [864, 104] width 1224 height 29
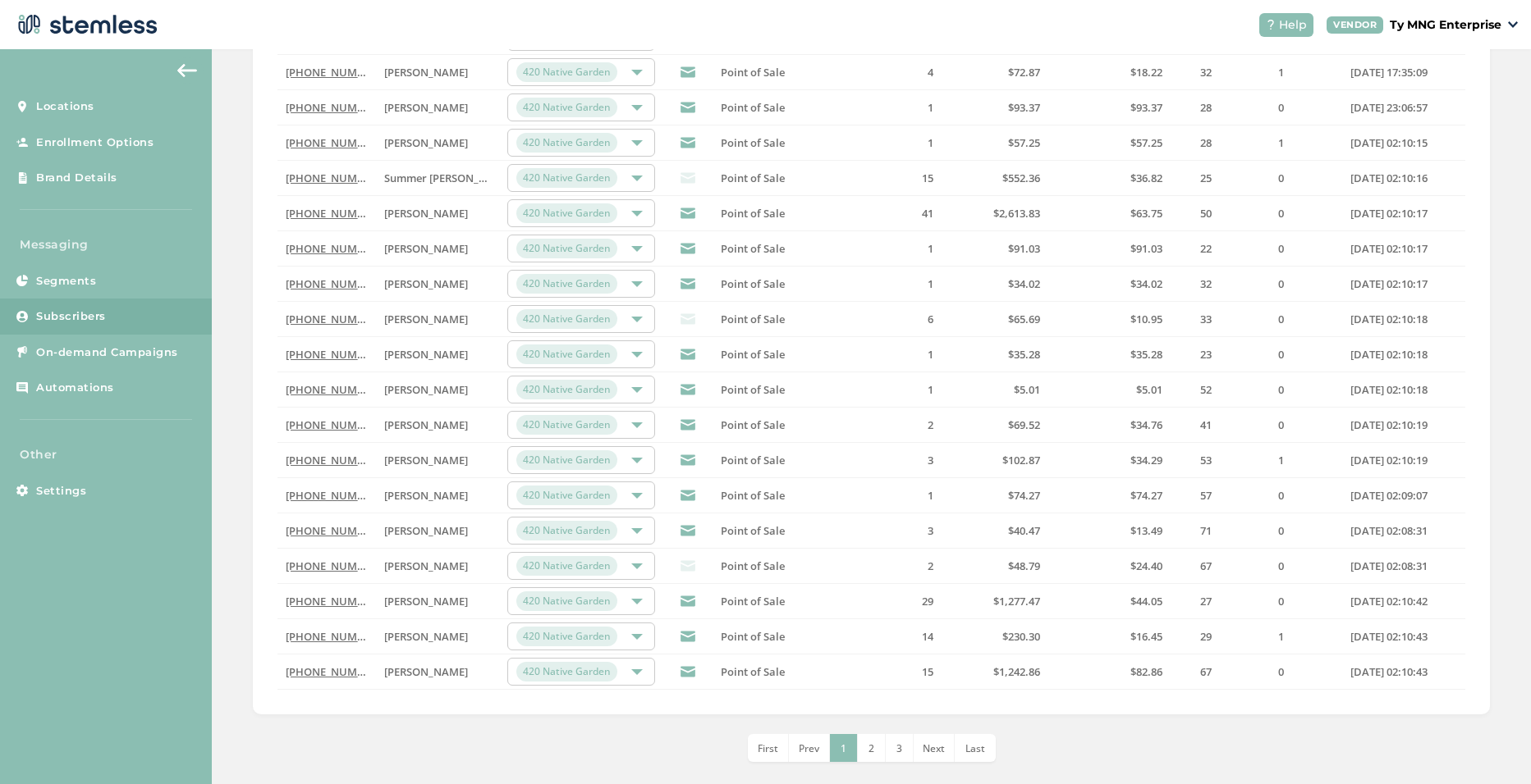
scroll to position [335, 0]
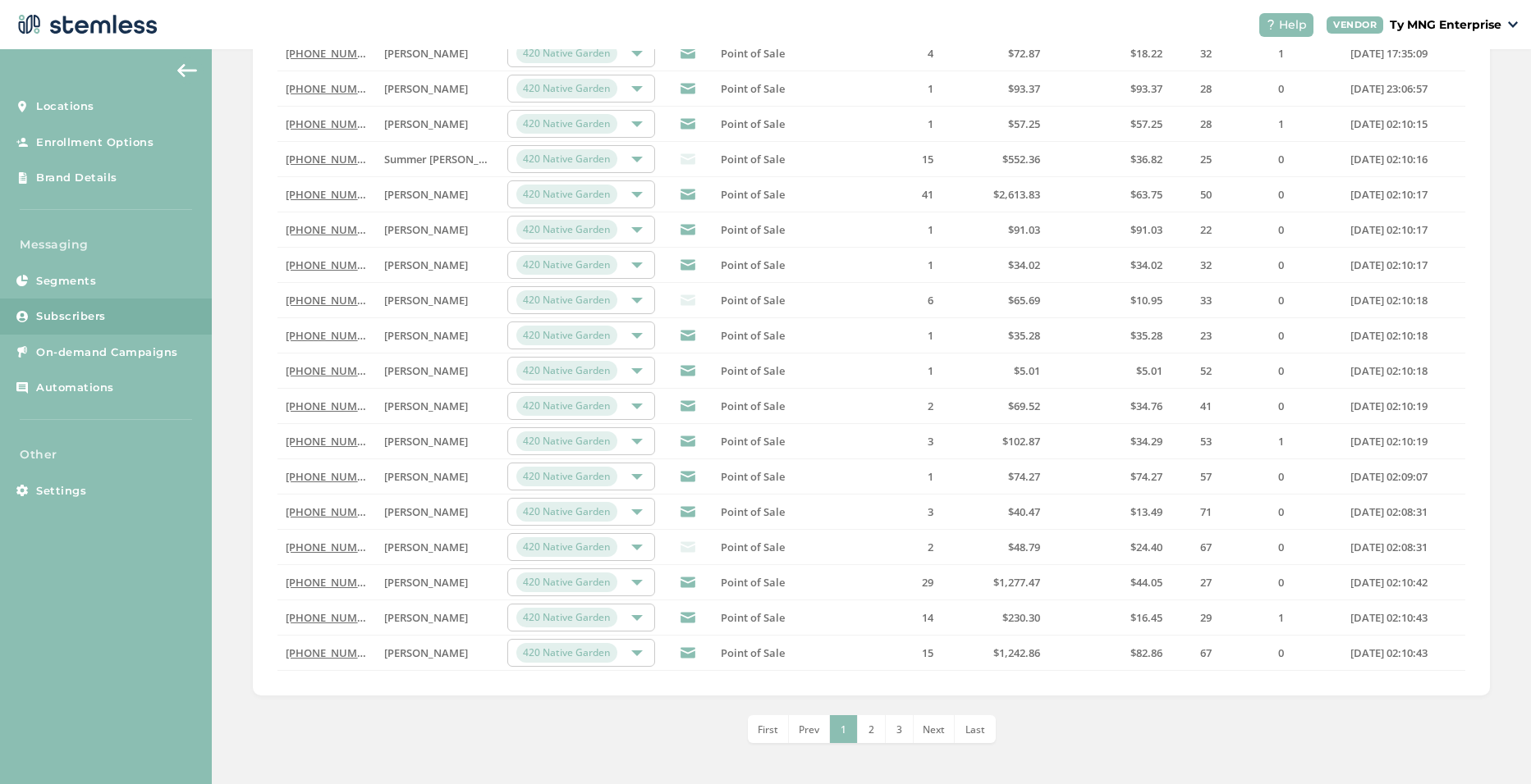
click at [335, 587] on link "[PHONE_NUMBER]" at bounding box center [332, 583] width 94 height 15
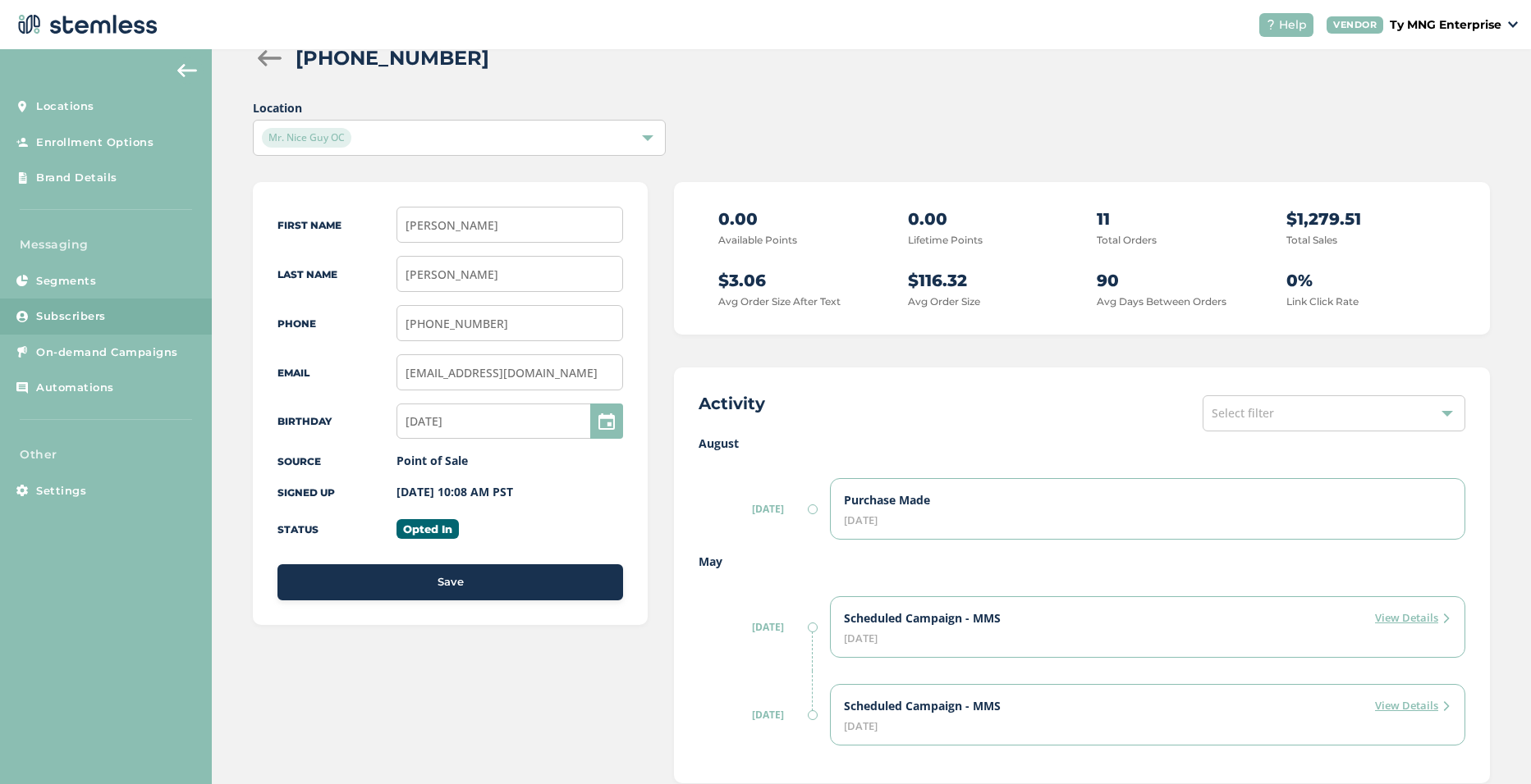
scroll to position [87, 0]
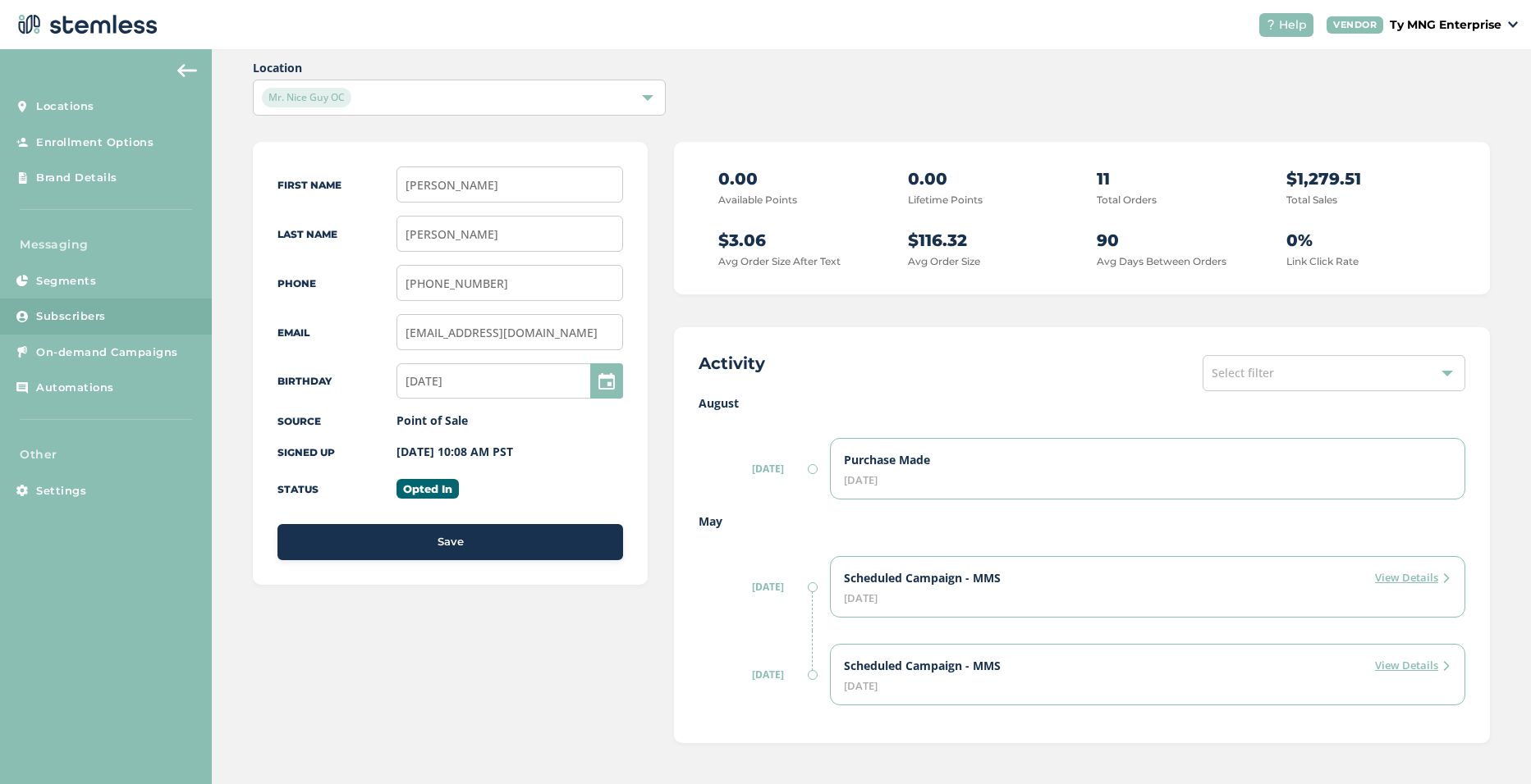
click at [1287, 368] on div "Select filter" at bounding box center [1333, 373] width 263 height 36
click at [1256, 369] on span "Select filter" at bounding box center [1243, 373] width 62 height 16
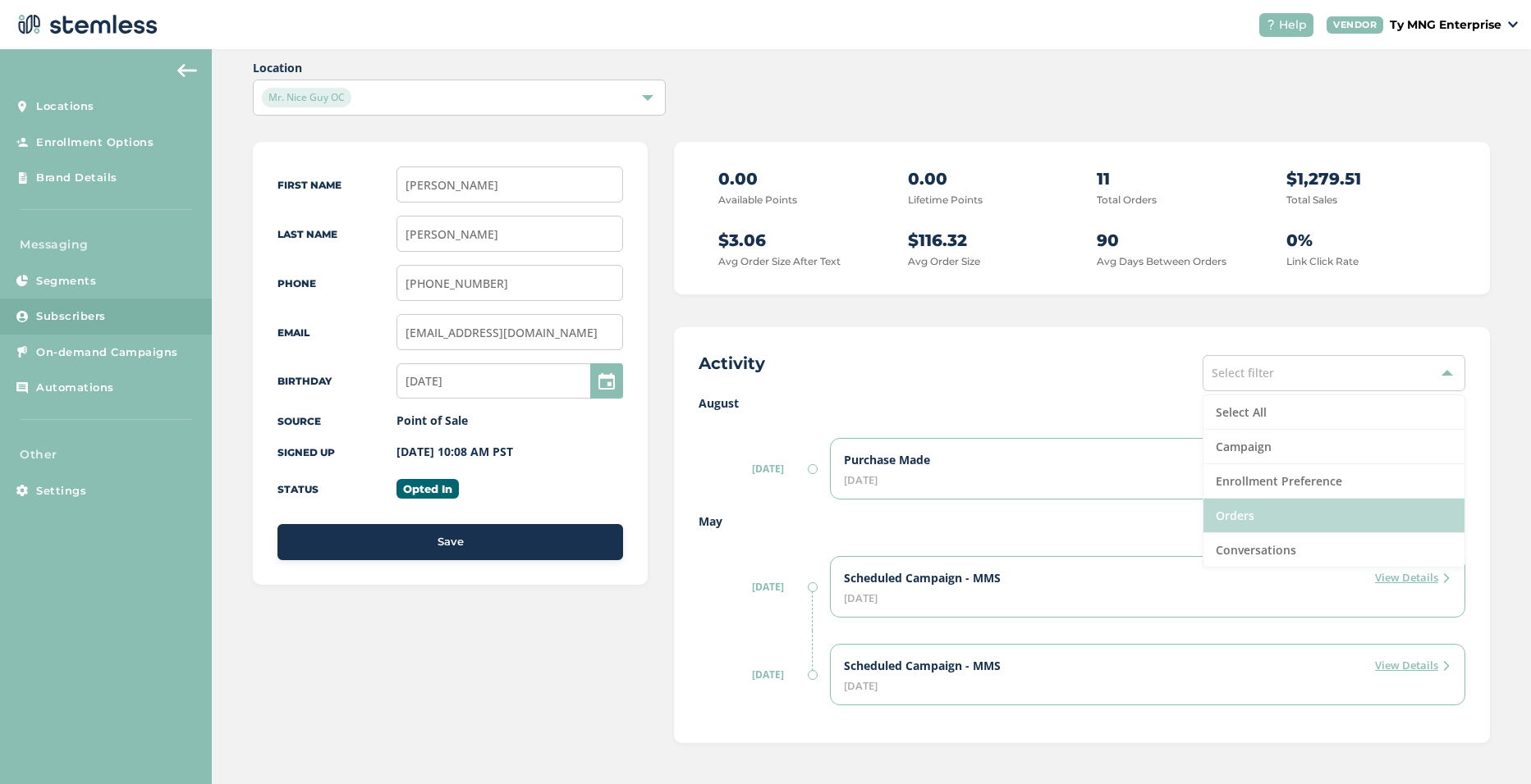
click at [1233, 508] on li "Orders" at bounding box center [1333, 516] width 261 height 35
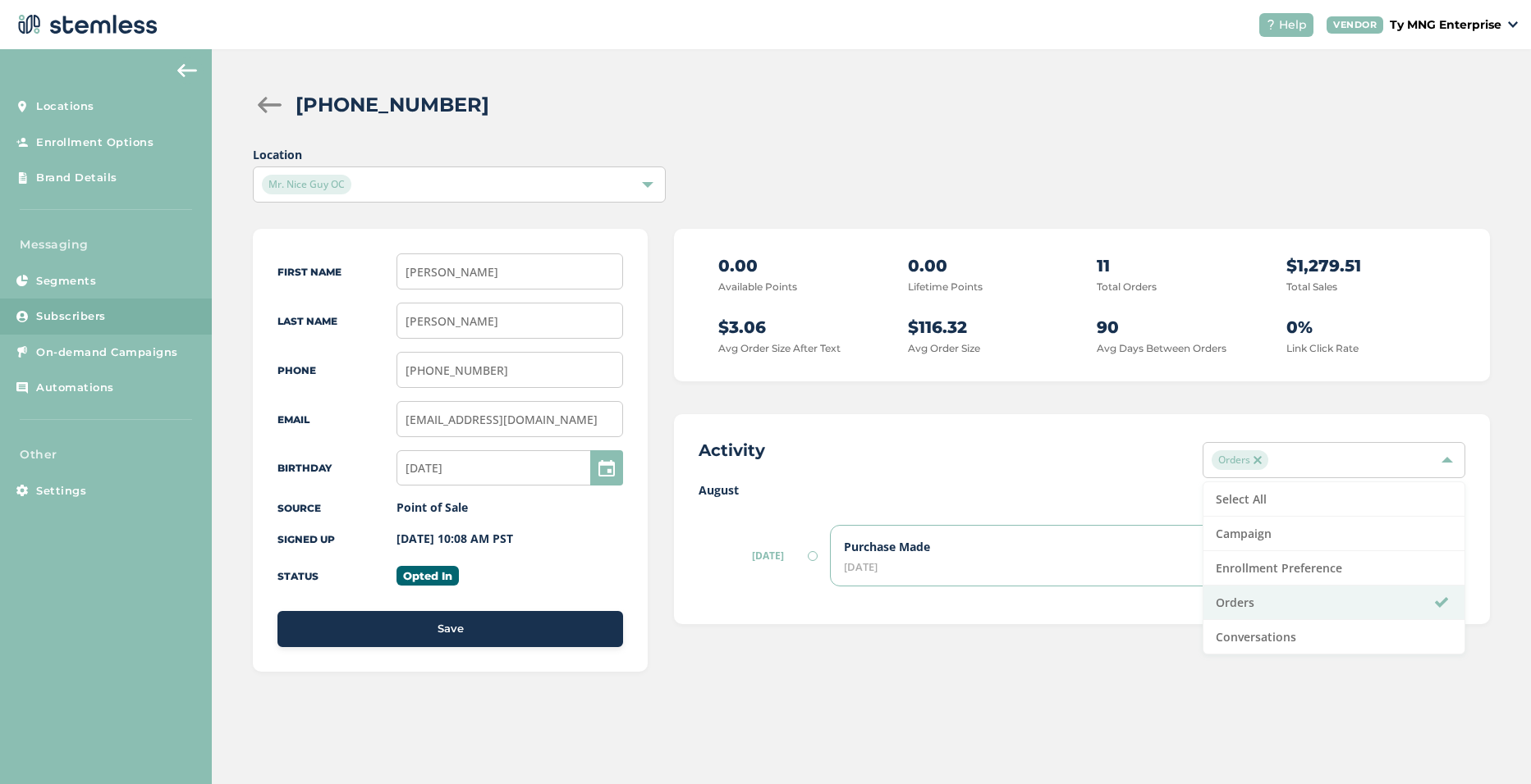
click at [1108, 464] on div "Activity Orders Select All Campaign Enrollment Preference Orders Conversations" at bounding box center [1082, 459] width 766 height 42
click at [1252, 455] on span "Orders" at bounding box center [1240, 460] width 56 height 20
click at [1433, 603] on li "Orders" at bounding box center [1333, 602] width 261 height 35
click at [959, 476] on div "Activity Select filter Select All Campaign Enrollment Preference Orders Convers…" at bounding box center [1082, 459] width 766 height 42
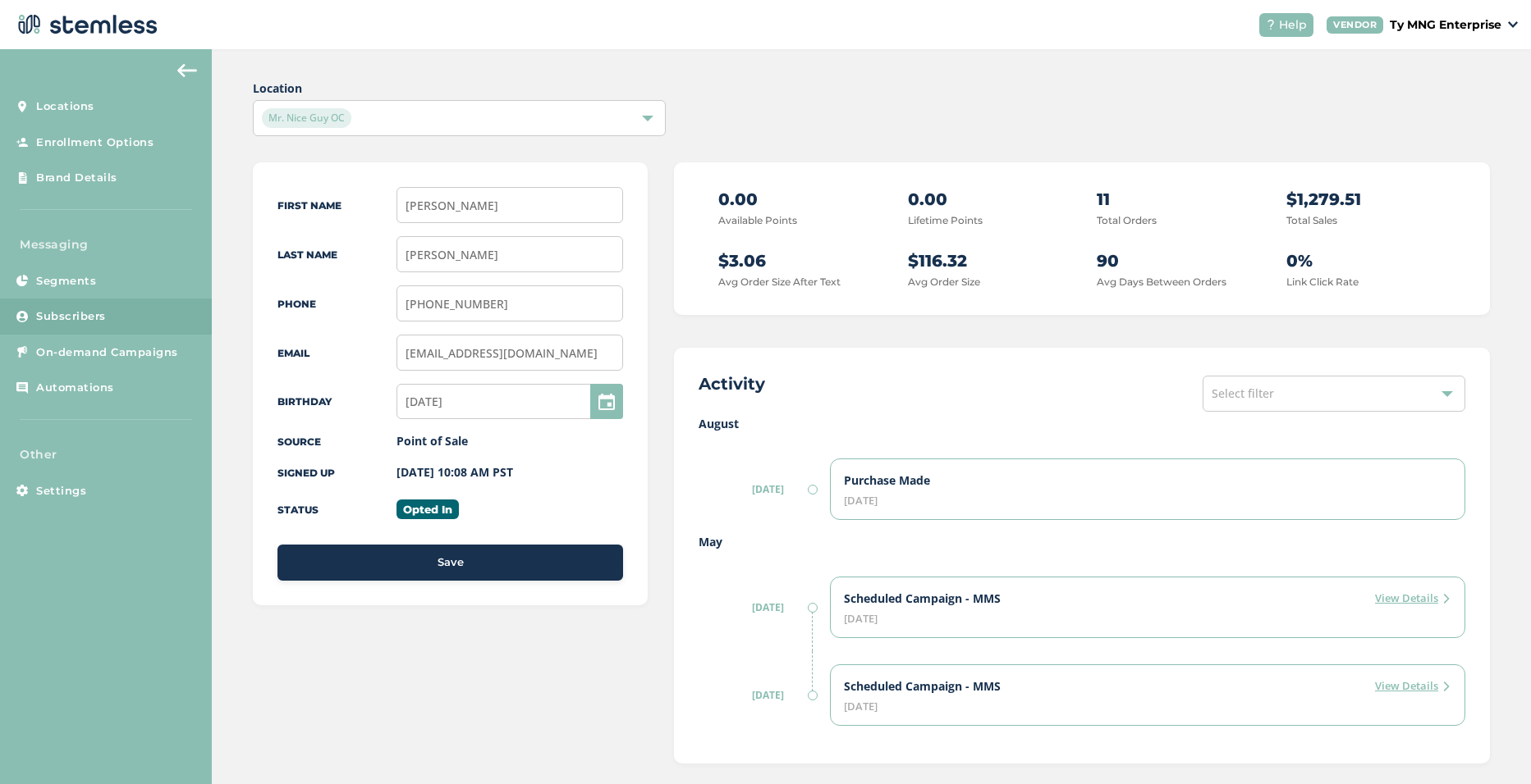
scroll to position [87, 0]
